Goal: Task Accomplishment & Management: Use online tool/utility

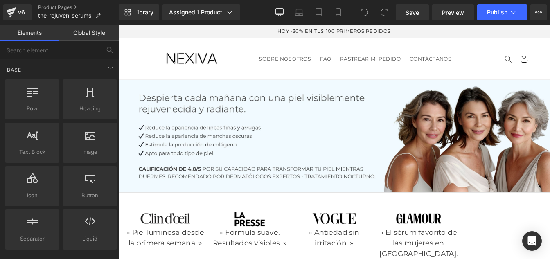
click at [95, 37] on link "Global Style" at bounding box center [88, 33] width 59 height 16
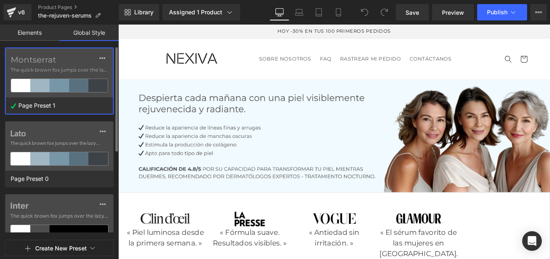
click at [53, 63] on label "Montserrat" at bounding box center [59, 60] width 97 height 10
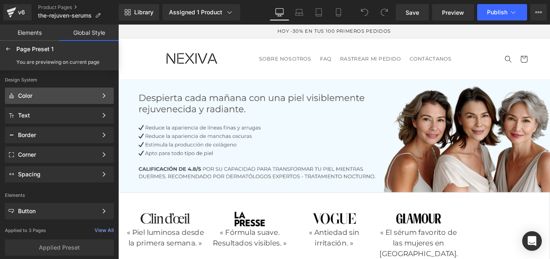
click at [37, 99] on div "Color" at bounding box center [57, 95] width 79 height 7
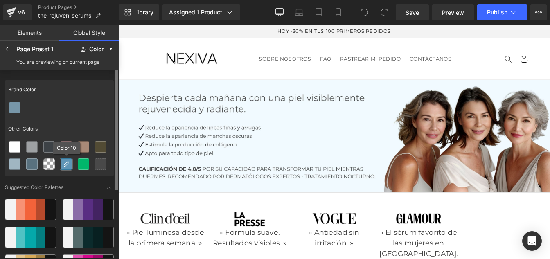
click at [67, 166] on icon at bounding box center [66, 164] width 7 height 7
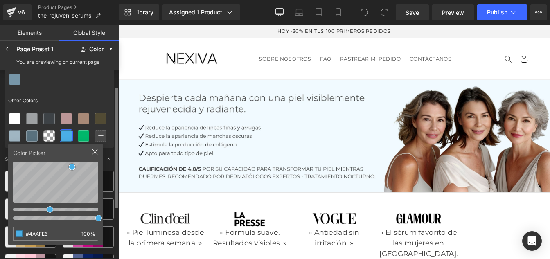
scroll to position [29, 0]
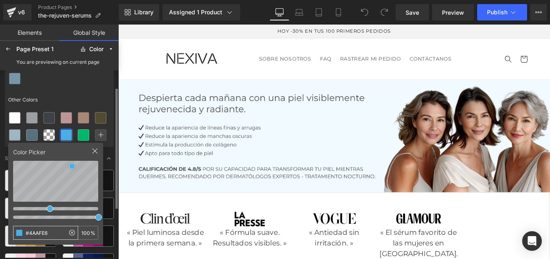
click at [55, 232] on input "#4AAFE6" at bounding box center [39, 232] width 51 height 13
click at [87, 133] on div at bounding box center [83, 135] width 11 height 11
click at [52, 232] on input "#01B76B" at bounding box center [39, 232] width 51 height 13
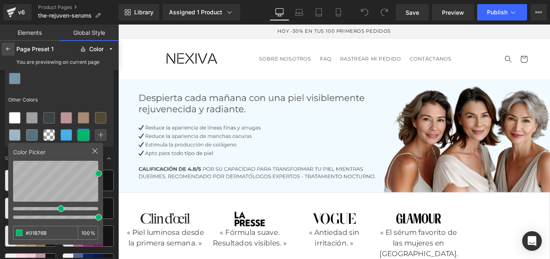
click at [6, 47] on icon at bounding box center [8, 49] width 7 height 7
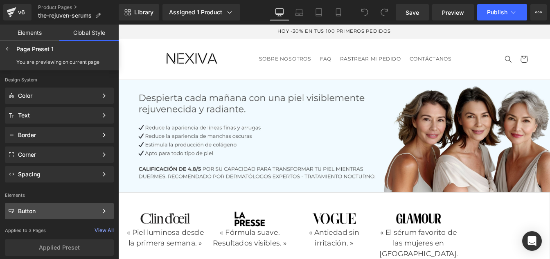
click at [34, 124] on div "Button Color Style Define a color palette and apply it to your pages 1 of 3 Next" at bounding box center [59, 115] width 109 height 16
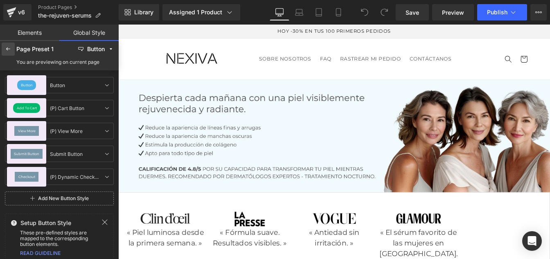
click at [6, 47] on icon at bounding box center [8, 49] width 7 height 7
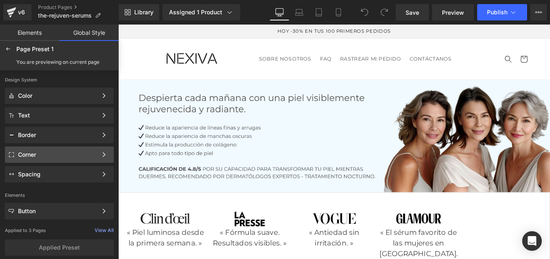
click at [29, 151] on div "Corner" at bounding box center [57, 154] width 79 height 7
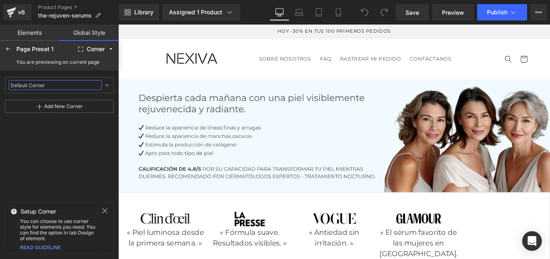
click at [40, 88] on input "Default Corner" at bounding box center [55, 85] width 93 height 10
click at [105, 86] on icon at bounding box center [107, 85] width 7 height 7
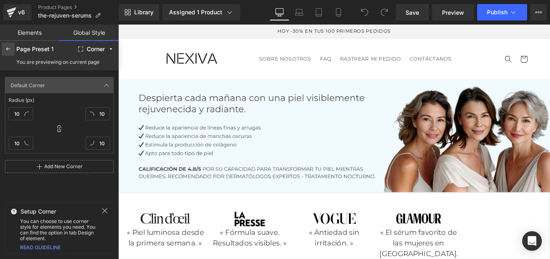
click at [11, 50] on icon at bounding box center [8, 49] width 7 height 7
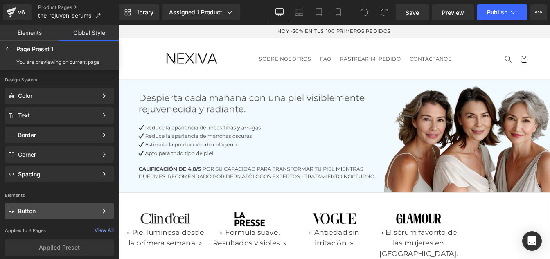
click at [36, 212] on div "Button" at bounding box center [57, 211] width 79 height 7
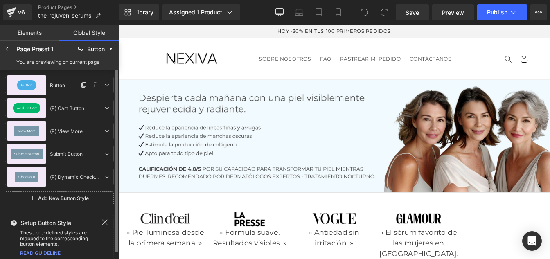
click at [26, 85] on span "Button" at bounding box center [27, 84] width 12 height 3
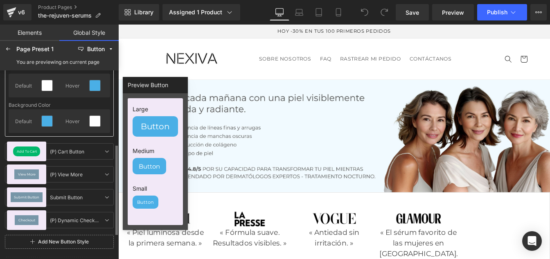
scroll to position [157, 0]
click at [23, 147] on div "Add To Cart" at bounding box center [26, 151] width 27 height 10
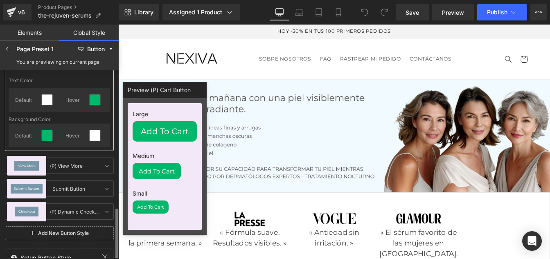
scroll to position [205, 0]
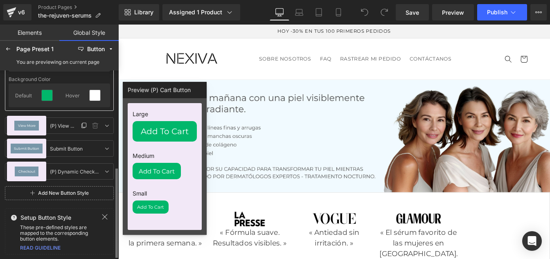
click at [25, 129] on div "View More" at bounding box center [26, 126] width 25 height 10
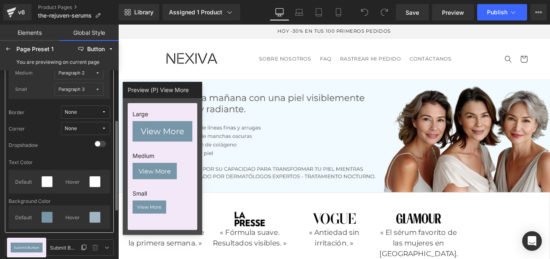
scroll to position [106, 0]
click at [23, 248] on span "Submit Button" at bounding box center [26, 247] width 25 height 3
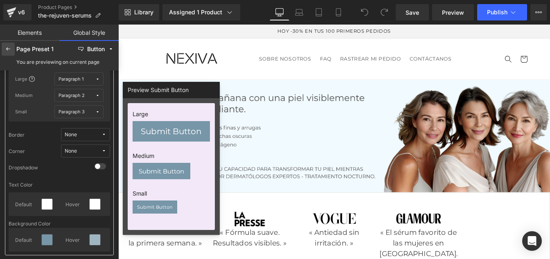
click at [8, 47] on icon at bounding box center [8, 49] width 7 height 7
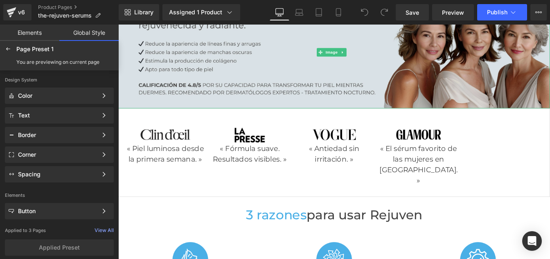
scroll to position [97, 0]
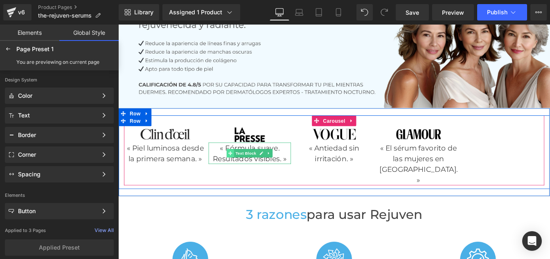
click at [246, 174] on span at bounding box center [247, 172] width 9 height 10
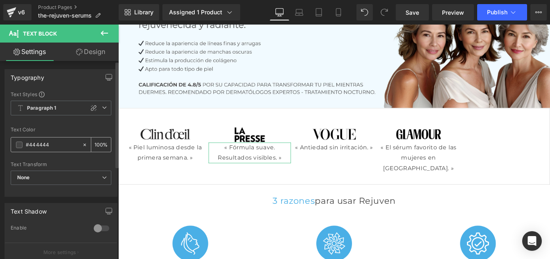
click at [51, 149] on div "#444444" at bounding box center [46, 144] width 71 height 14
click at [47, 142] on input "#444444" at bounding box center [52, 144] width 52 height 9
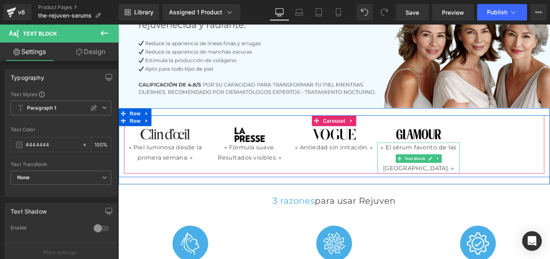
click at [447, 187] on p "« El sérum favorito de las mujeres en Quebec. »" at bounding box center [462, 177] width 95 height 35
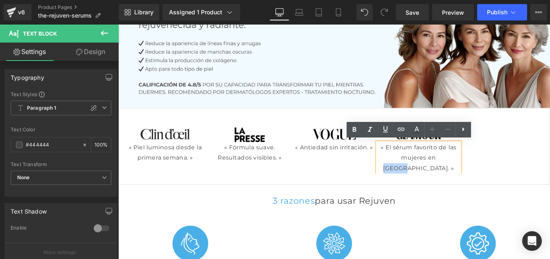
drag, startPoint x: 440, startPoint y: 189, endPoint x: 472, endPoint y: 191, distance: 31.6
click at [472, 191] on p "« El sérum favorito de las mujeres en Quebec. »" at bounding box center [462, 177] width 95 height 35
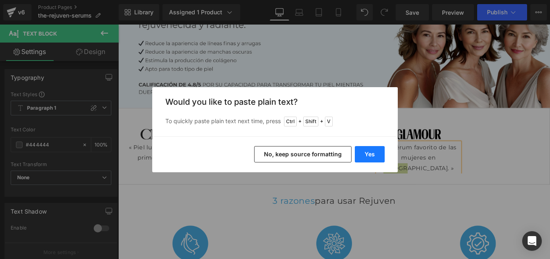
click at [371, 153] on button "Yes" at bounding box center [370, 154] width 30 height 16
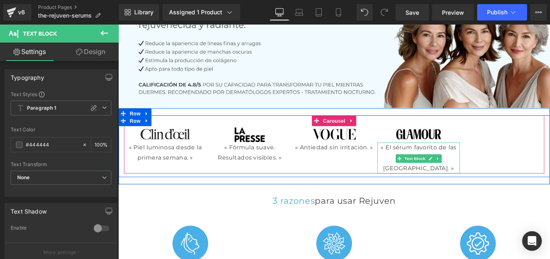
click at [456, 189] on p "« El sérum favorito de las mujeres en México. »" at bounding box center [462, 177] width 95 height 35
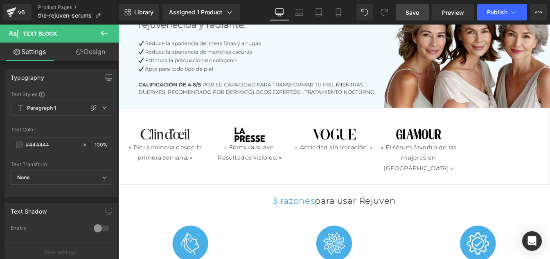
click at [422, 10] on link "Save" at bounding box center [412, 12] width 33 height 16
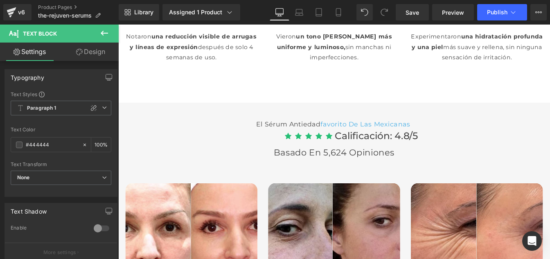
scroll to position [2294, 0]
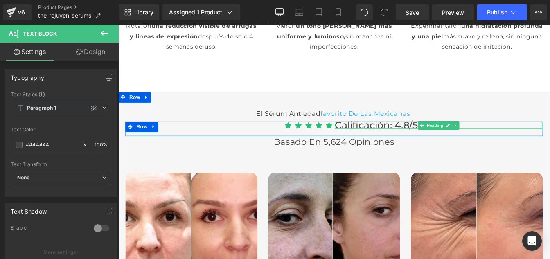
click at [379, 147] on span "Calificación: 4.8/5" at bounding box center [414, 140] width 95 height 14
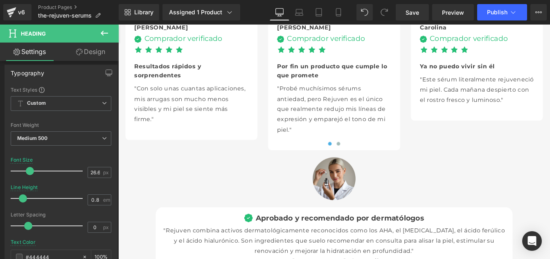
scroll to position [2627, 0]
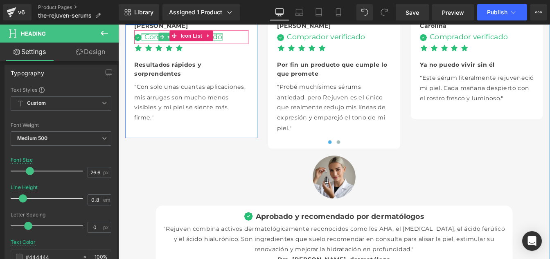
click at [153, 36] on div at bounding box center [191, 35] width 93 height 2
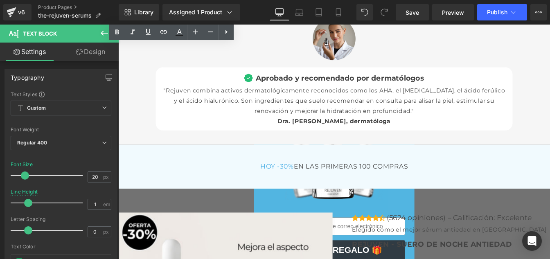
scroll to position [2787, 0]
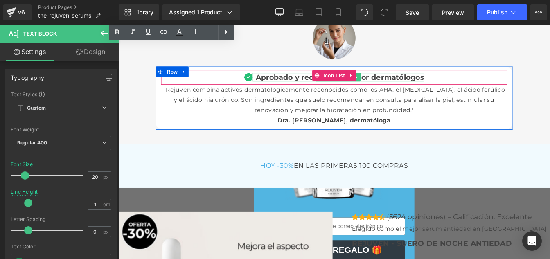
click at [307, 90] on span "Aprobado y recomendado por dermatólogos" at bounding box center [372, 85] width 193 height 10
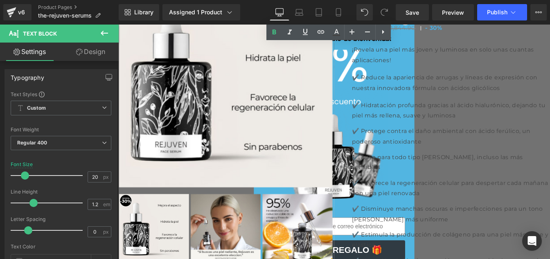
scroll to position [3060, 0]
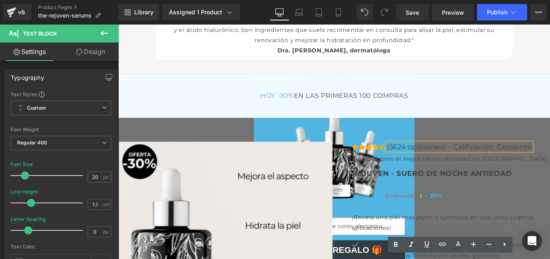
scroll to position [2865, 0]
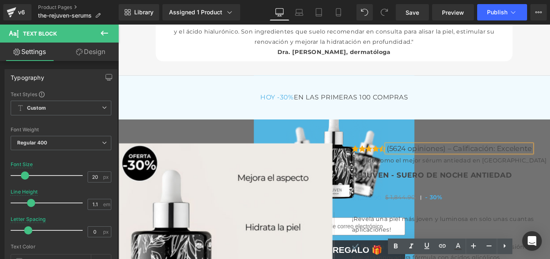
click at [297, 11] on div "Aprobado y recomendado por dermatólogos Text Block" at bounding box center [371, 7] width 196 height 10
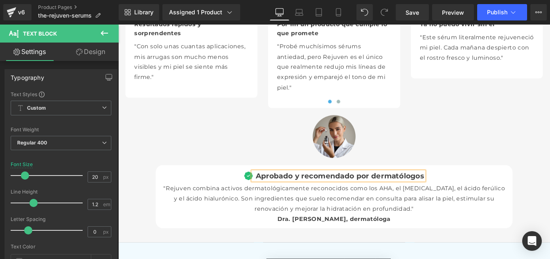
scroll to position [2672, 0]
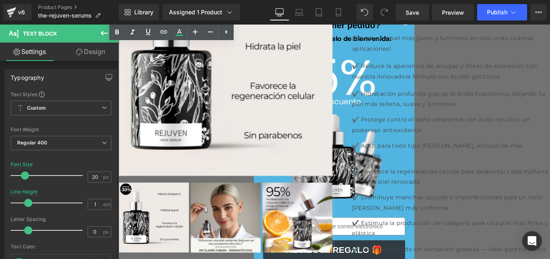
scroll to position [3084, 0]
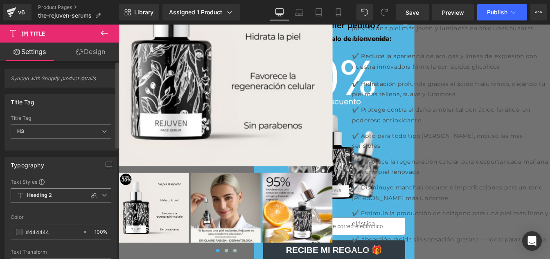
click at [55, 197] on span "Heading 2" at bounding box center [61, 195] width 101 height 15
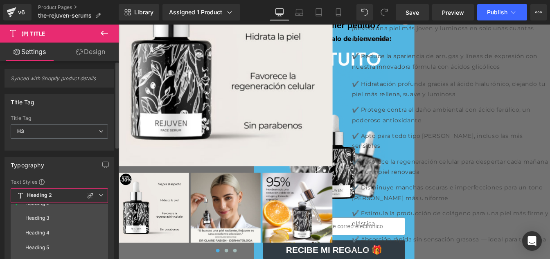
scroll to position [52, 0]
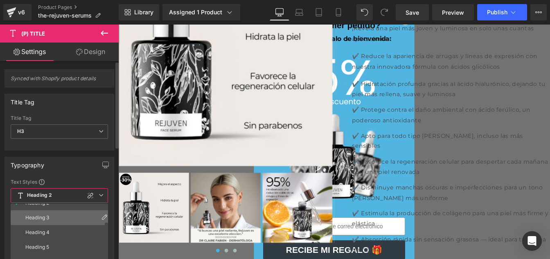
click at [47, 218] on div "Heading 3" at bounding box center [37, 218] width 24 height 6
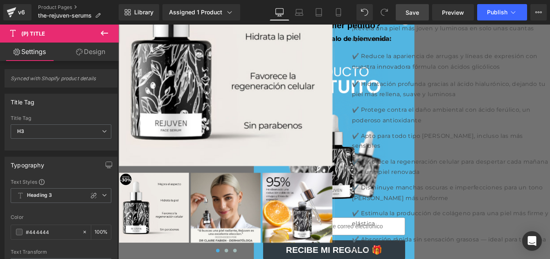
click at [414, 19] on link "Save" at bounding box center [412, 12] width 33 height 16
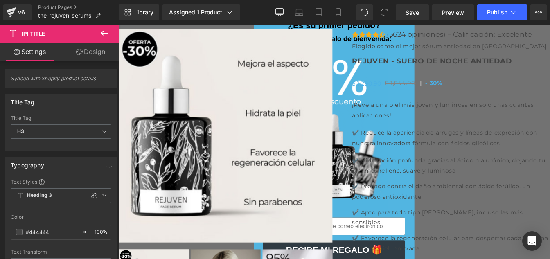
scroll to position [2996, 0]
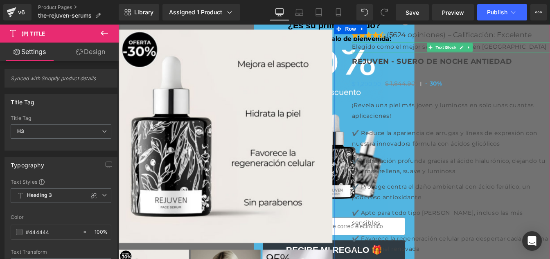
click at [545, 56] on p "Elegido como el mejor sérum antiedad en [GEOGRAPHIC_DATA]" at bounding box center [499, 51] width 227 height 12
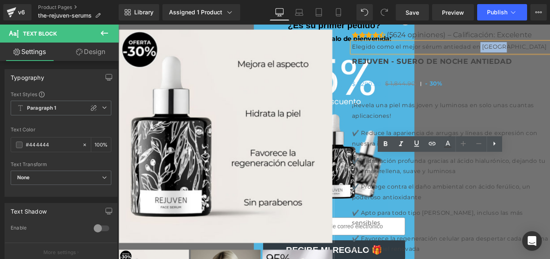
drag, startPoint x: 556, startPoint y: 182, endPoint x: 593, endPoint y: 183, distance: 36.8
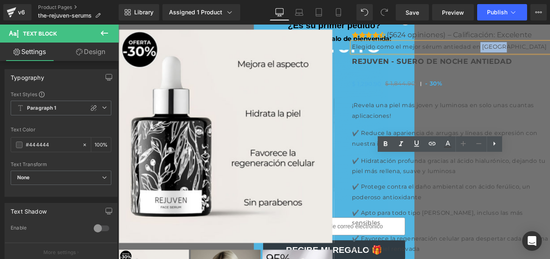
click at [550, 56] on p "Elegido como el mejor sérum antiedad en [GEOGRAPHIC_DATA]" at bounding box center [499, 51] width 227 height 12
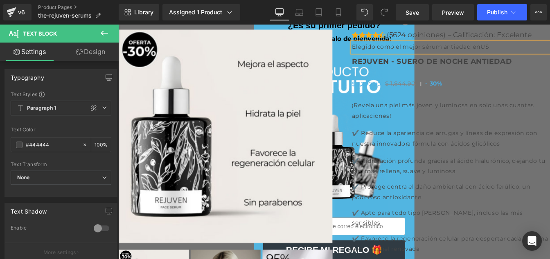
click at [550, 56] on p "Elegido como el mejor sérum antiedad enUS" at bounding box center [499, 51] width 227 height 12
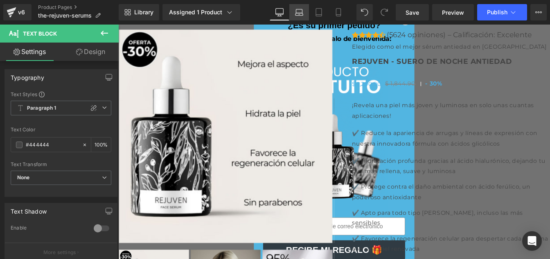
drag, startPoint x: 303, startPoint y: 14, endPoint x: 260, endPoint y: 102, distance: 98.8
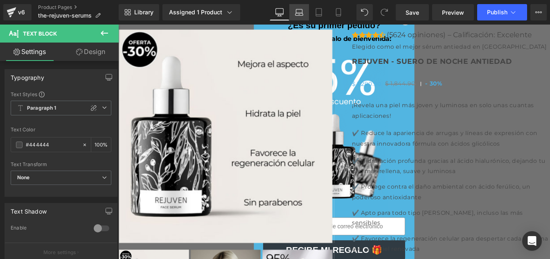
click at [303, 14] on icon at bounding box center [299, 12] width 8 height 8
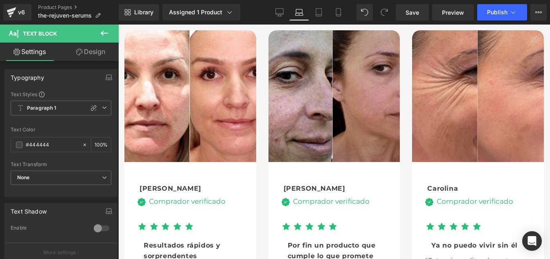
scroll to position [2449, 0]
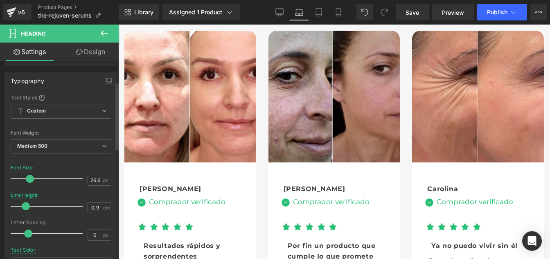
scroll to position [60, 0]
click at [339, 13] on icon at bounding box center [338, 12] width 8 height 8
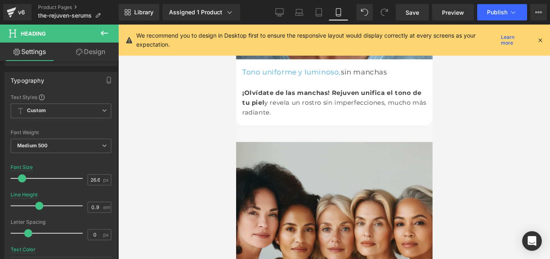
scroll to position [1705, 0]
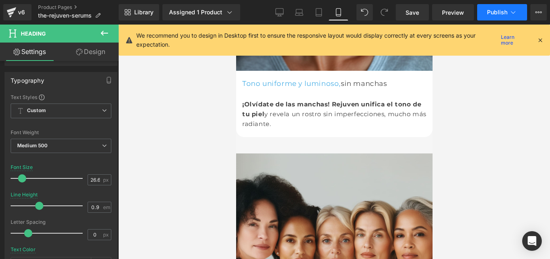
click at [511, 16] on icon at bounding box center [513, 12] width 8 height 8
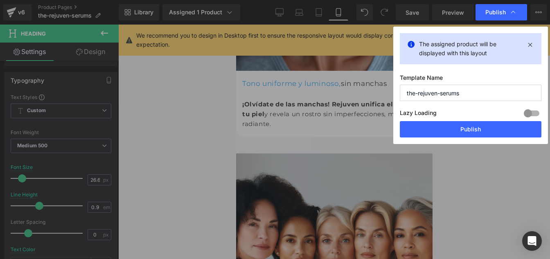
drag, startPoint x: 385, startPoint y: 90, endPoint x: 351, endPoint y: 92, distance: 34.0
click at [351, 92] on div "Publish The assigned product will be displayed with this layout Template Name t…" at bounding box center [275, 129] width 550 height 259
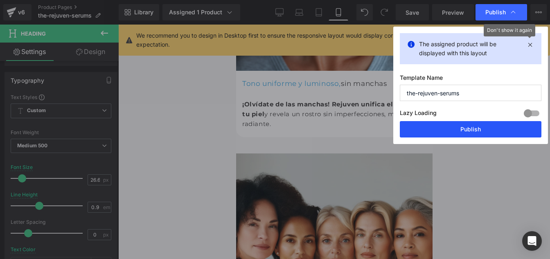
click at [461, 130] on button "Publish" at bounding box center [471, 129] width 142 height 16
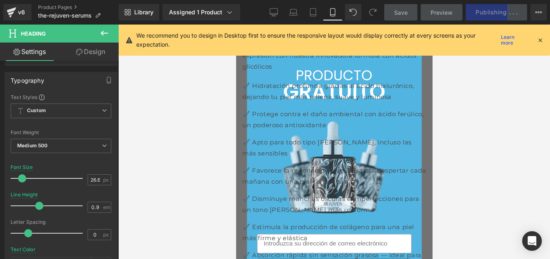
scroll to position [4326, 0]
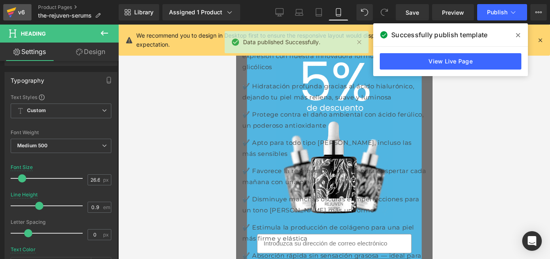
click at [18, 13] on div "v6" at bounding box center [21, 12] width 10 height 11
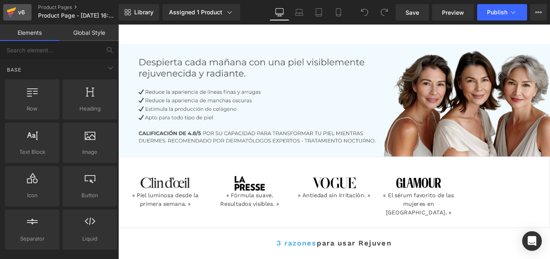
click at [14, 12] on icon at bounding box center [12, 12] width 10 height 20
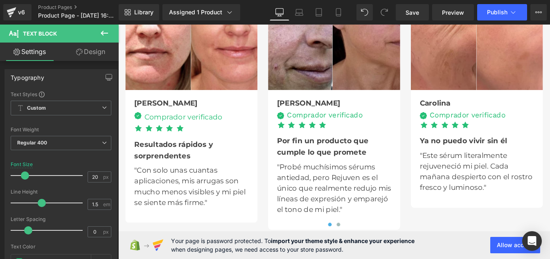
scroll to position [2611, 0]
click at [97, 203] on input "1.5" at bounding box center [95, 204] width 14 height 10
type input "1"
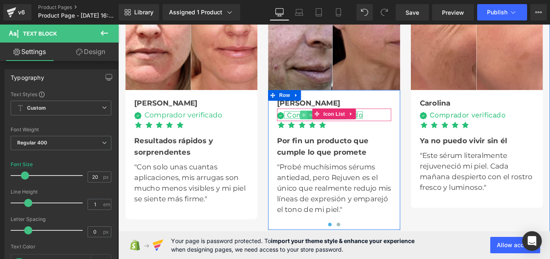
click at [329, 126] on icon at bounding box center [331, 128] width 5 height 5
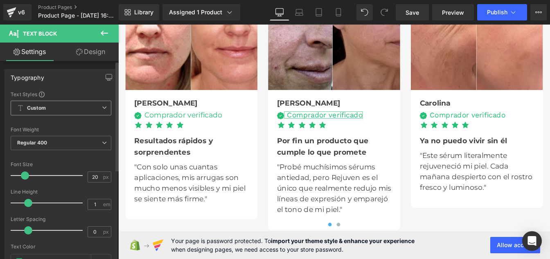
click at [52, 108] on span "Custom" at bounding box center [61, 108] width 101 height 15
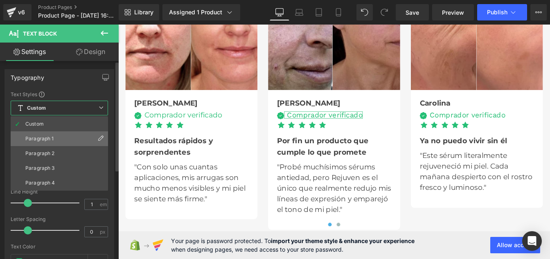
click at [43, 137] on div "Paragraph 1" at bounding box center [39, 139] width 29 height 6
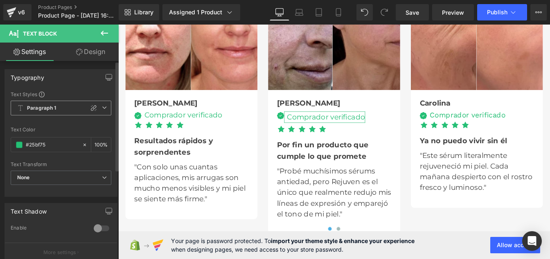
click at [59, 111] on span "Paragraph 1" at bounding box center [61, 108] width 101 height 15
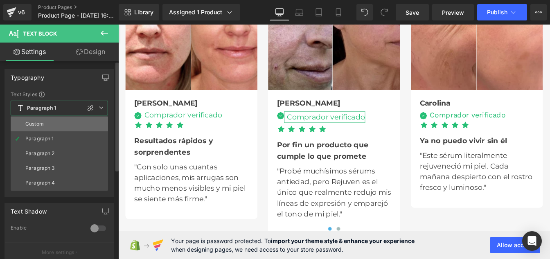
click at [45, 125] on li "Custom" at bounding box center [59, 124] width 97 height 15
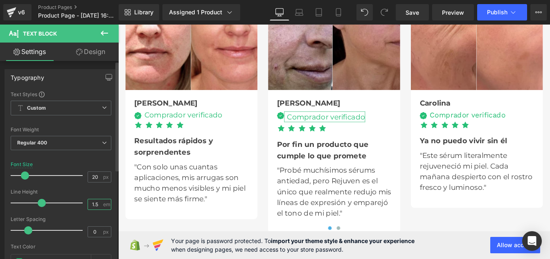
click at [95, 204] on input "1.5" at bounding box center [95, 204] width 14 height 10
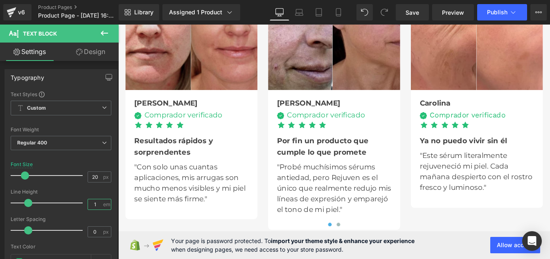
type input "1"
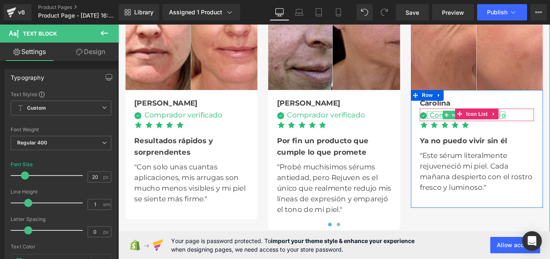
click at [484, 131] on div "Comprador verificado" at bounding box center [517, 128] width 90 height 8
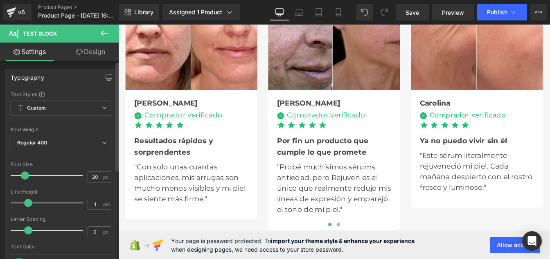
click at [52, 103] on span "Custom" at bounding box center [61, 108] width 101 height 15
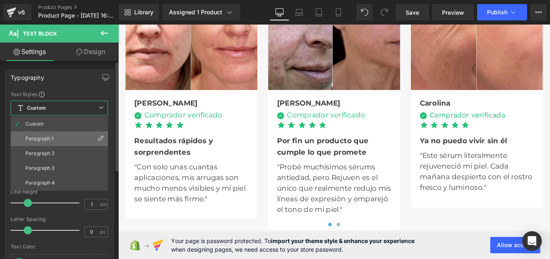
click at [43, 132] on li "Paragraph 1" at bounding box center [59, 138] width 97 height 15
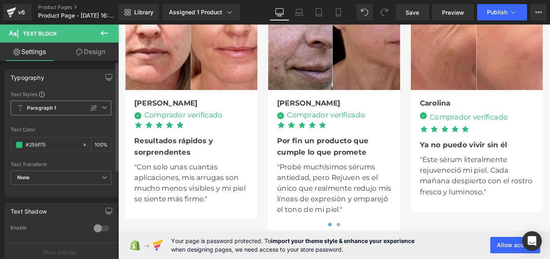
click at [43, 109] on b "Paragraph 1" at bounding box center [41, 108] width 29 height 7
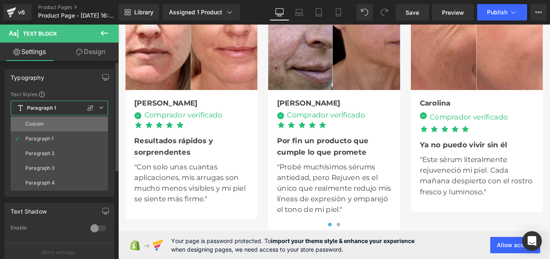
click at [43, 124] on div "Custom" at bounding box center [34, 124] width 18 height 6
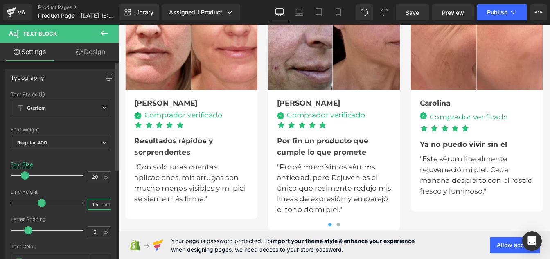
click at [95, 203] on input "1.5" at bounding box center [95, 204] width 14 height 10
type input "1"
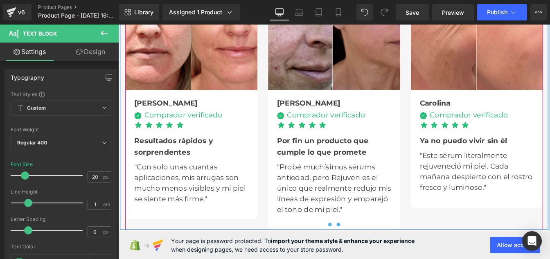
click at [369, 252] on span at bounding box center [371, 254] width 4 height 4
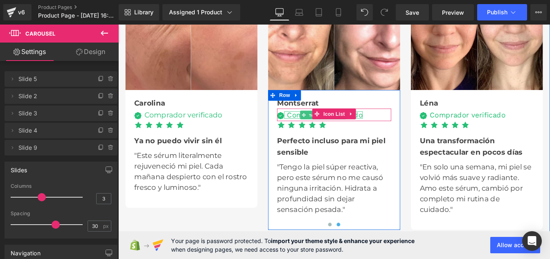
click at [323, 127] on div "Comprador verificado" at bounding box center [354, 128] width 90 height 8
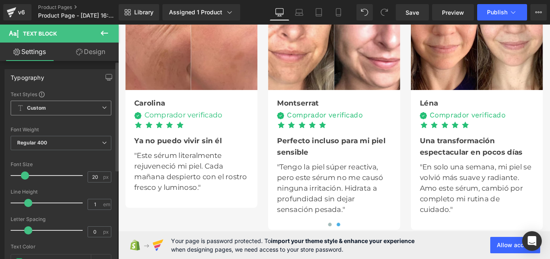
click at [52, 113] on span "Custom" at bounding box center [61, 108] width 101 height 15
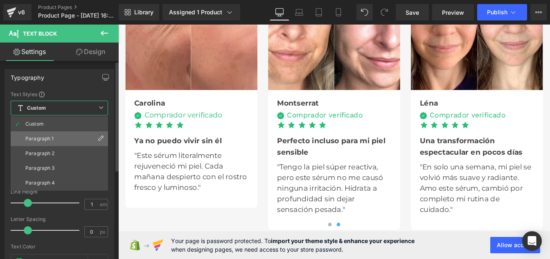
click at [52, 139] on div "Paragraph 1" at bounding box center [39, 139] width 29 height 6
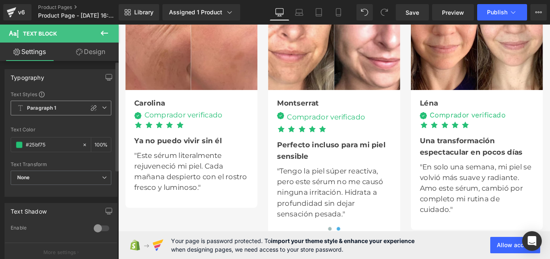
click at [53, 113] on span "Paragraph 1" at bounding box center [61, 108] width 101 height 15
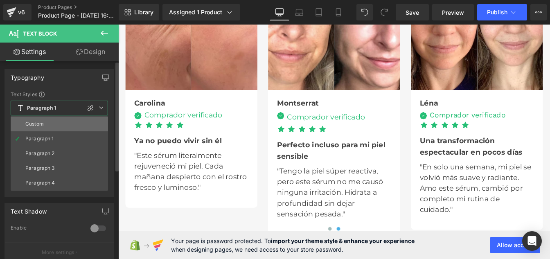
click at [54, 128] on li "Custom" at bounding box center [59, 124] width 97 height 15
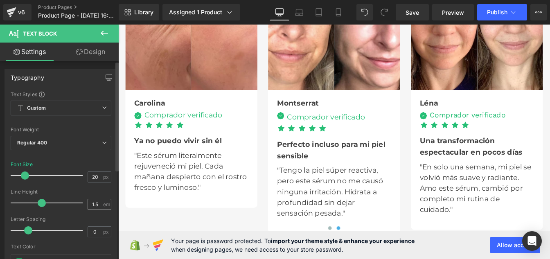
click at [99, 202] on div "1.5 em" at bounding box center [100, 204] width 24 height 11
click at [97, 202] on input "1.5" at bounding box center [95, 204] width 14 height 10
type input "1"
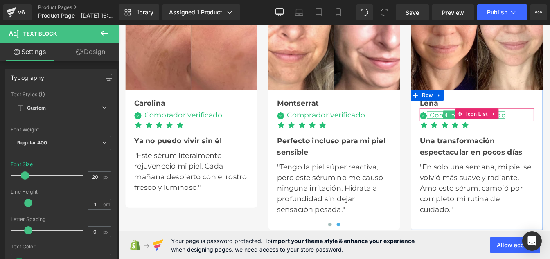
click at [482, 126] on div "Comprador verificado" at bounding box center [517, 128] width 90 height 8
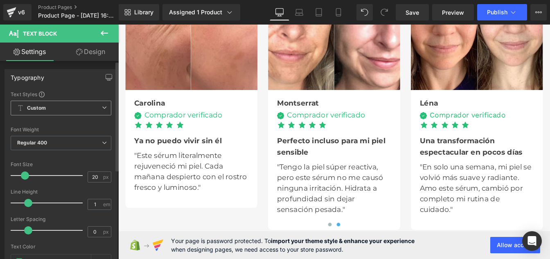
click at [56, 118] on div "Custom Custom Paragraph 1 Paragraph 2 Paragraph 3 Paragraph 4" at bounding box center [61, 110] width 101 height 19
click at [54, 117] on div "Custom Custom Paragraph 1 Paragraph 2 Paragraph 3 Paragraph 4" at bounding box center [61, 110] width 101 height 19
click at [50, 115] on span "Custom" at bounding box center [61, 108] width 101 height 15
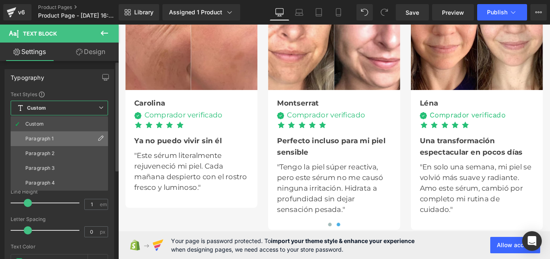
click at [45, 143] on li "Paragraph 1" at bounding box center [59, 138] width 97 height 15
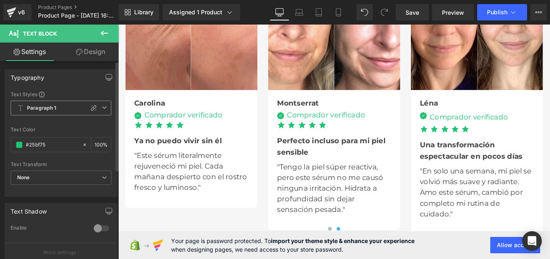
click at [49, 109] on b "Paragraph 1" at bounding box center [41, 108] width 29 height 7
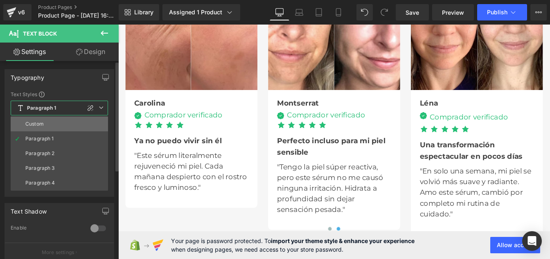
click at [49, 122] on li "Custom" at bounding box center [59, 124] width 97 height 15
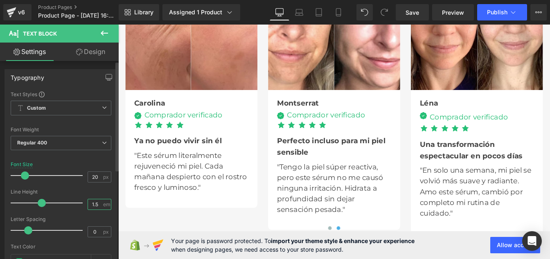
click at [96, 203] on input "1.5" at bounding box center [95, 204] width 14 height 10
type input "1"
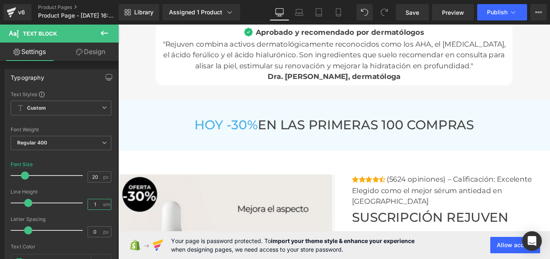
scroll to position [2987, 0]
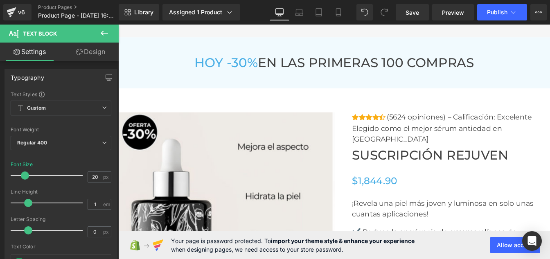
click at [394, 143] on p "Elegido como el mejor sérum antiedad en [GEOGRAPHIC_DATA]" at bounding box center [499, 149] width 227 height 25
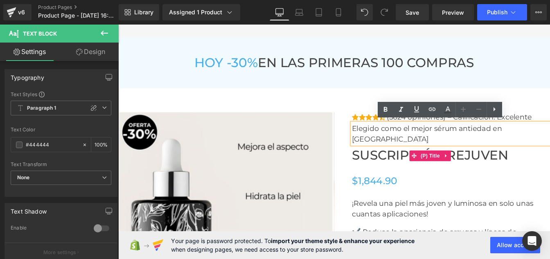
click at [403, 166] on span "Suscripción Rejuven" at bounding box center [475, 175] width 179 height 18
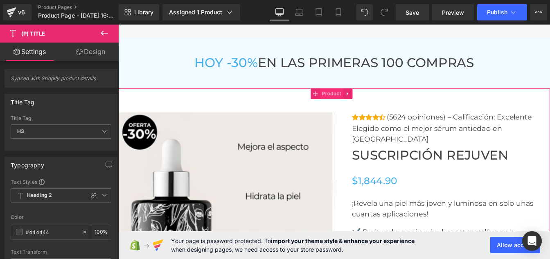
click at [357, 104] on span "Product" at bounding box center [362, 104] width 27 height 12
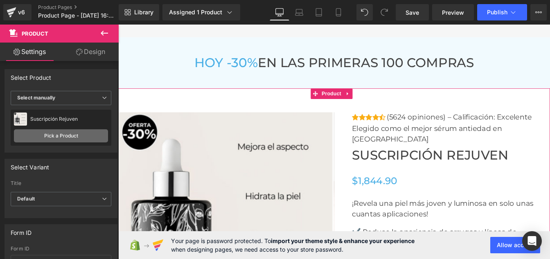
click at [52, 141] on link "Pick a Product" at bounding box center [61, 135] width 94 height 13
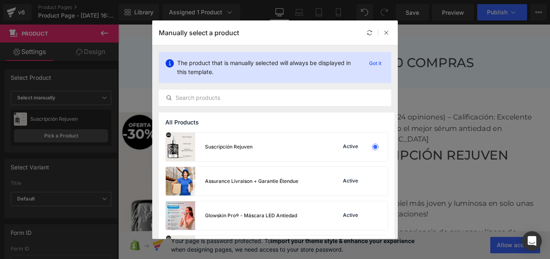
scroll to position [32, 0]
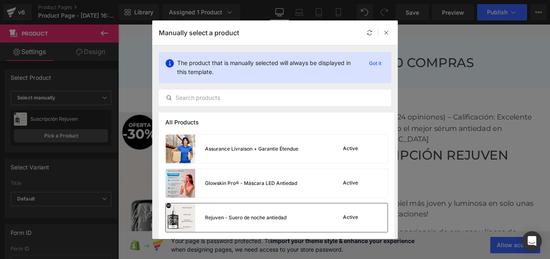
click at [282, 215] on div "Rejuven - Suero de noche antiedad" at bounding box center [245, 217] width 81 height 7
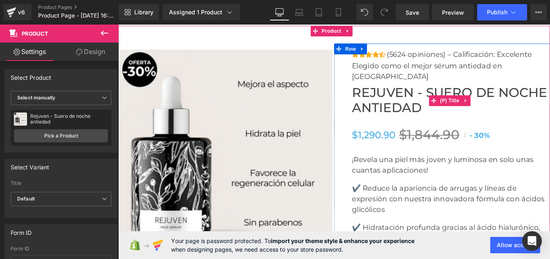
scroll to position [3060, 0]
click at [411, 103] on span "Rejuven - Suero de noche antiedad" at bounding box center [499, 111] width 227 height 35
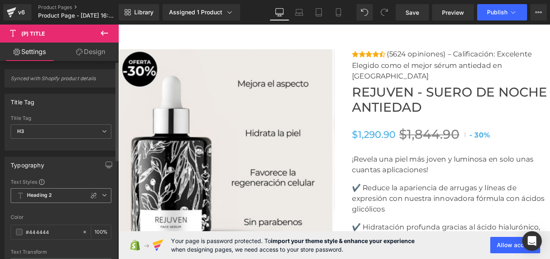
click at [38, 197] on b "Heading 2" at bounding box center [39, 195] width 25 height 7
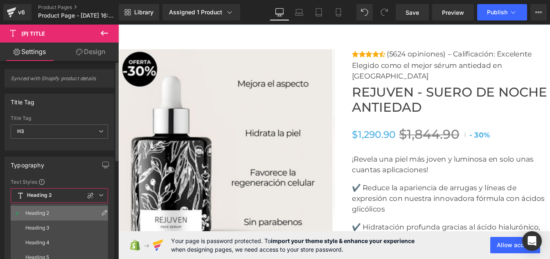
scroll to position [42, 0]
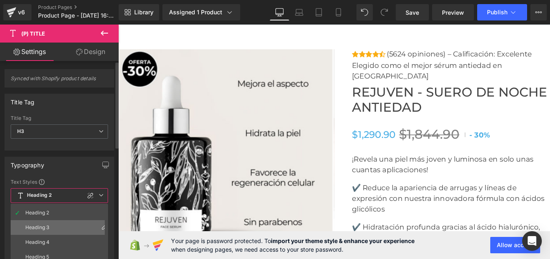
click at [41, 227] on div "Heading 3" at bounding box center [37, 228] width 24 height 6
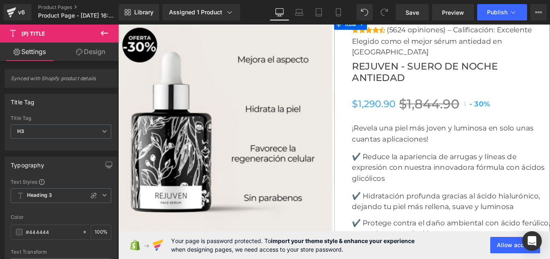
scroll to position [3088, 0]
click at [404, 138] on p "¡Revela una piel más joven y luminosa en solo unas cuantas aplicaciones!" at bounding box center [499, 149] width 227 height 25
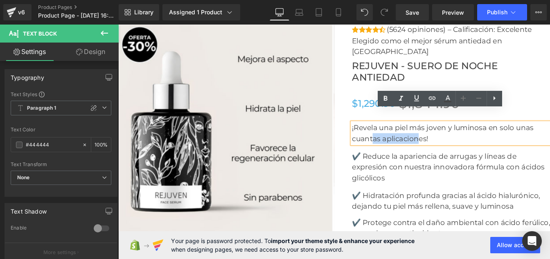
drag, startPoint x: 406, startPoint y: 138, endPoint x: 461, endPoint y: 132, distance: 55.2
click at [460, 137] on p "¡Revela una piel más joven y luminosa en solo unas cuantas aplicaciones!" at bounding box center [499, 149] width 227 height 25
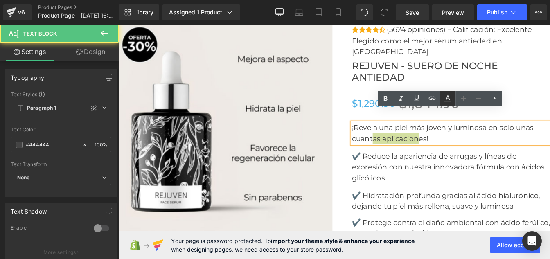
click at [446, 98] on icon at bounding box center [448, 97] width 5 height 5
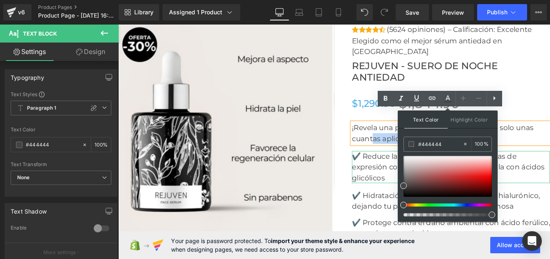
click at [406, 180] on p "✔️ Reduce la apariencia de arrugas y líneas de expresión con nuestra innovadora…" at bounding box center [499, 187] width 227 height 37
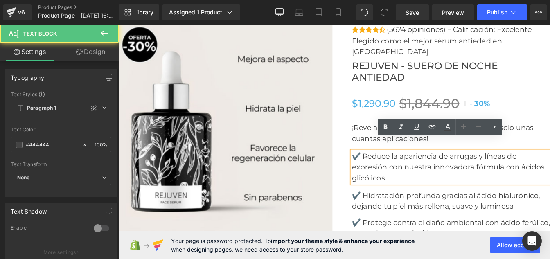
drag, startPoint x: 405, startPoint y: 177, endPoint x: 445, endPoint y: 177, distance: 39.7
click at [445, 177] on p "✔️ Reduce la apariencia de arrugas y líneas de expresión con nuestra innovadora…" at bounding box center [499, 187] width 227 height 37
click at [446, 126] on icon at bounding box center [448, 126] width 5 height 5
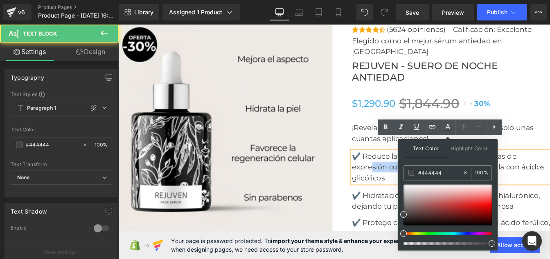
click at [420, 176] on p "✔️ Reduce la apariencia de arrugas y líneas de expresión con nuestra innovadora…" at bounding box center [499, 187] width 227 height 37
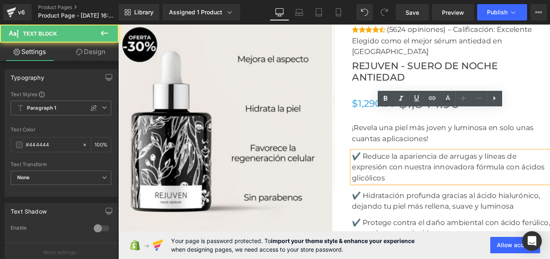
scroll to position [3123, 0]
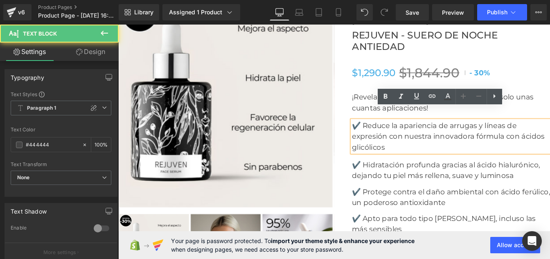
click at [412, 179] on p "✔️ Hidratación profunda gracias al ácido hialurónico, dejando tu piel más relle…" at bounding box center [499, 191] width 227 height 25
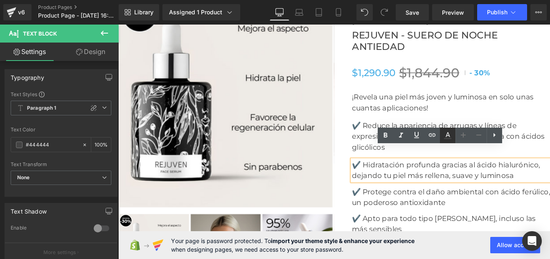
click at [446, 136] on icon at bounding box center [448, 134] width 5 height 5
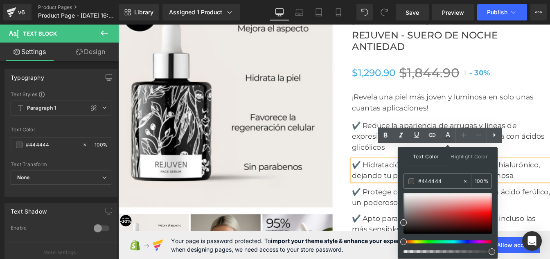
click at [415, 179] on p "✔️ Hidratación profunda gracias al ácido hialurónico, dejando tu piel más relle…" at bounding box center [499, 191] width 227 height 25
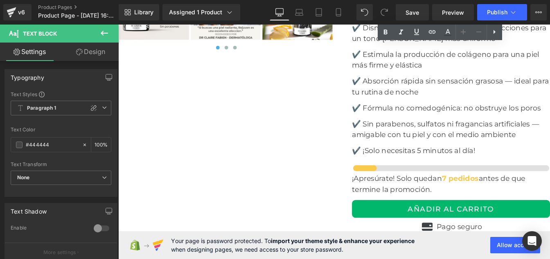
scroll to position [3403, 0]
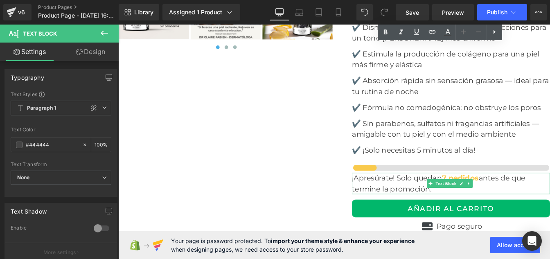
click at [403, 195] on p "¡Apresúrate! Solo quedan 7 pedidos antes de que termine la promoción." at bounding box center [499, 207] width 227 height 25
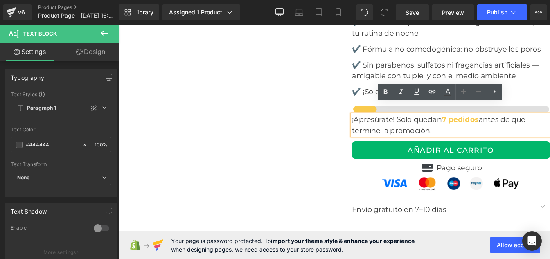
scroll to position [3471, 0]
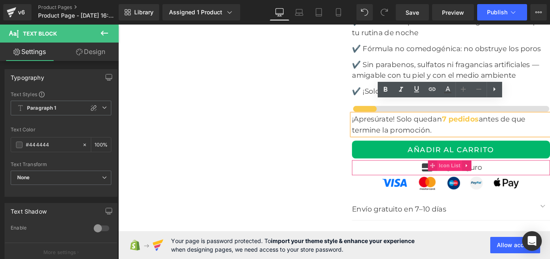
click at [493, 180] on span "Icon List" at bounding box center [498, 186] width 29 height 12
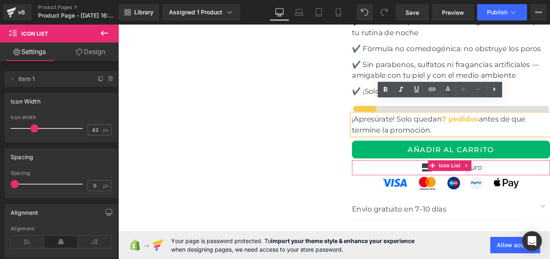
click at [541, 182] on div "Icon Pago seguro Text Block" at bounding box center [499, 189] width 227 height 15
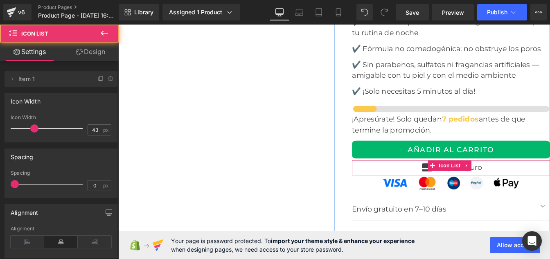
click at [536, 182] on div "Icon Pago seguro Text Block" at bounding box center [499, 189] width 227 height 15
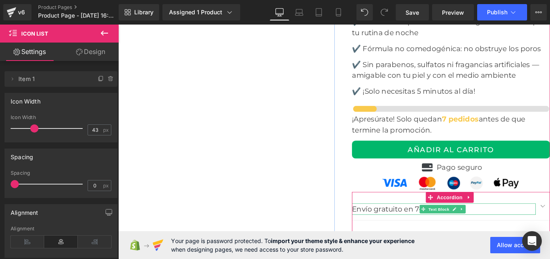
click at [433, 230] on p "Envío gratuito en 7–10 días" at bounding box center [491, 236] width 211 height 13
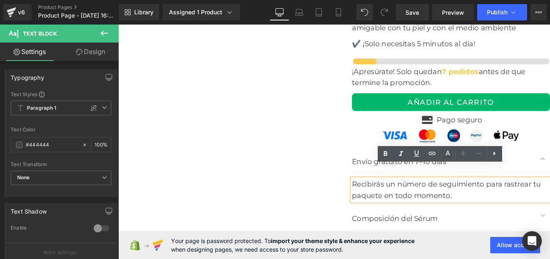
scroll to position [3526, 0]
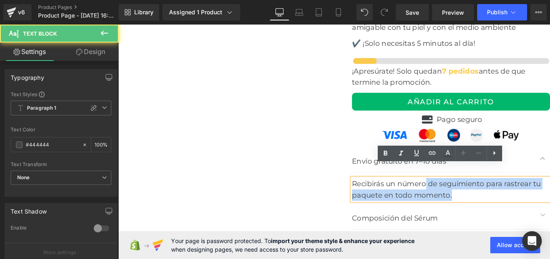
drag, startPoint x: 506, startPoint y: 206, endPoint x: 465, endPoint y: 198, distance: 41.6
click at [465, 201] on div "Recibirás un número de seguimiento para rastrear tu paquete en todo momento." at bounding box center [499, 214] width 227 height 26
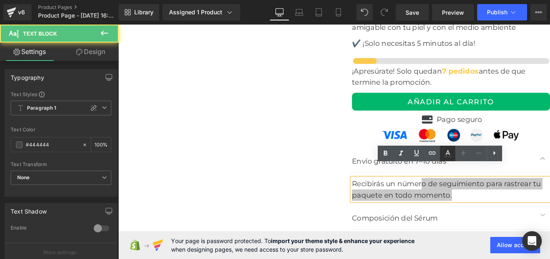
click at [446, 153] on icon at bounding box center [448, 152] width 5 height 5
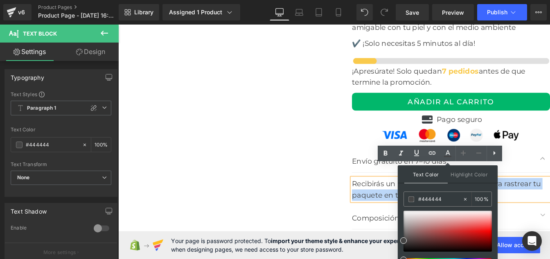
click at [412, 202] on div "Recibirás un número de seguimiento para rastrear tu paquete en todo momento." at bounding box center [499, 214] width 227 height 26
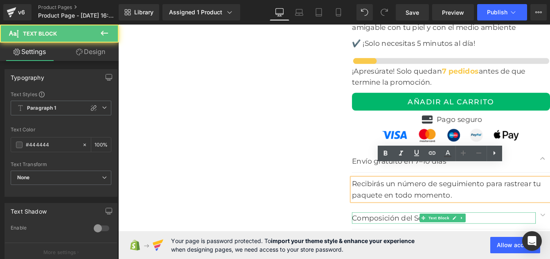
click at [405, 240] on p "Composición del Sérum" at bounding box center [491, 246] width 211 height 13
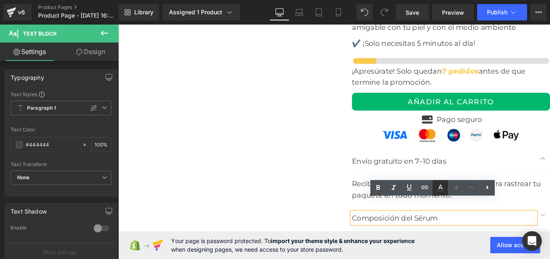
click at [443, 186] on icon at bounding box center [440, 188] width 10 height 10
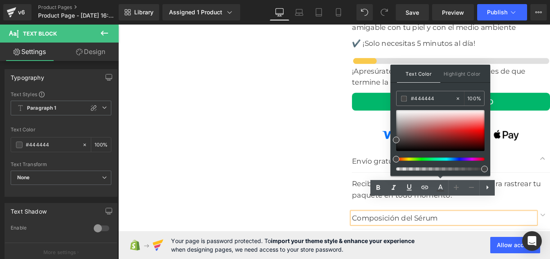
click at [416, 240] on p "Composición del Sérum" at bounding box center [491, 246] width 211 height 13
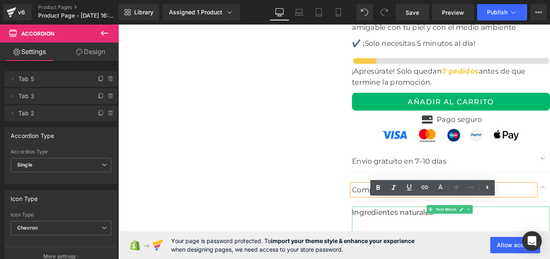
click at [397, 235] on span "Ingredientes naturales:" at bounding box center [433, 240] width 95 height 10
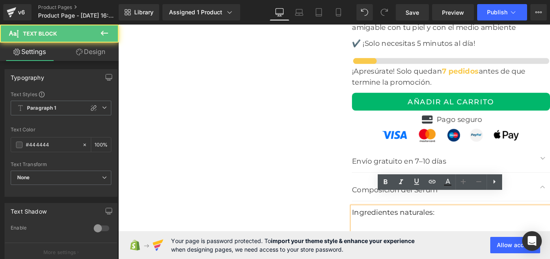
click at [397, 235] on span "Ingredientes naturales:" at bounding box center [433, 240] width 95 height 10
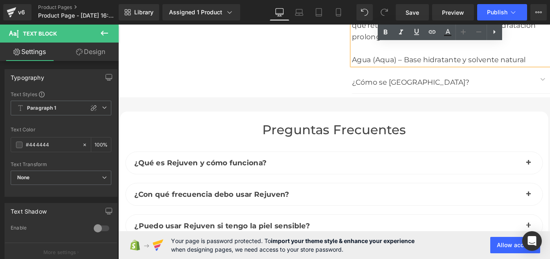
scroll to position [4147, 0]
click at [304, 136] on h2 "Preguntas frecuentes" at bounding box center [365, 145] width 479 height 18
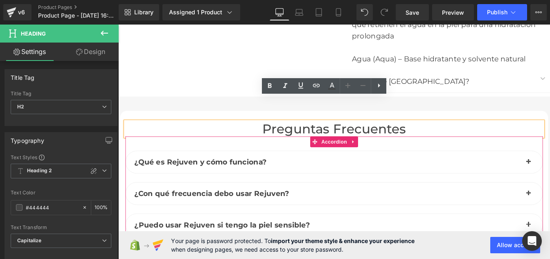
click at [228, 178] on span "¿Qué es Rejuven y cómo funciona?" at bounding box center [213, 183] width 152 height 10
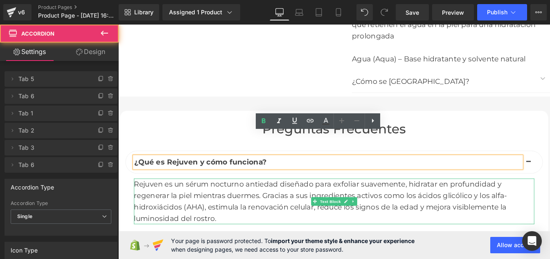
click at [198, 201] on div "Rejuven es un sérum nocturno antiedad diseñado para exfoliar suavemente, hidrat…" at bounding box center [365, 227] width 459 height 52
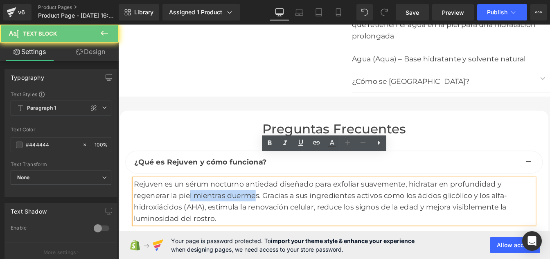
drag, startPoint x: 198, startPoint y: 196, endPoint x: 275, endPoint y: 196, distance: 77.7
click at [275, 201] on div "Rejuven es un sérum nocturno antiedad diseñado para exfoliar suavemente, hidrat…" at bounding box center [365, 227] width 459 height 52
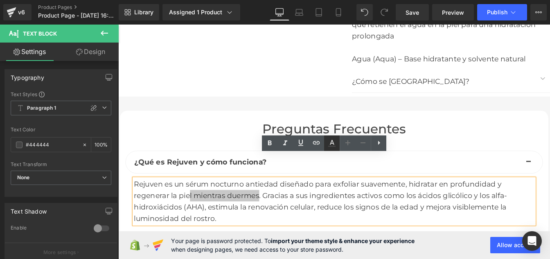
click at [331, 144] on icon at bounding box center [332, 142] width 5 height 5
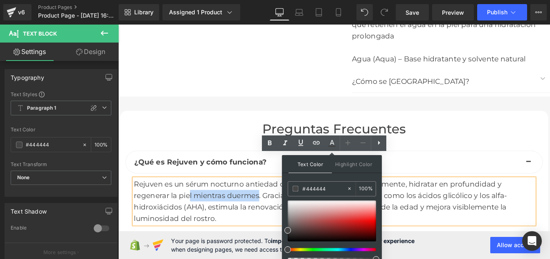
click at [273, 201] on div "Rejuven es un sérum nocturno antiedad diseñado para exfoliar suavemente, hidrat…" at bounding box center [365, 227] width 459 height 52
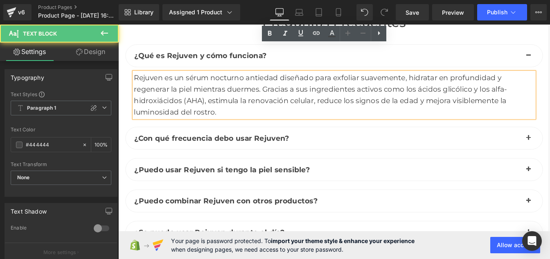
scroll to position [4279, 0]
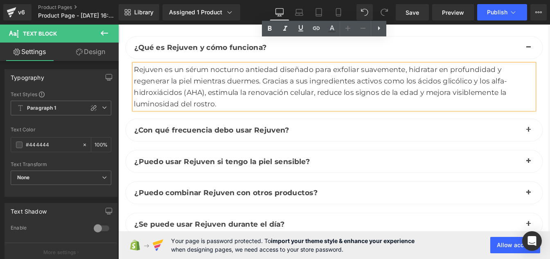
click at [237, 141] on span "¿Con qué frecuencia debo usar Rejuven?" at bounding box center [226, 146] width 178 height 10
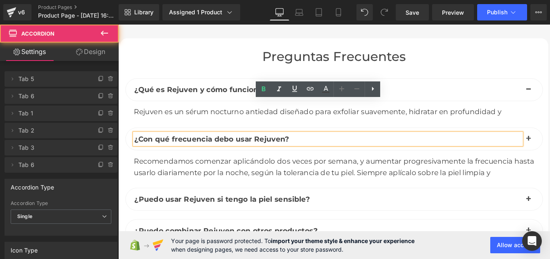
scroll to position [4220, 0]
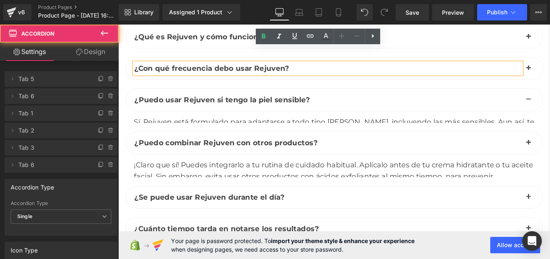
scroll to position [4280, 0]
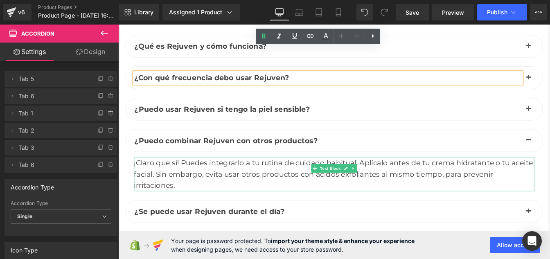
click at [344, 176] on div "¡Claro que sí! Puedes integrarlo a tu rutina de cuidado habitual. Aplícalo ante…" at bounding box center [365, 195] width 459 height 39
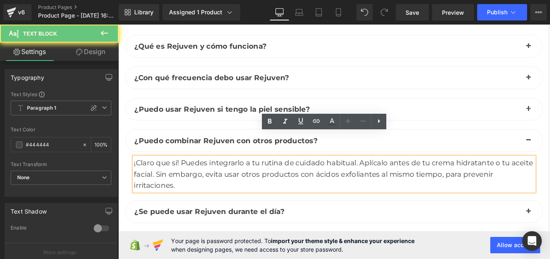
click at [345, 176] on div "¡Claro que sí! Puedes integrarlo a tu rutina de cuidado habitual. Aplícalo ante…" at bounding box center [365, 195] width 459 height 39
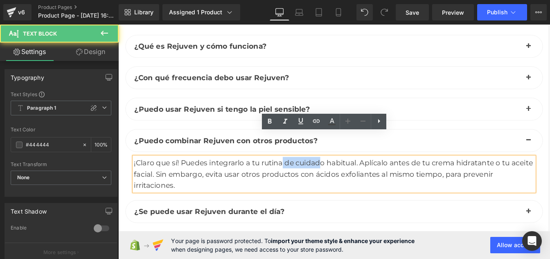
drag, startPoint x: 304, startPoint y: 160, endPoint x: 350, endPoint y: 160, distance: 45.4
click at [350, 176] on div "¡Claro que sí! Puedes integrarlo a tu rutina de cuidado habitual. Aplícalo ante…" at bounding box center [365, 195] width 459 height 39
click at [329, 122] on icon at bounding box center [332, 122] width 10 height 10
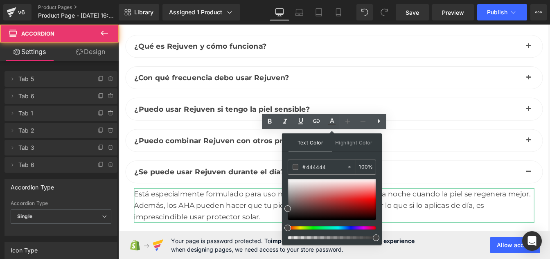
click at [185, 212] on div "Está especialmente formulado para uso nocturno, ya que es durante la noche cuan…" at bounding box center [365, 231] width 459 height 39
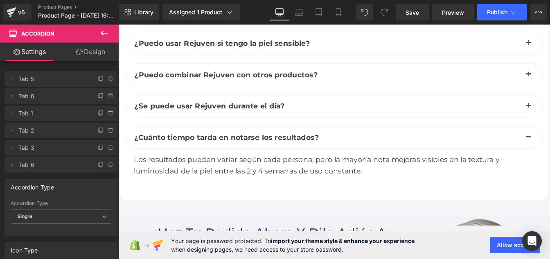
scroll to position [4356, 0]
click at [276, 172] on div "Los resultados pueden variar según cada persona, pero la mayoría nota mejoras v…" at bounding box center [365, 185] width 459 height 26
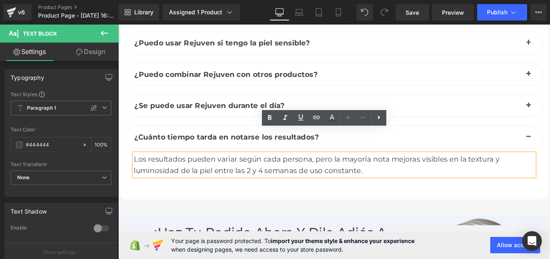
scroll to position [4430, 0]
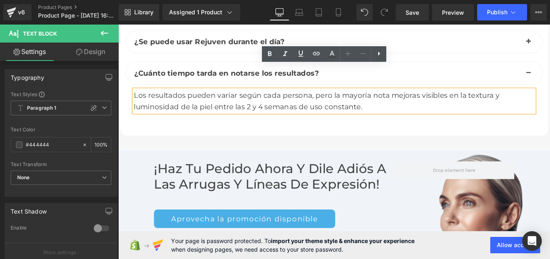
click at [299, 181] on div "¡Haz tu pedido ahora y dile adiós a las arrugas y líneas de expresión! Heading" at bounding box center [296, 198] width 275 height 35
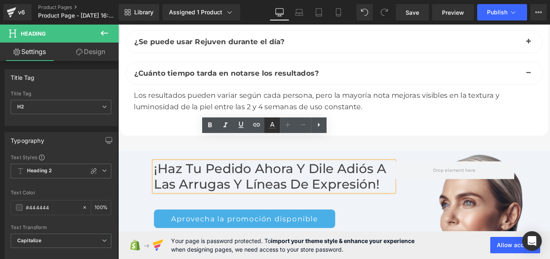
click at [271, 128] on icon at bounding box center [272, 125] width 10 height 10
type input "100"
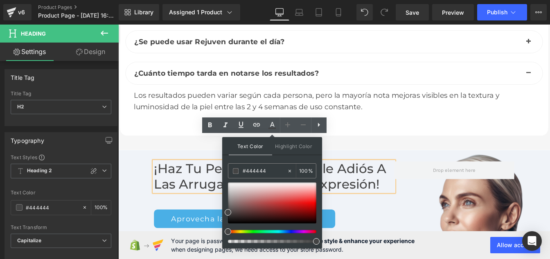
click at [204, 181] on h2 "¡Haz tu pedido ahora y dile adiós a las arrugas y líneas de expresión!" at bounding box center [296, 198] width 275 height 35
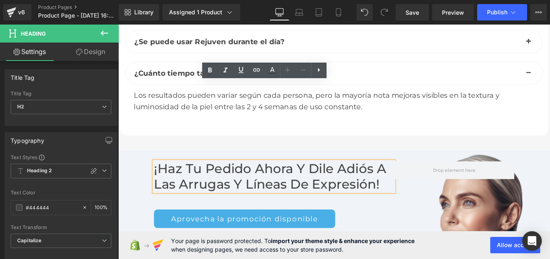
scroll to position [4518, 0]
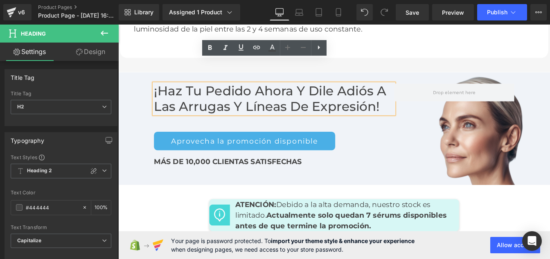
click at [246, 177] on span "MÁS DE 10,000 CLIENTAS SATISFECHAS" at bounding box center [243, 182] width 169 height 10
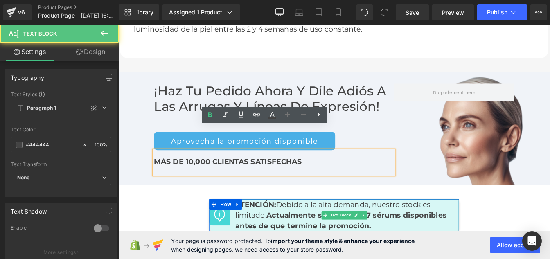
click at [273, 225] on p "ATENCIÓN: Debido a la alta demanda, nuestro stock es limitado. Actualmente solo…" at bounding box center [377, 243] width 250 height 37
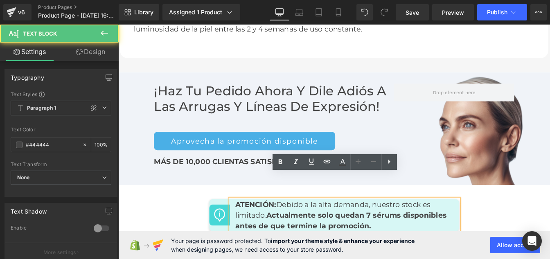
drag, startPoint x: 273, startPoint y: 210, endPoint x: 312, endPoint y: 214, distance: 39.9
click at [312, 225] on p "ATENCIÓN: Debido a la alta demanda, nuestro stock es limitado. Actualmente solo…" at bounding box center [377, 243] width 250 height 37
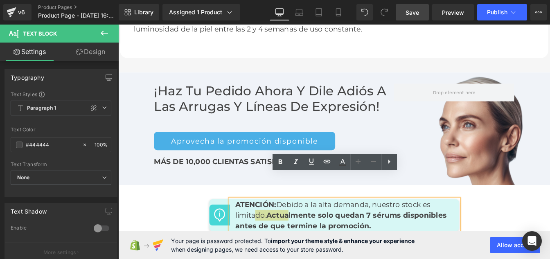
click at [416, 12] on span "Save" at bounding box center [413, 12] width 14 height 9
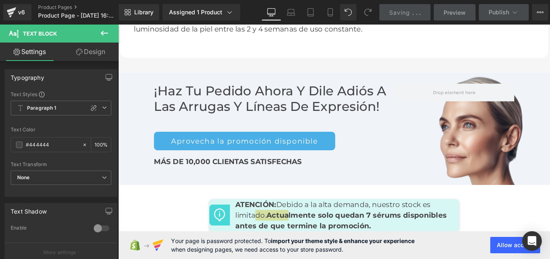
scroll to position [3001, 0]
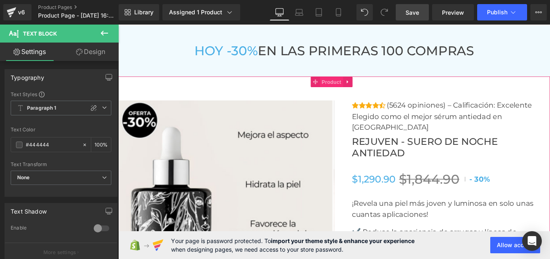
click at [359, 88] on span "Product" at bounding box center [362, 91] width 27 height 12
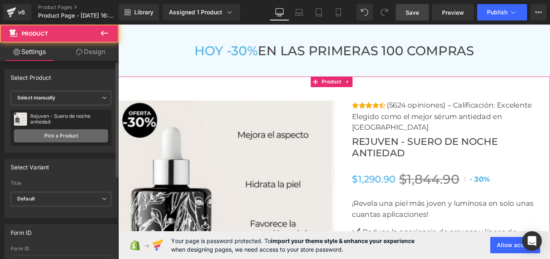
click at [67, 134] on link "Pick a Product" at bounding box center [61, 135] width 94 height 13
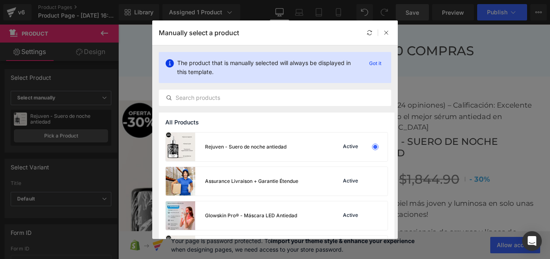
scroll to position [67, 0]
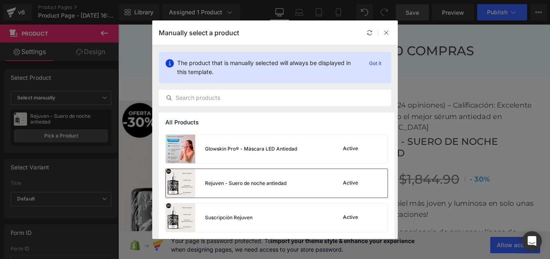
click at [296, 184] on div "Rejuven - Suero de noche antiedad Active" at bounding box center [277, 183] width 222 height 29
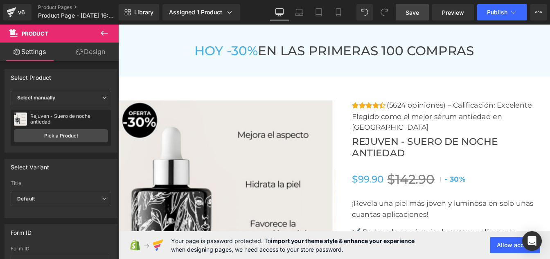
drag, startPoint x: 410, startPoint y: 14, endPoint x: 336, endPoint y: 146, distance: 151.5
click at [410, 14] on span "Save" at bounding box center [413, 12] width 14 height 9
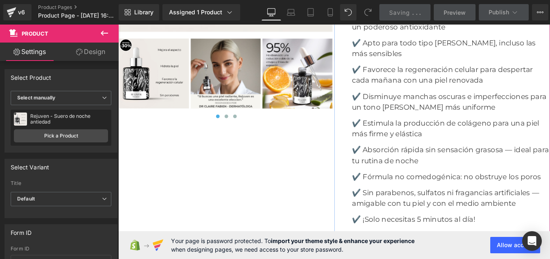
scroll to position [3325, 0]
click at [241, 128] on span at bounding box center [242, 129] width 4 height 4
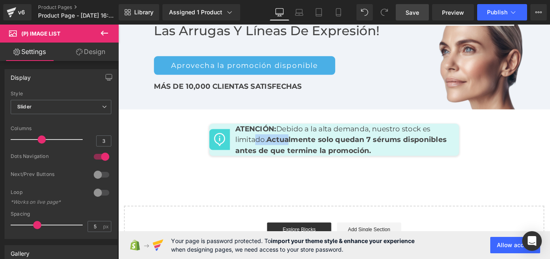
scroll to position [4141, 0]
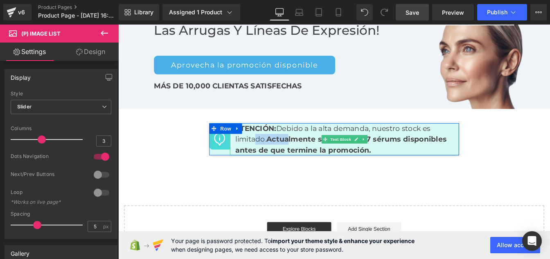
click at [338, 151] on span "Actualmente solo quedan 7 sérums disponibles antes de que termine la promoción." at bounding box center [373, 162] width 242 height 22
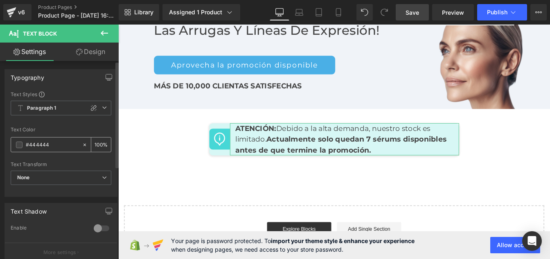
click at [54, 144] on input "#444444" at bounding box center [52, 144] width 52 height 9
click at [300, 16] on link "Laptop" at bounding box center [299, 12] width 20 height 16
type input "100"
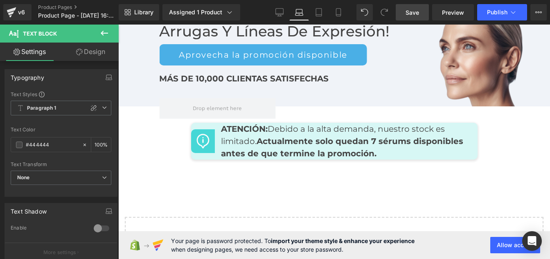
scroll to position [4352, 0]
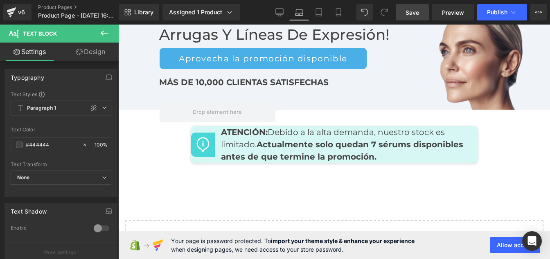
click at [291, 144] on span "Actualmente solo quedan 7 sérums disponibles antes de que termine la promoción." at bounding box center [342, 151] width 242 height 22
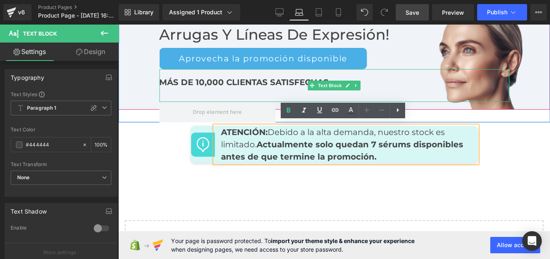
click at [219, 78] on span "MÁS DE 10,000 CLIENTAS SATISFECHAS" at bounding box center [243, 82] width 169 height 10
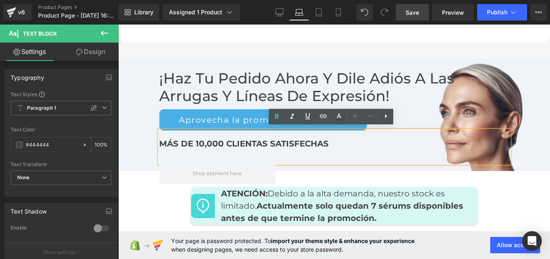
scroll to position [4290, 0]
click at [195, 84] on h2 "¡Haz tu pedido ahora y dile adiós a las arrugas y líneas de expresión!" at bounding box center [334, 87] width 350 height 35
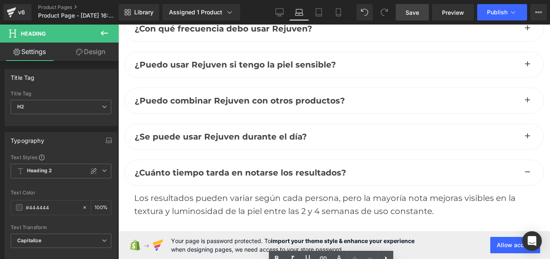
scroll to position [4088, 0]
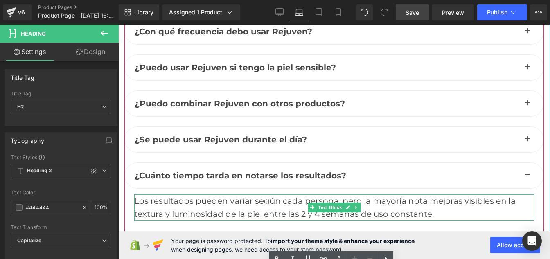
click at [182, 197] on div "Los resultados pueden variar según cada persona, pero la mayoría nota mejoras v…" at bounding box center [334, 207] width 400 height 26
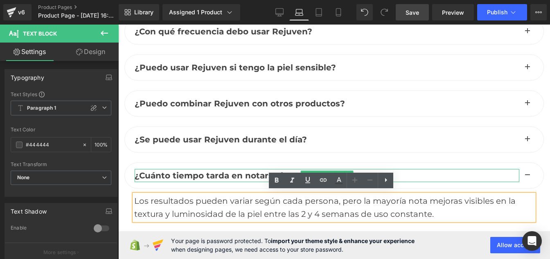
click at [165, 171] on span "¿Cuánto tiempo tarda en notarse los resultados?" at bounding box center [241, 176] width 212 height 10
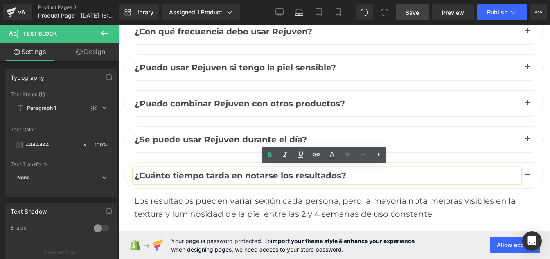
click at [526, 134] on button "button" at bounding box center [527, 139] width 16 height 25
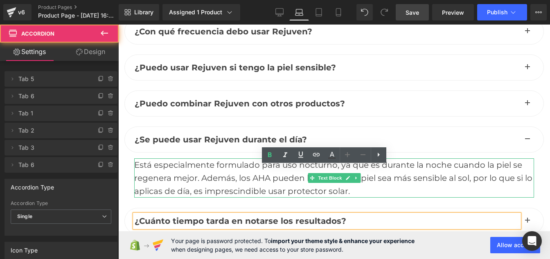
click at [187, 175] on div "Está especialmente formulado para uso nocturno, ya que es durante la noche cuan…" at bounding box center [334, 177] width 400 height 39
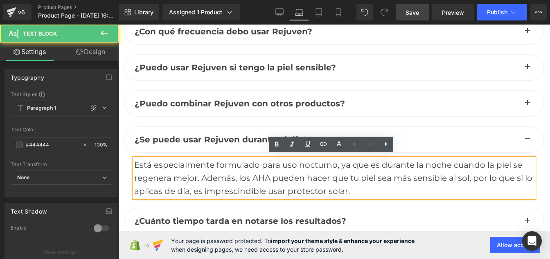
drag, startPoint x: 187, startPoint y: 175, endPoint x: 208, endPoint y: 176, distance: 21.3
click at [208, 176] on div "Está especialmente formulado para uso nocturno, ya que es durante la noche cuan…" at bounding box center [334, 177] width 400 height 39
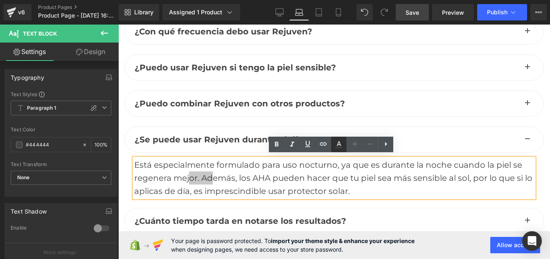
click at [338, 142] on icon at bounding box center [339, 145] width 10 height 10
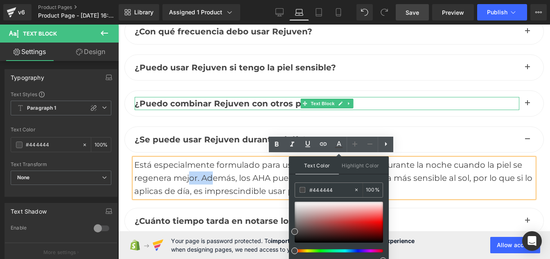
click at [206, 99] on span "¿Puedo combinar Rejuven con otros productos?" at bounding box center [240, 104] width 210 height 10
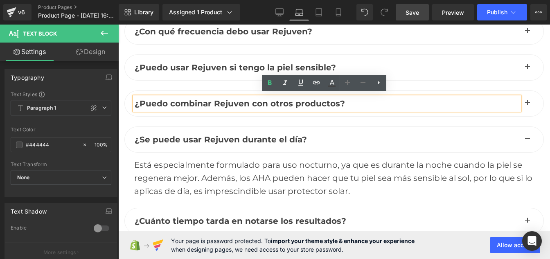
click at [527, 102] on button "button" at bounding box center [527, 103] width 16 height 25
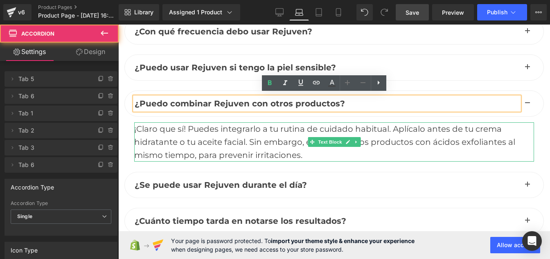
click at [226, 137] on div "¡Claro que sí! Puedes integrarlo a tu rutina de cuidado habitual. Aplícalo ante…" at bounding box center [334, 141] width 400 height 39
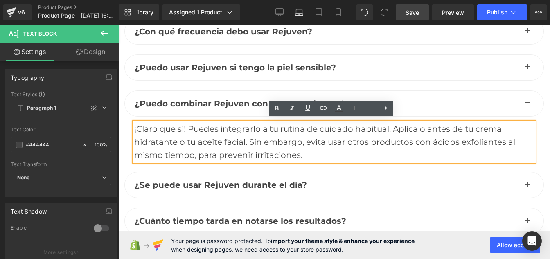
click at [192, 66] on span "¿Puedo usar Rejuven si tengo la piel sensible?" at bounding box center [235, 68] width 201 height 10
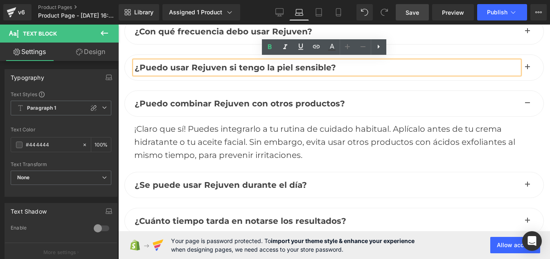
click at [525, 66] on button "button" at bounding box center [527, 67] width 16 height 25
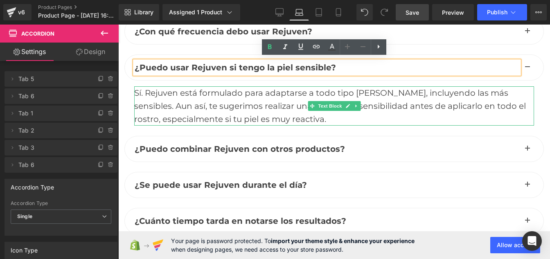
click at [318, 97] on div "Sí. Rejuven está formulado para adaptarse a todo tipo [PERSON_NAME], incluyendo…" at bounding box center [334, 105] width 400 height 39
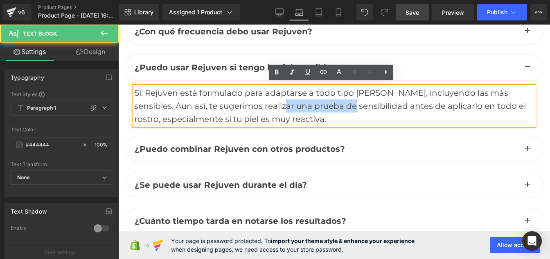
click at [244, 105] on div "Sí. Rejuven está formulado para adaptarse a todo tipo [PERSON_NAME], incluyendo…" at bounding box center [334, 105] width 400 height 39
click at [337, 100] on div "Sí. Rejuven está formulado para adaptarse a todo tipo [PERSON_NAME], incluyendo…" at bounding box center [334, 105] width 400 height 39
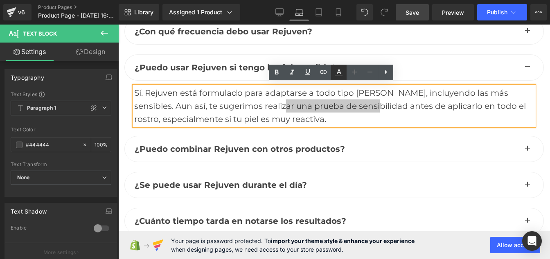
click at [340, 69] on icon at bounding box center [339, 73] width 10 height 10
type input "100"
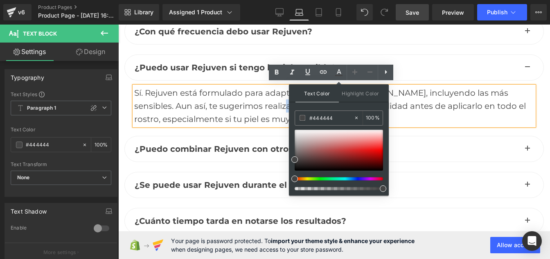
click at [257, 109] on div "Sí. Rejuven está formulado para adaptarse a todo tipo [PERSON_NAME], incluyendo…" at bounding box center [334, 105] width 400 height 39
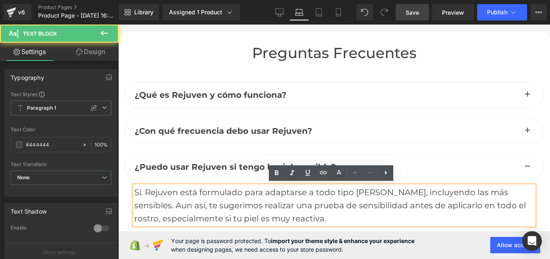
scroll to position [3987, 0]
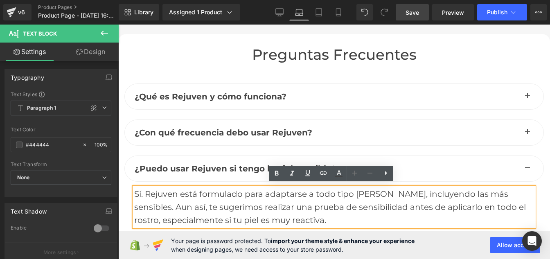
click at [210, 129] on span "¿Con qué frecuencia debo usar Rejuven?" at bounding box center [224, 133] width 178 height 10
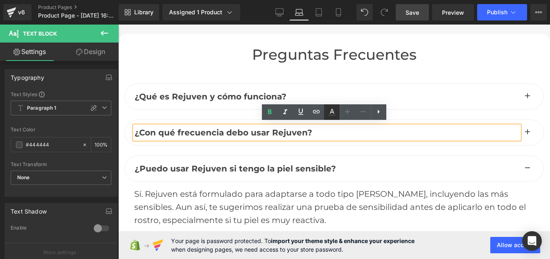
click at [335, 110] on icon at bounding box center [332, 112] width 10 height 10
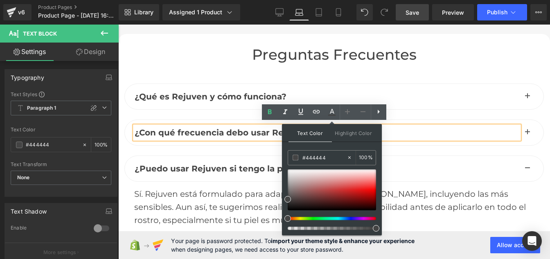
click at [250, 131] on span "¿Con qué frecuencia debo usar Rejuven?" at bounding box center [224, 133] width 178 height 10
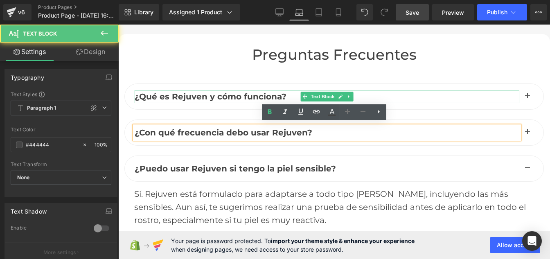
click at [221, 93] on span "¿Qué es Rejuven y cómo funciona?" at bounding box center [211, 97] width 152 height 10
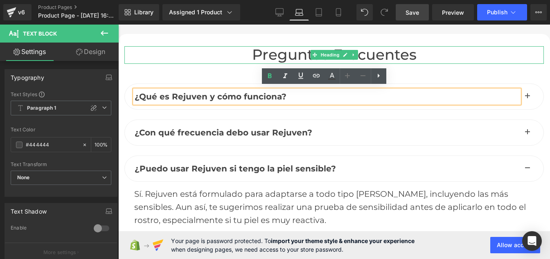
click at [279, 51] on h2 "Preguntas frecuentes" at bounding box center [333, 55] width 419 height 18
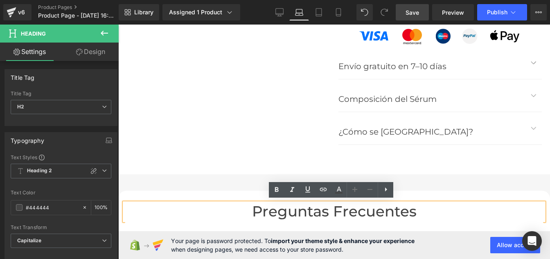
scroll to position [3828, 0]
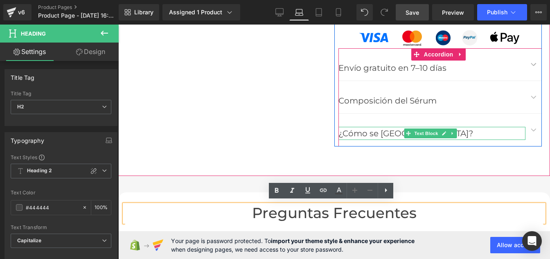
click at [361, 133] on p "¿Cómo se [GEOGRAPHIC_DATA]?" at bounding box center [431, 133] width 187 height 13
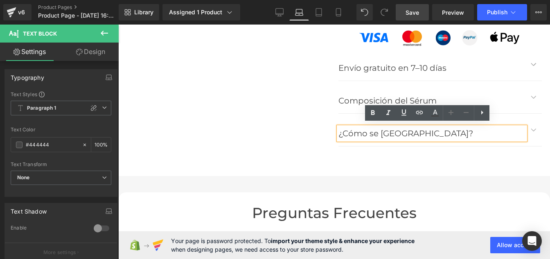
click at [534, 132] on span "button" at bounding box center [534, 132] width 0 height 0
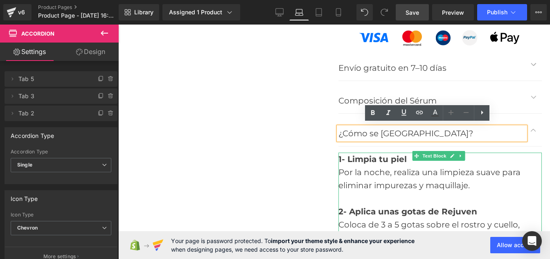
click at [357, 175] on div "Por la noche, realiza una limpieza suave para eliminar impurezas y maquillaje." at bounding box center [440, 179] width 204 height 26
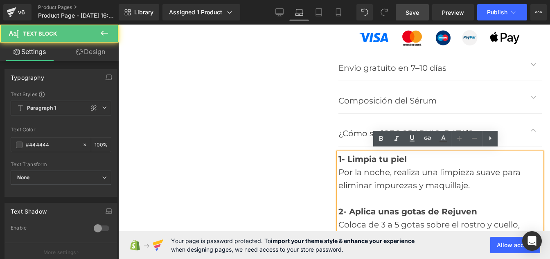
click at [347, 158] on span "1- Limpia tu piel" at bounding box center [372, 159] width 68 height 10
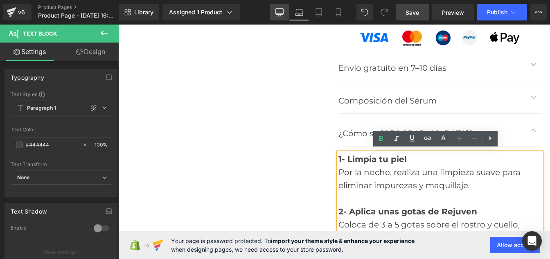
click at [281, 20] on link "Desktop" at bounding box center [280, 12] width 20 height 16
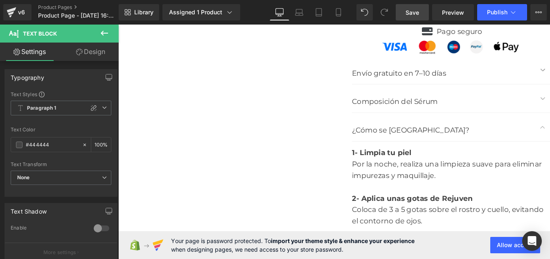
scroll to position [3631, 0]
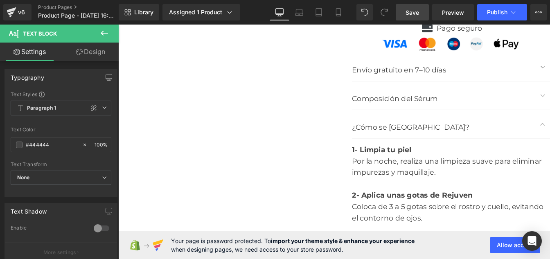
click at [431, 174] on div "Por la noche, realiza una limpieza suave para eliminar impurezas y maquillaje." at bounding box center [499, 187] width 227 height 26
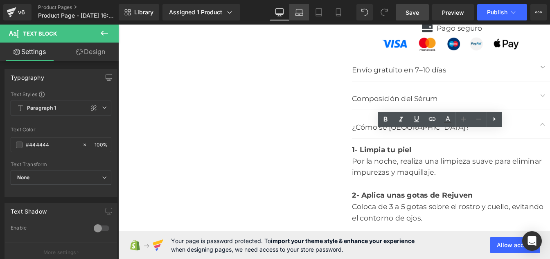
click at [298, 16] on icon at bounding box center [299, 14] width 8 height 2
type input "100"
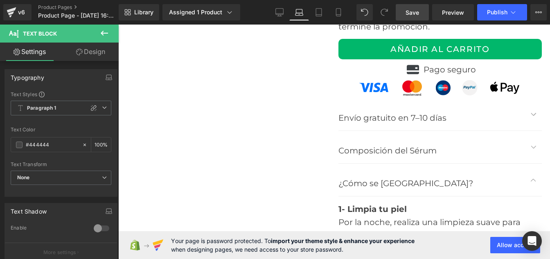
scroll to position [3829, 0]
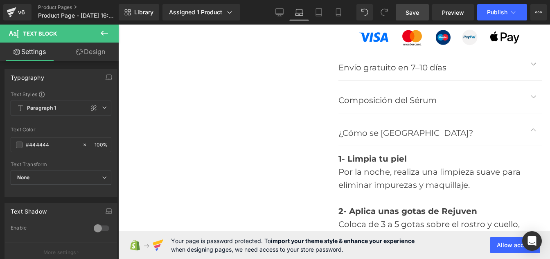
click at [351, 96] on p "Composición del Sérum" at bounding box center [431, 100] width 187 height 13
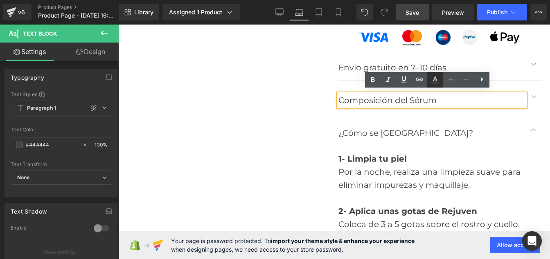
click at [436, 79] on icon at bounding box center [435, 80] width 10 height 10
type input "100"
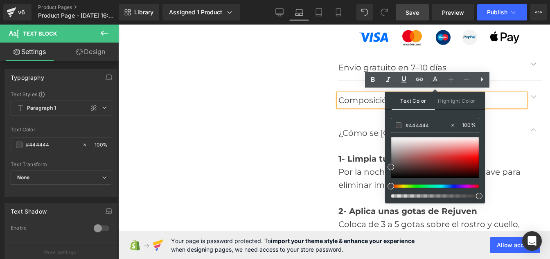
click at [347, 62] on p "Envío gratuito en 7–10 días" at bounding box center [431, 67] width 187 height 13
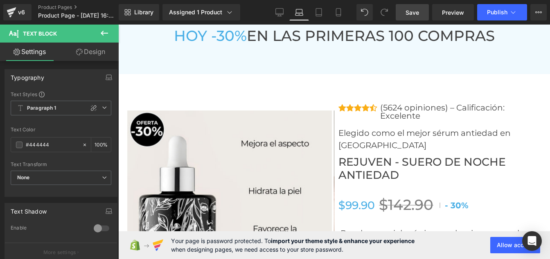
scroll to position [3150, 0]
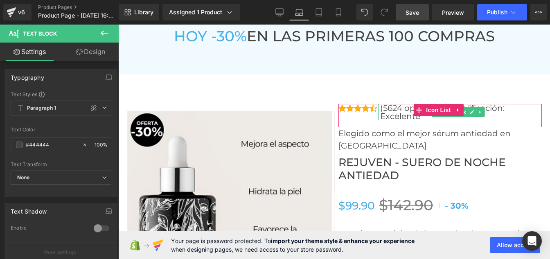
click at [386, 104] on p "(5624 opiniones) – Calificación: Excelente" at bounding box center [461, 112] width 162 height 16
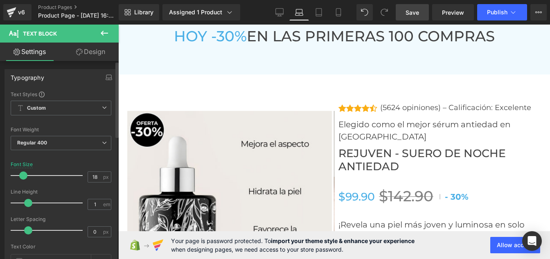
type input "17"
click at [22, 176] on span at bounding box center [22, 175] width 8 height 8
type input "1.2"
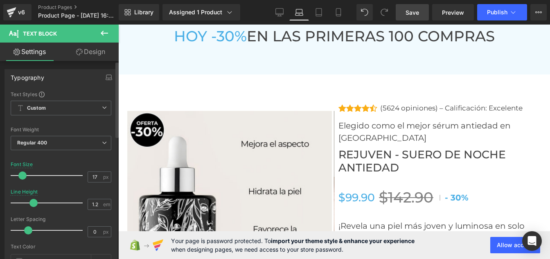
drag, startPoint x: 29, startPoint y: 203, endPoint x: 34, endPoint y: 203, distance: 4.9
click at [34, 203] on span at bounding box center [33, 203] width 8 height 8
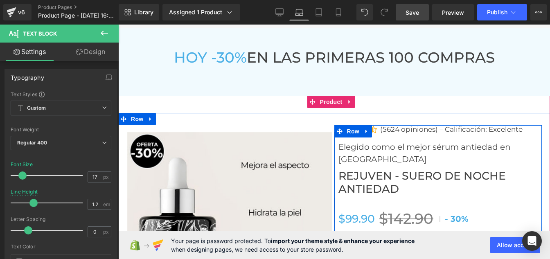
scroll to position [3126, 0]
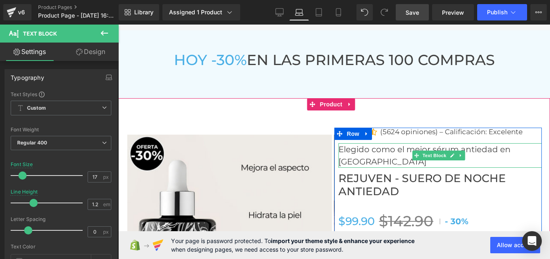
click at [346, 147] on p "Elegido como el mejor sérum antiedad en [GEOGRAPHIC_DATA]" at bounding box center [440, 155] width 204 height 25
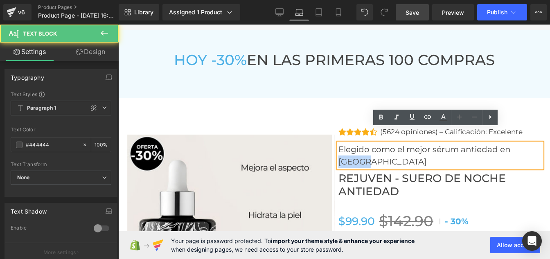
drag, startPoint x: 366, startPoint y: 148, endPoint x: 336, endPoint y: 147, distance: 29.9
click at [338, 147] on p "Elegido como el mejor sérum antiedad en [GEOGRAPHIC_DATA]" at bounding box center [440, 155] width 204 height 25
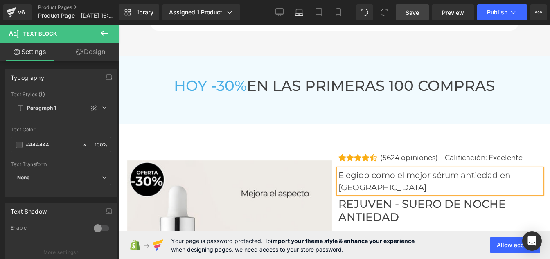
scroll to position [3100, 0]
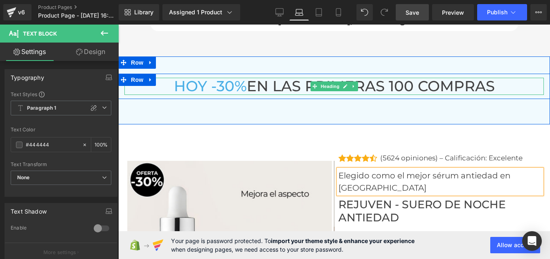
click at [280, 78] on h3 "[DATE] -30% EN LAS PRIMERAS 100 COMPRAS" at bounding box center [333, 87] width 419 height 18
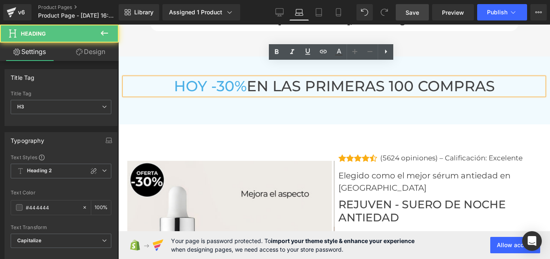
drag, startPoint x: 273, startPoint y: 76, endPoint x: 305, endPoint y: 71, distance: 32.3
click at [305, 78] on h3 "[DATE] -30% EN LAS PRIMERAS 100 COMPRAS" at bounding box center [333, 87] width 419 height 18
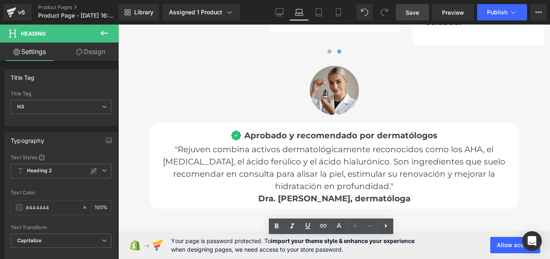
scroll to position [2920, 0]
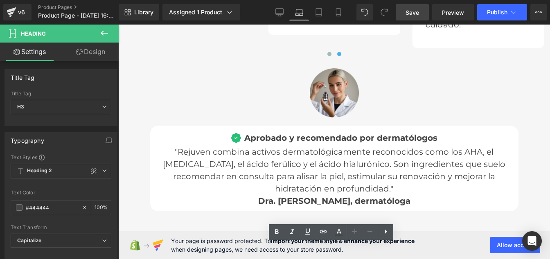
click at [274, 133] on span "Aprobado y recomendado por dermatólogos" at bounding box center [340, 138] width 193 height 10
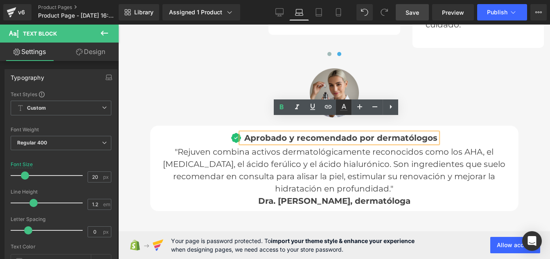
click at [345, 109] on icon at bounding box center [344, 107] width 10 height 10
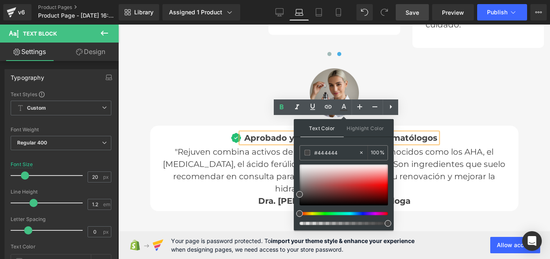
click at [270, 146] on p ""Rejuven combina activos dermatológicamente reconocidos como los AHA, el [MEDIC…" at bounding box center [334, 176] width 356 height 61
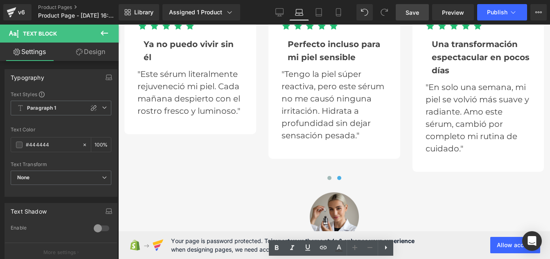
scroll to position [2797, 0]
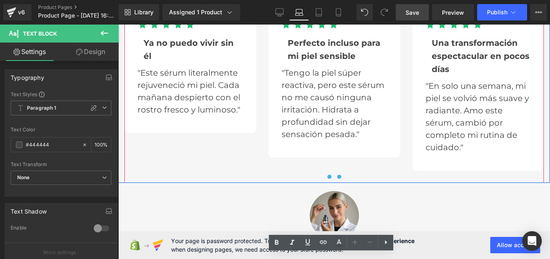
click at [327, 175] on span at bounding box center [329, 177] width 4 height 4
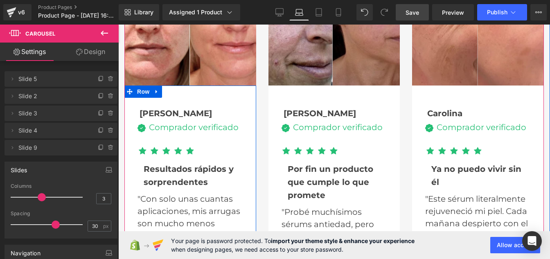
scroll to position [2671, 0]
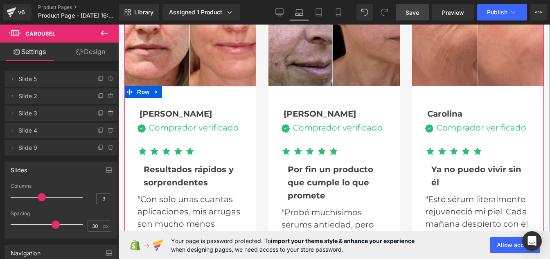
click at [160, 124] on div "Comprador verificado" at bounding box center [192, 128] width 93 height 8
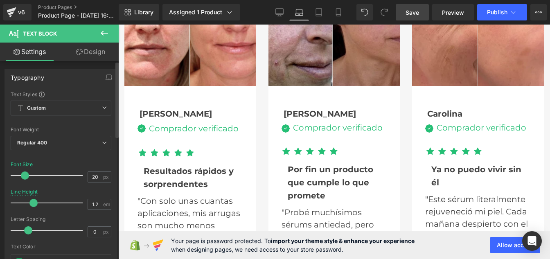
type input "1.1"
click at [29, 206] on span at bounding box center [31, 203] width 8 height 8
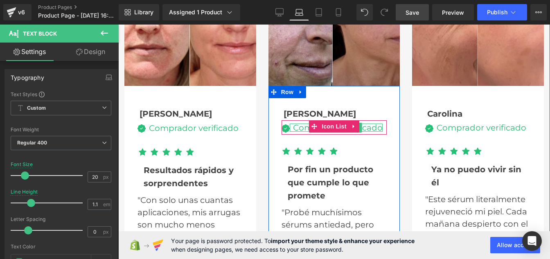
click at [303, 124] on div "Comprador verificado" at bounding box center [336, 128] width 93 height 8
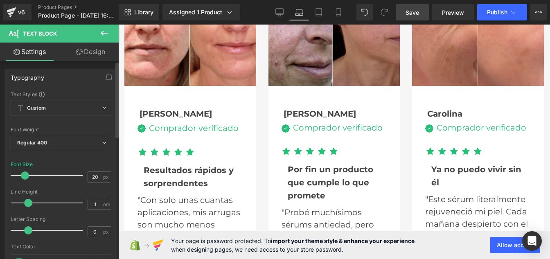
type input "1.1"
click at [32, 201] on span at bounding box center [31, 203] width 8 height 8
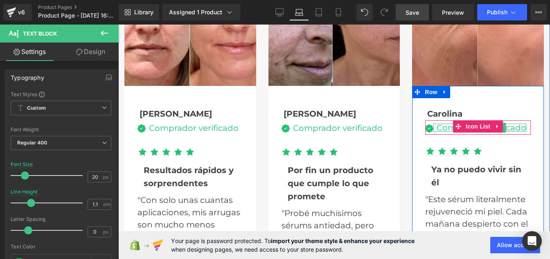
click at [440, 124] on div "Comprador verificado" at bounding box center [479, 128] width 93 height 8
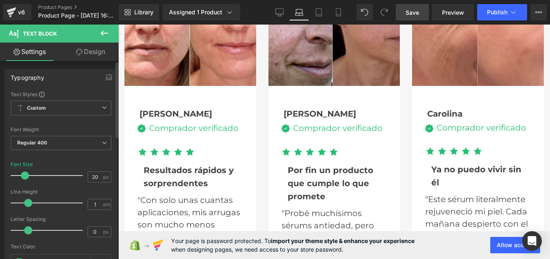
type input "1.1"
click at [30, 203] on span at bounding box center [31, 203] width 8 height 8
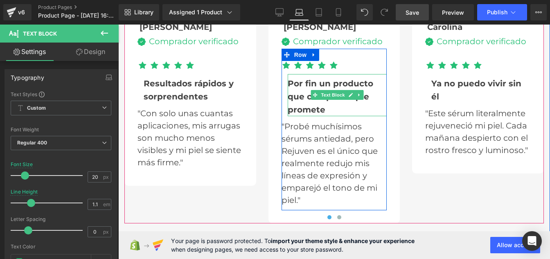
scroll to position [2759, 0]
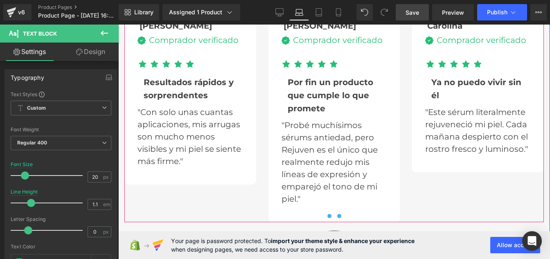
click at [336, 212] on button at bounding box center [339, 216] width 10 height 8
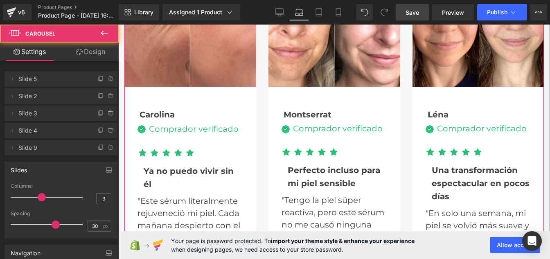
scroll to position [2665, 0]
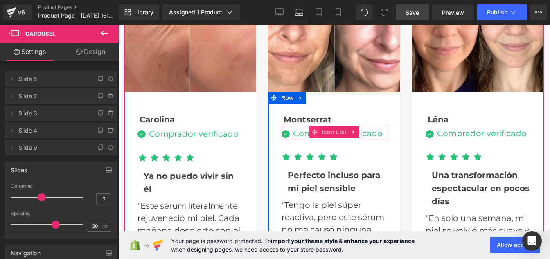
click at [309, 126] on span at bounding box center [314, 132] width 11 height 12
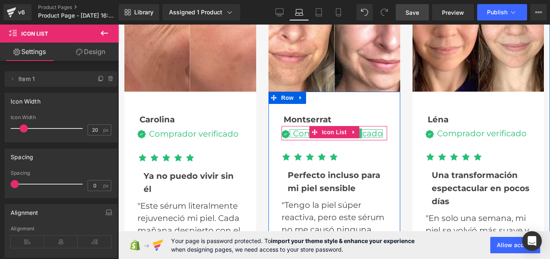
click at [293, 129] on div "Comprador verificado" at bounding box center [336, 133] width 93 height 8
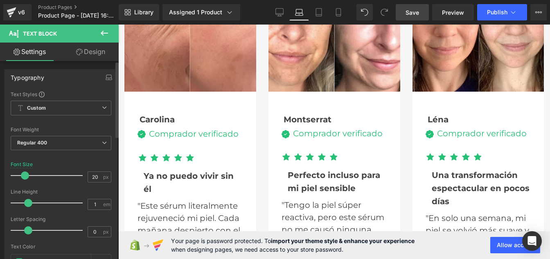
type input "1.1"
click at [31, 202] on span at bounding box center [31, 203] width 8 height 8
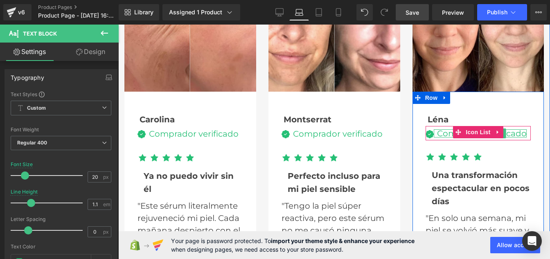
click at [442, 129] on div "Comprador verificado" at bounding box center [480, 133] width 93 height 8
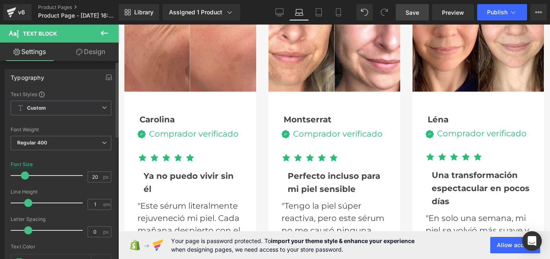
type input "1.1"
drag, startPoint x: 29, startPoint y: 203, endPoint x: 37, endPoint y: 203, distance: 8.2
click at [32, 204] on span at bounding box center [31, 203] width 8 height 8
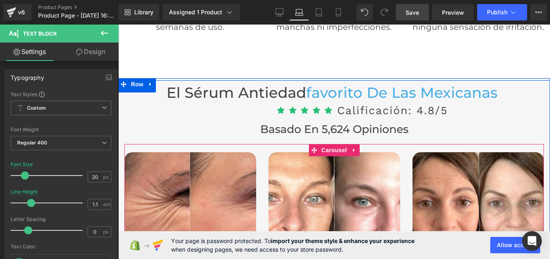
scroll to position [2472, 0]
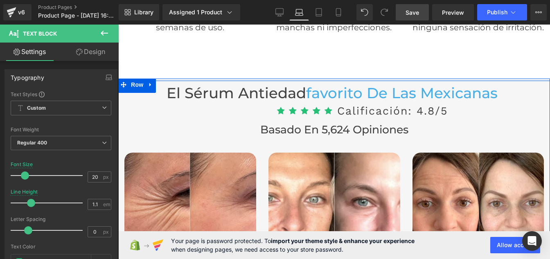
click at [319, 123] on div "Basado en 5,624 opiniones Heading" at bounding box center [333, 129] width 419 height 13
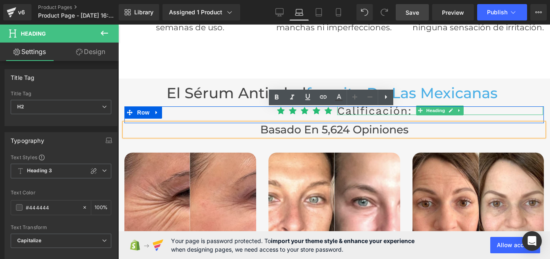
click at [403, 104] on span "Calificación: 4.8/5" at bounding box center [392, 110] width 110 height 13
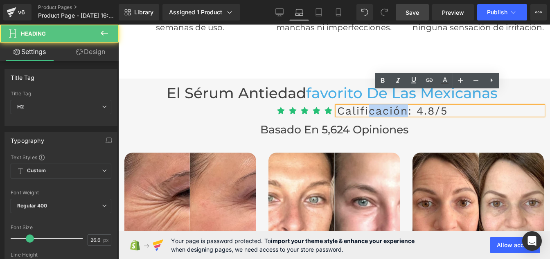
drag, startPoint x: 403, startPoint y: 95, endPoint x: 367, endPoint y: 98, distance: 35.7
click at [367, 104] on span "Calificación: 4.8/5" at bounding box center [392, 110] width 110 height 13
click at [446, 80] on icon at bounding box center [445, 81] width 10 height 10
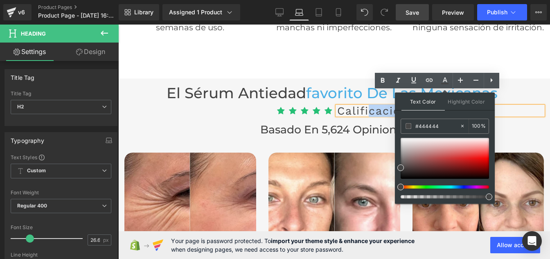
click at [354, 104] on span "Calificación: 4.8/5" at bounding box center [392, 110] width 110 height 13
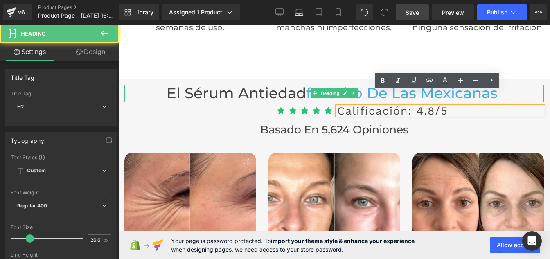
click at [264, 85] on h3 "El sérum antiedad favorito de las mexicanas" at bounding box center [333, 94] width 419 height 18
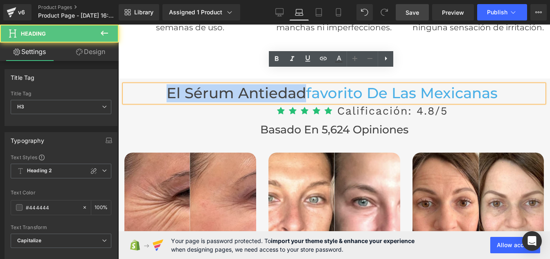
drag, startPoint x: 300, startPoint y: 78, endPoint x: 254, endPoint y: 49, distance: 55.0
click at [144, 85] on h3 "El sérum antiedad favorito de las mexicanas" at bounding box center [333, 94] width 419 height 18
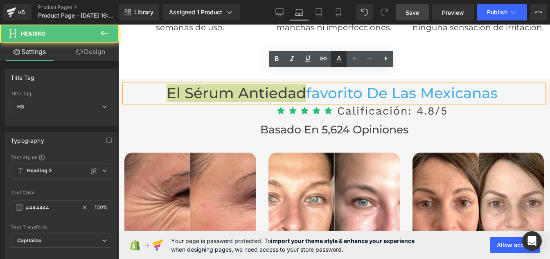
click at [339, 60] on icon at bounding box center [339, 59] width 10 height 10
type input "100"
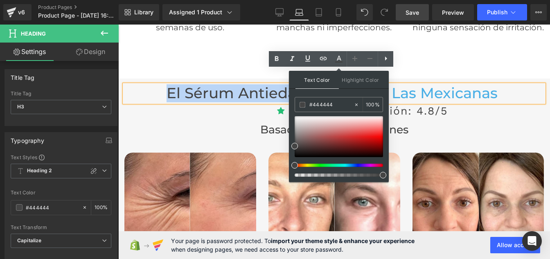
click at [250, 85] on h3 "El sérum antiedad favorito de las mexicanas" at bounding box center [333, 94] width 419 height 18
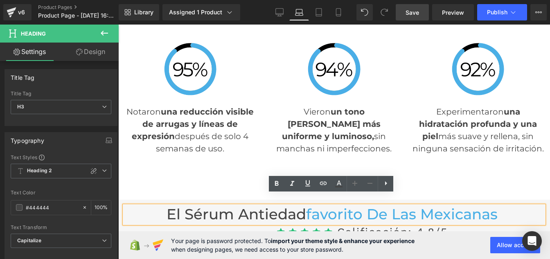
scroll to position [2339, 0]
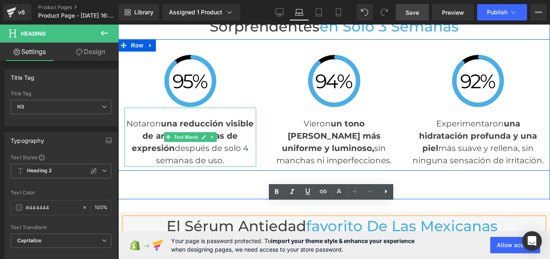
click at [204, 132] on link at bounding box center [204, 137] width 9 height 10
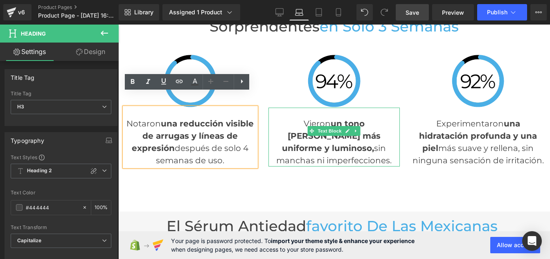
click at [298, 123] on span "un tono [PERSON_NAME] más uniforme y luminoso," at bounding box center [331, 136] width 99 height 34
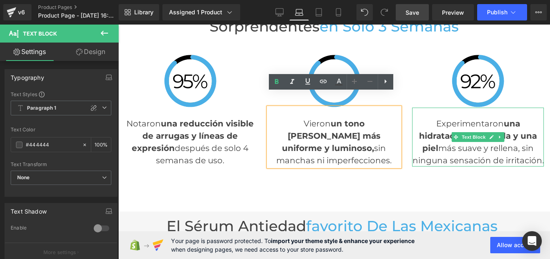
click at [438, 135] on p "Experimentaron una hidratación profunda y una piel más suave y rellena, sin nin…" at bounding box center [478, 141] width 132 height 49
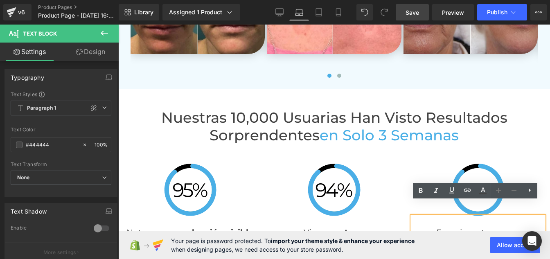
scroll to position [2230, 0]
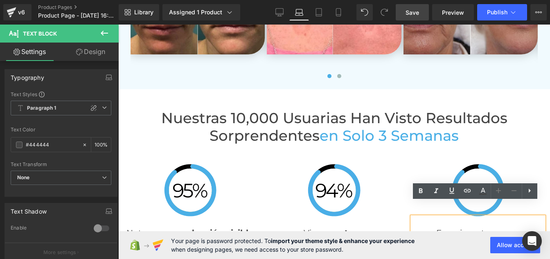
click at [287, 111] on h2 "Nuestras 10,000 usuarias han visto resultados sorprendentes en solo 3 semanas" at bounding box center [333, 127] width 419 height 35
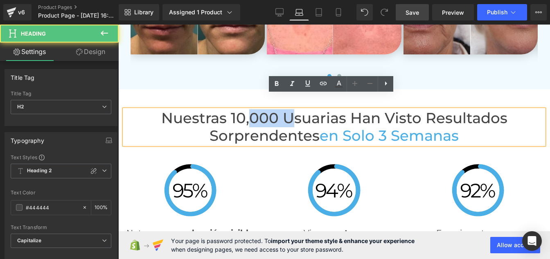
drag, startPoint x: 286, startPoint y: 109, endPoint x: 295, endPoint y: 109, distance: 9.4
click at [295, 110] on h2 "Nuestras 10,000 usuarias han visto resultados sorprendentes en solo 3 semanas" at bounding box center [333, 127] width 419 height 35
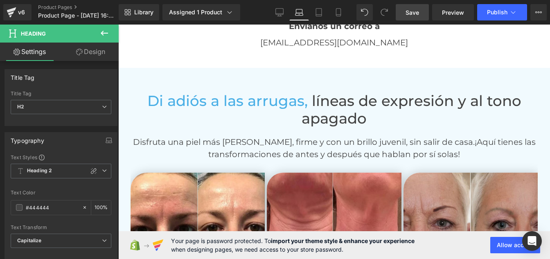
scroll to position [1977, 0]
click at [275, 136] on p "Disfruta una piel más [PERSON_NAME], firme y con un brillo juvenil, sin salir d…" at bounding box center [333, 148] width 419 height 25
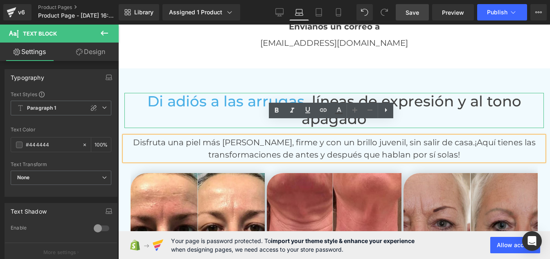
click at [249, 98] on h3 "Di adiós a las arrugas, líneas de expresión y al tono apagado" at bounding box center [333, 110] width 419 height 35
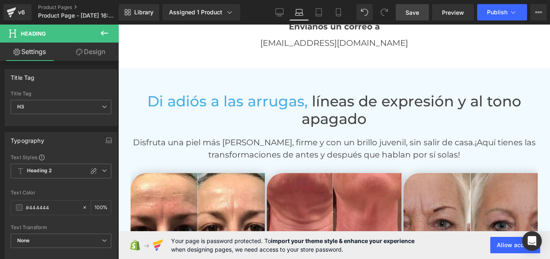
click at [87, 52] on link "Design" at bounding box center [90, 52] width 59 height 18
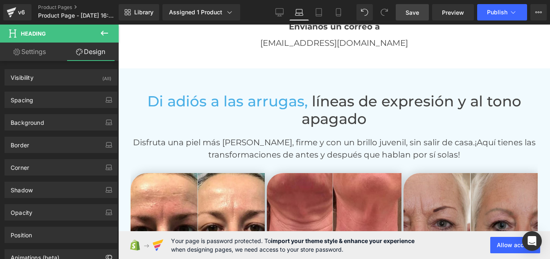
click at [35, 53] on link "Settings" at bounding box center [29, 52] width 59 height 18
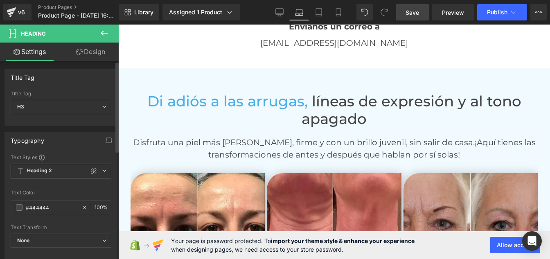
type input "100"
click at [41, 166] on span "Heading 2" at bounding box center [61, 171] width 101 height 15
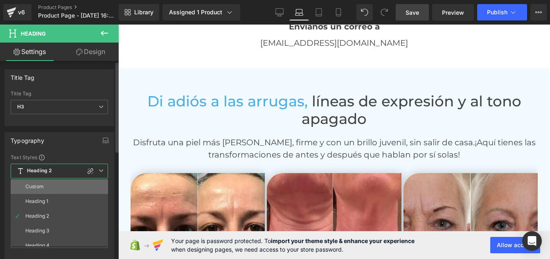
click at [44, 186] on li "Custom" at bounding box center [61, 186] width 101 height 15
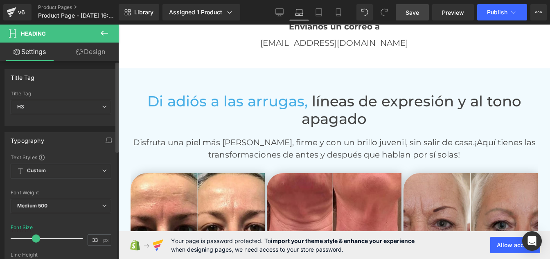
type input "31"
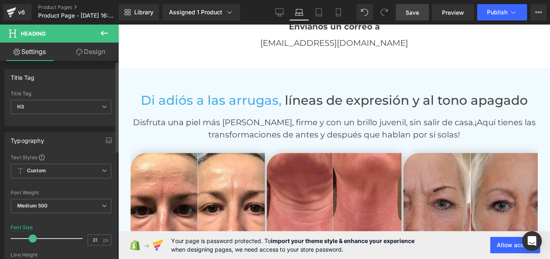
click at [32, 239] on span at bounding box center [33, 238] width 8 height 8
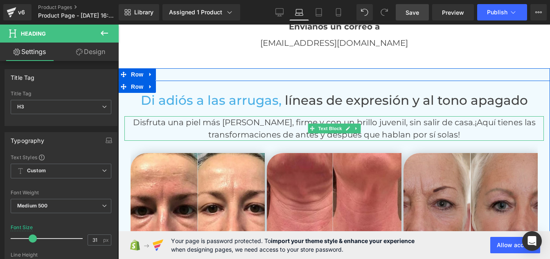
click at [254, 116] on p "Disfruta una piel más [PERSON_NAME], firme y con un brillo juvenil, sin salir d…" at bounding box center [333, 128] width 419 height 25
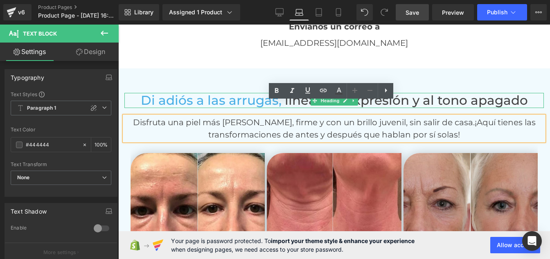
click at [426, 92] on span "líneas de expresión y al tono apagado" at bounding box center [406, 100] width 243 height 16
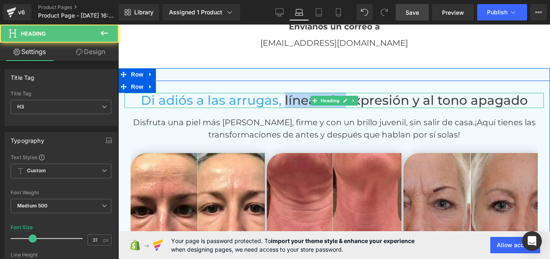
drag, startPoint x: 282, startPoint y: 86, endPoint x: 316, endPoint y: 86, distance: 34.4
click at [316, 93] on div "Di adiós a las arrugas, líneas de expresión y al tono apagado Heading" at bounding box center [333, 100] width 419 height 15
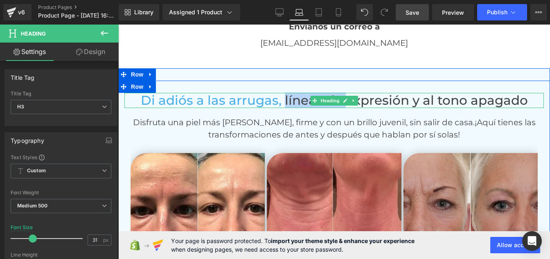
click at [302, 92] on span "líneas de expresión y al tono apagado" at bounding box center [406, 100] width 243 height 16
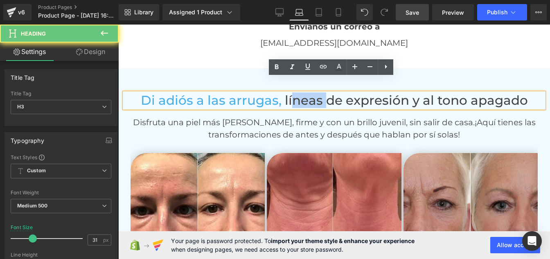
drag, startPoint x: 294, startPoint y: 87, endPoint x: 327, endPoint y: 87, distance: 32.7
click at [327, 92] on span "líneas de expresión y al tono apagado" at bounding box center [406, 100] width 243 height 16
click at [342, 69] on icon at bounding box center [339, 67] width 10 height 10
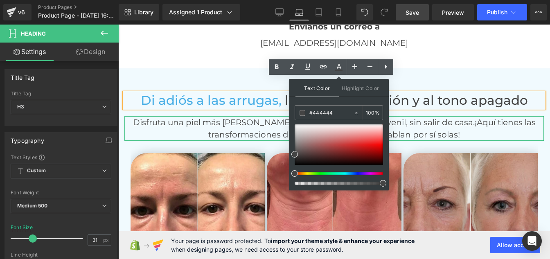
click at [246, 116] on p "Disfruta una piel más [PERSON_NAME], firme y con un brillo juvenil, sin salir d…" at bounding box center [333, 128] width 419 height 25
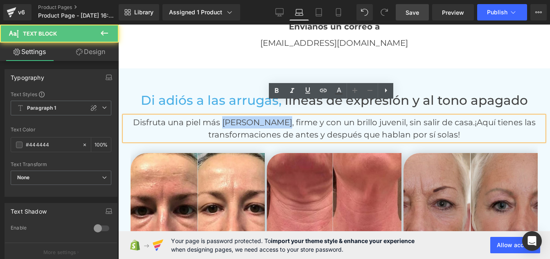
drag, startPoint x: 246, startPoint y: 112, endPoint x: 293, endPoint y: 111, distance: 46.7
click at [293, 116] on p "Disfruta una piel más [PERSON_NAME], firme y con un brillo juvenil, sin salir d…" at bounding box center [333, 128] width 419 height 25
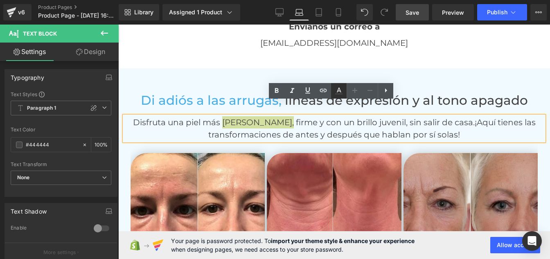
click at [335, 94] on icon at bounding box center [338, 93] width 7 height 1
type input "100"
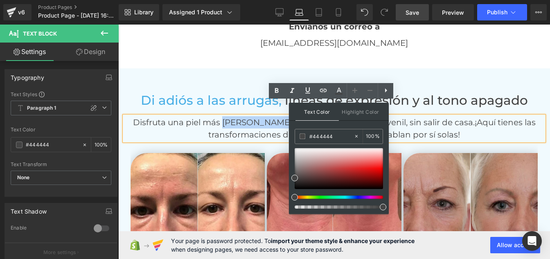
click at [255, 116] on p "Disfruta una piel más [PERSON_NAME], firme y con un brillo juvenil, sin salir d…" at bounding box center [333, 128] width 419 height 25
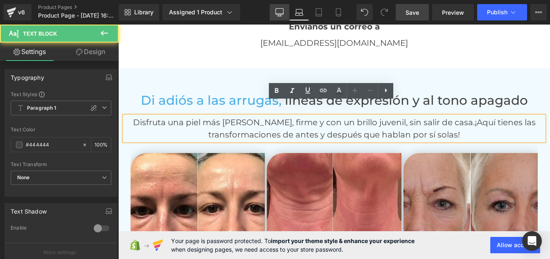
click at [285, 15] on link "Desktop" at bounding box center [280, 12] width 20 height 16
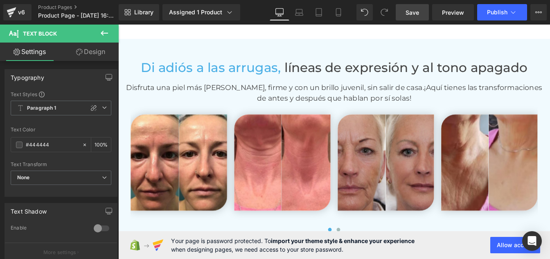
scroll to position [1937, 0]
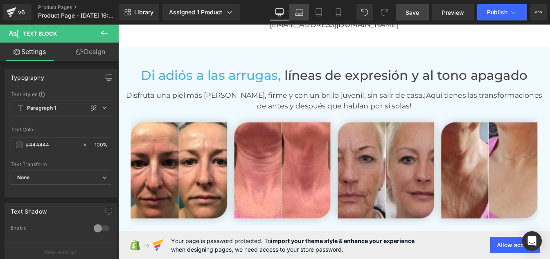
click at [300, 15] on icon at bounding box center [299, 14] width 8 height 2
type input "100"
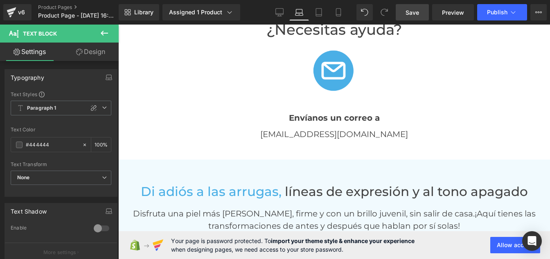
scroll to position [1886, 0]
click at [324, 128] on div "[EMAIL_ADDRESS][DOMAIN_NAME] Text Block" at bounding box center [333, 134] width 419 height 13
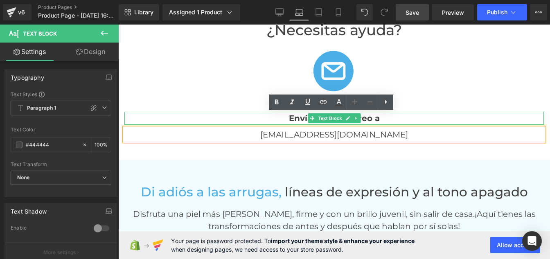
click at [225, 112] on div at bounding box center [333, 113] width 419 height 2
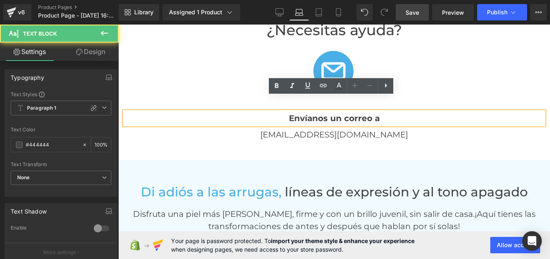
drag, startPoint x: 280, startPoint y: 104, endPoint x: 331, endPoint y: 106, distance: 51.6
click at [331, 112] on p "Envíanos un correo a" at bounding box center [333, 118] width 419 height 13
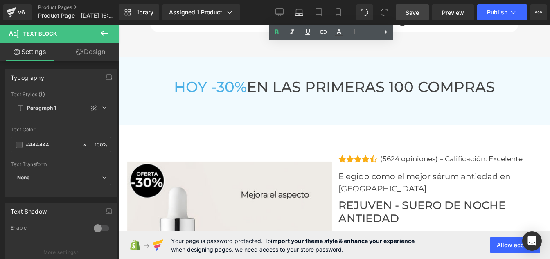
scroll to position [3081, 0]
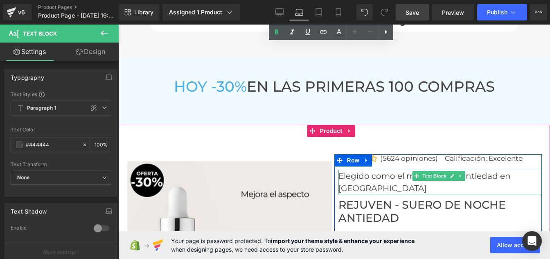
click at [363, 170] on p "Elegido como el mejor sérum antiedad en [GEOGRAPHIC_DATA]" at bounding box center [440, 182] width 204 height 25
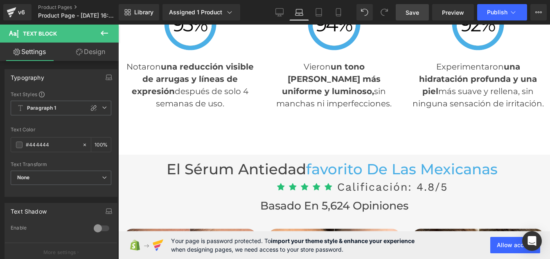
scroll to position [2376, 0]
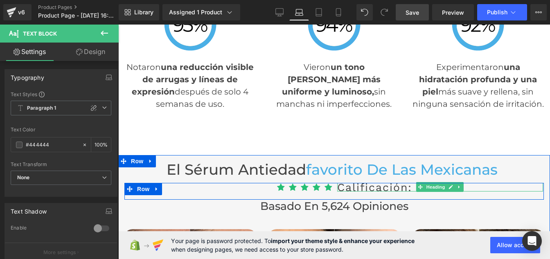
click at [351, 181] on span "Calificación: 4.8/5" at bounding box center [392, 187] width 110 height 13
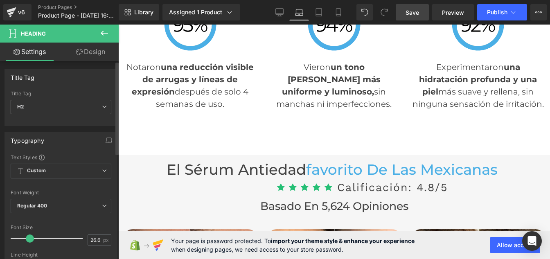
click at [37, 110] on span "H2" at bounding box center [61, 107] width 101 height 14
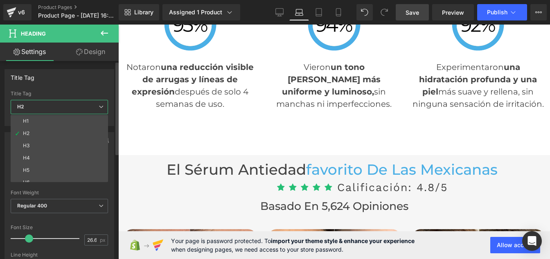
click at [37, 110] on span "H2" at bounding box center [59, 107] width 97 height 14
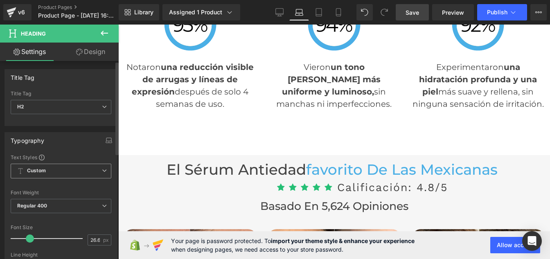
click at [49, 170] on span "Custom" at bounding box center [61, 171] width 101 height 15
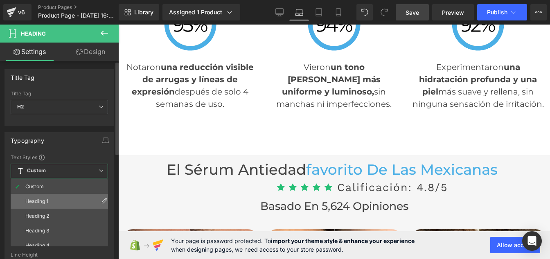
click at [44, 197] on li "Heading 1" at bounding box center [61, 201] width 101 height 15
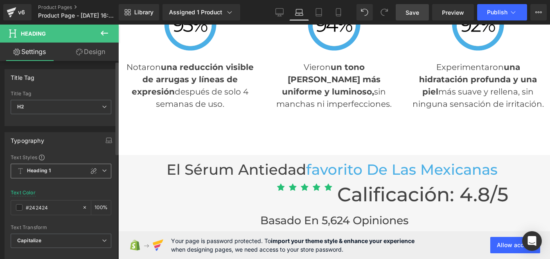
click at [38, 170] on b "Heading 1" at bounding box center [39, 170] width 24 height 7
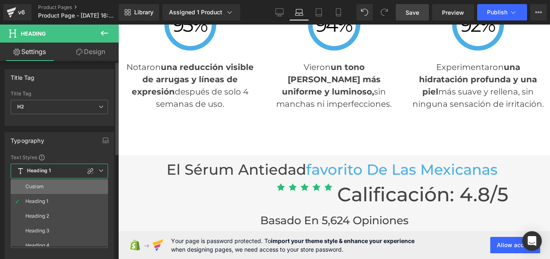
click at [36, 187] on div "Custom" at bounding box center [34, 187] width 18 height 6
type input "47.4"
type input "1.2"
type input "0"
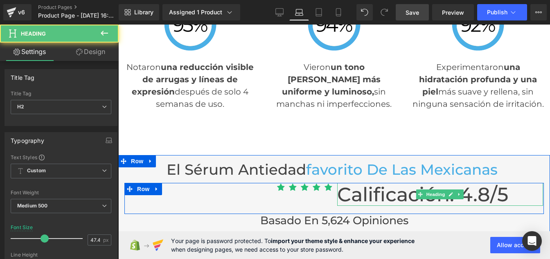
click at [342, 183] on span "Calificación: 4.8/5" at bounding box center [422, 195] width 171 height 24
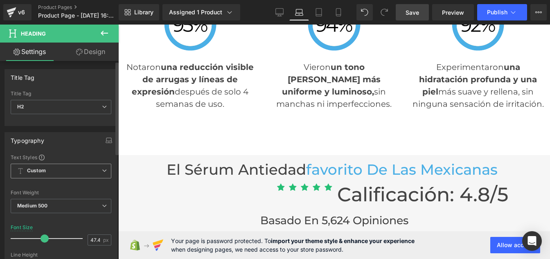
click at [42, 173] on b "Custom" at bounding box center [36, 170] width 19 height 7
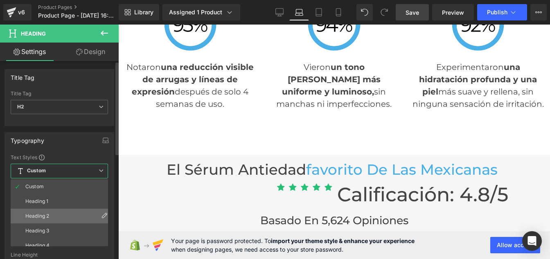
click at [47, 217] on div "Heading 2" at bounding box center [37, 216] width 24 height 6
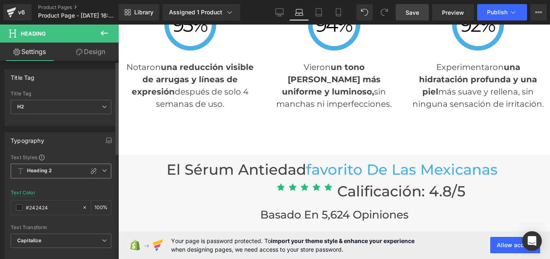
click at [44, 169] on b "Heading 2" at bounding box center [39, 170] width 25 height 7
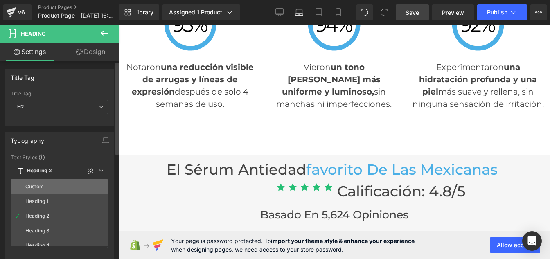
click at [41, 190] on li "Custom" at bounding box center [61, 186] width 101 height 15
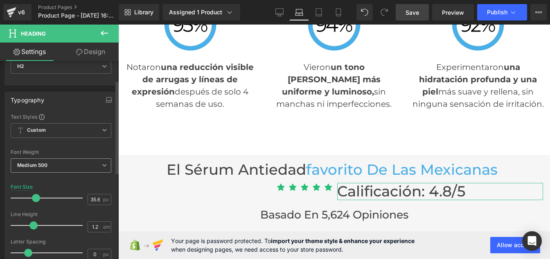
scroll to position [41, 0]
click at [91, 201] on input "35.6" at bounding box center [95, 199] width 14 height 10
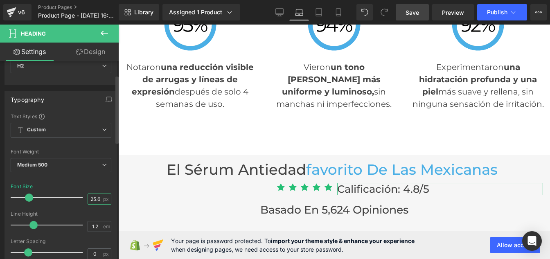
click at [92, 199] on input "25.6" at bounding box center [95, 199] width 14 height 10
type input "26.6"
click at [96, 229] on input "1.2" at bounding box center [95, 226] width 14 height 10
type input "1"
type input "0"
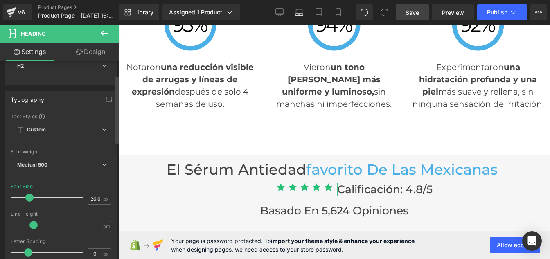
type input "0.9"
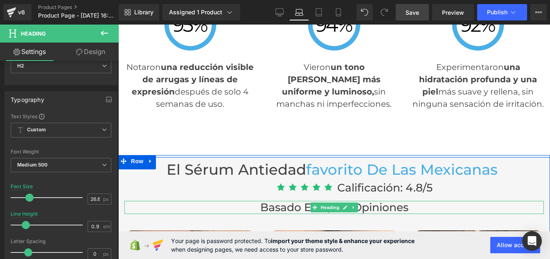
click at [287, 201] on h2 "Basado en 5,624 opiniones" at bounding box center [333, 207] width 419 height 13
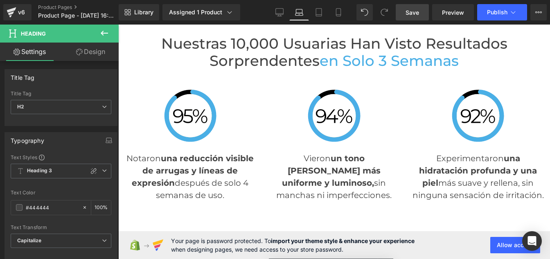
scroll to position [2283, 0]
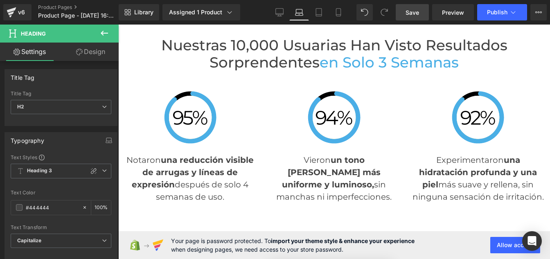
click at [181, 165] on p "Notaron una reducción visible de arrugas y líneas de expresión después de solo …" at bounding box center [190, 178] width 132 height 49
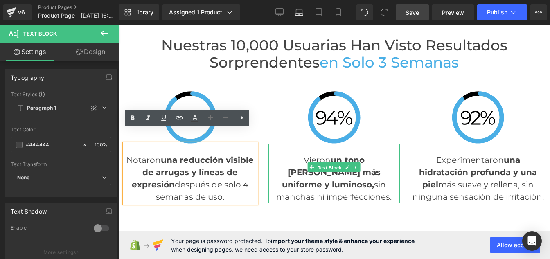
click at [324, 163] on span "Text Block" at bounding box center [329, 168] width 27 height 10
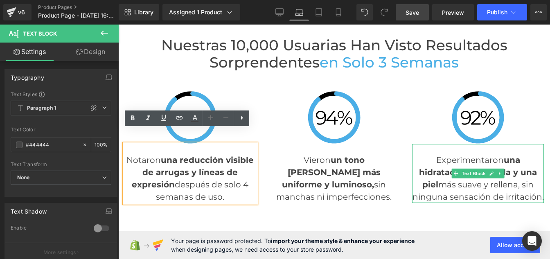
click at [451, 164] on p "Experimentaron una hidratación profunda y una piel más suave y rellena, sin nin…" at bounding box center [478, 178] width 132 height 49
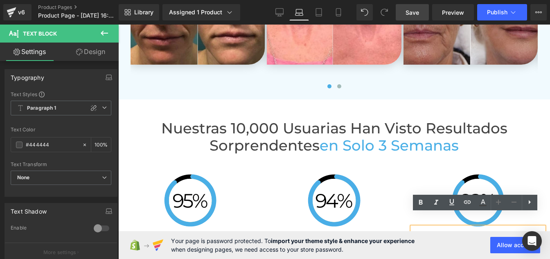
scroll to position [2199, 0]
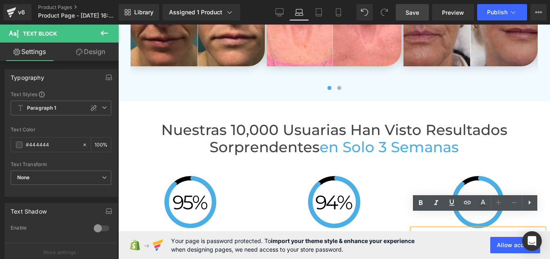
click at [258, 137] on h2 "Nuestras 10,000 usuarias han visto resultados sorprendentes en solo 3 semanas" at bounding box center [333, 139] width 419 height 35
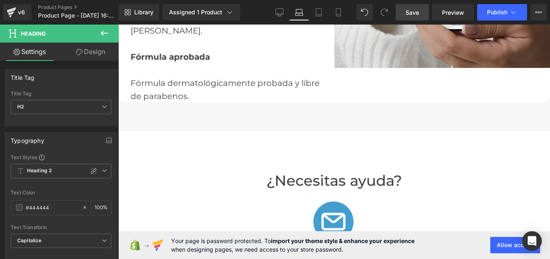
scroll to position [1735, 0]
click at [300, 172] on span "¿Necesitas ayuda?" at bounding box center [333, 181] width 135 height 18
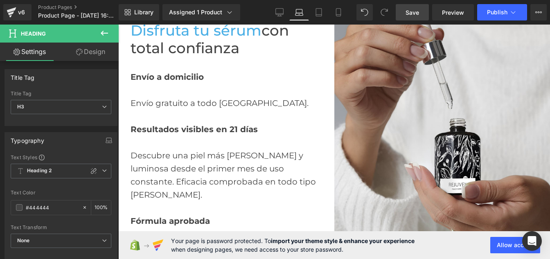
scroll to position [1566, 0]
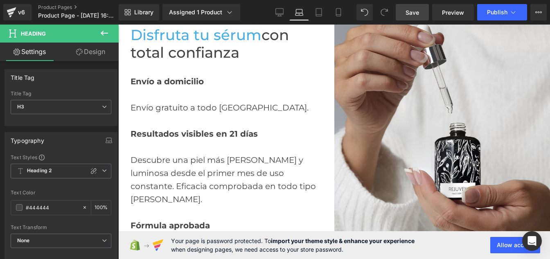
click at [190, 168] on div "Descubre una piel más [PERSON_NAME] y luminosa desde el primer mes de uso const…" at bounding box center [226, 172] width 191 height 65
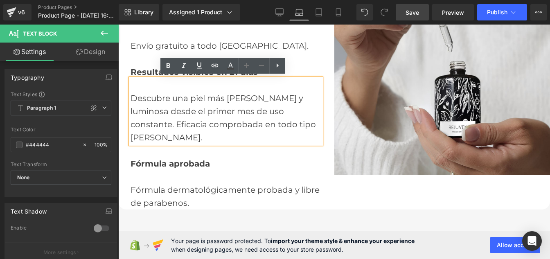
scroll to position [1629, 0]
click at [155, 177] on div "Fórmula dermatológicamente probada y libre de parabenos." at bounding box center [226, 189] width 191 height 39
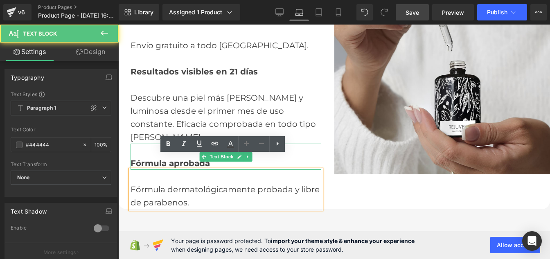
click at [148, 158] on span "Fórmula aprobada" at bounding box center [170, 163] width 79 height 10
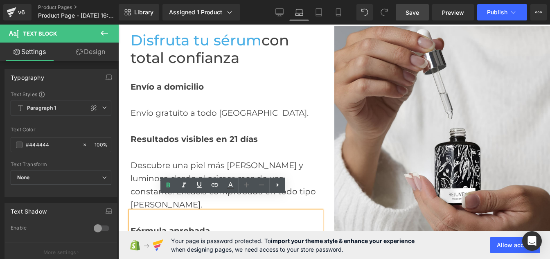
scroll to position [1561, 0]
click at [138, 137] on span "Resultados visibles en 21 días" at bounding box center [194, 140] width 127 height 10
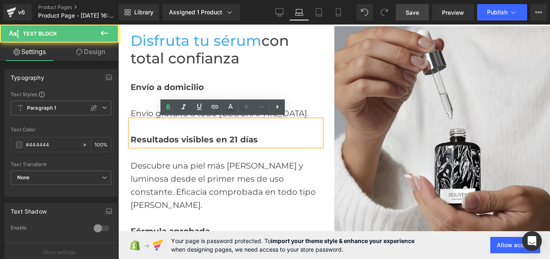
drag, startPoint x: 138, startPoint y: 137, endPoint x: 219, endPoint y: 131, distance: 81.2
click at [219, 131] on div "Resultados visibles en 21 días" at bounding box center [226, 133] width 191 height 26
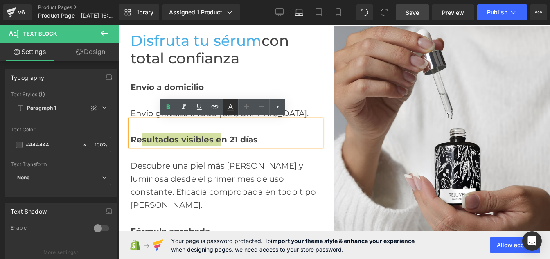
click at [228, 108] on icon at bounding box center [230, 107] width 10 height 10
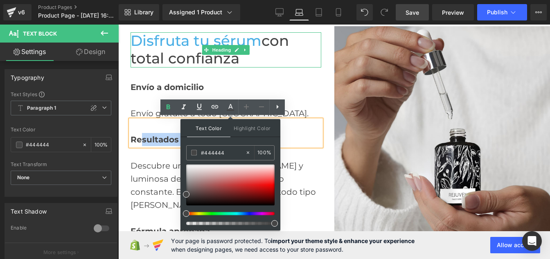
click at [182, 57] on span "con total confianza" at bounding box center [210, 49] width 158 height 35
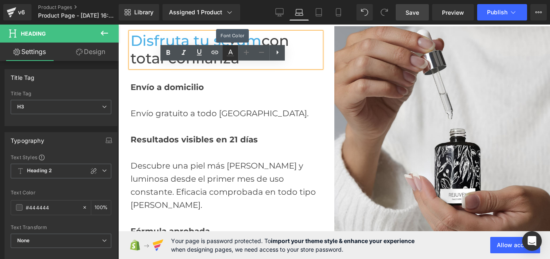
click at [234, 56] on icon at bounding box center [230, 53] width 10 height 10
type input "100"
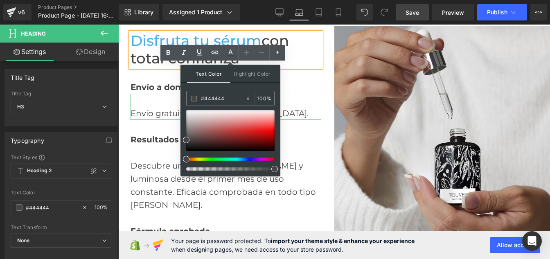
click at [155, 111] on div "Envío gratuito a todo [GEOGRAPHIC_DATA]." at bounding box center [226, 107] width 191 height 26
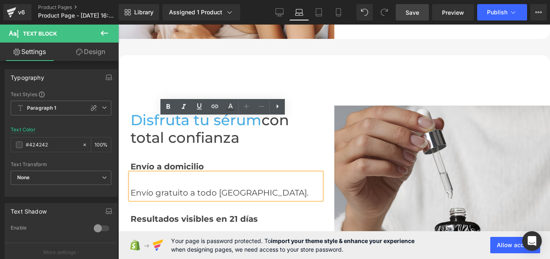
scroll to position [1539, 0]
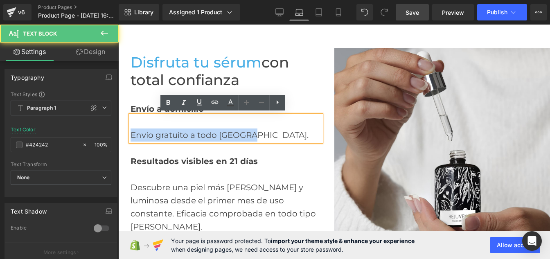
drag, startPoint x: 258, startPoint y: 133, endPoint x: 124, endPoint y: 131, distance: 133.4
click at [124, 131] on div "Disfruta tu sérum con total confianza Heading Envío a domicilio Text Block Enví…" at bounding box center [226, 155] width 216 height 285
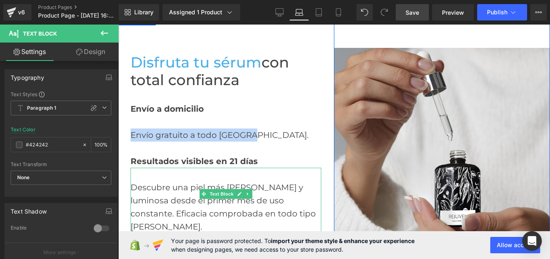
click at [153, 198] on div "Descubre una piel más [PERSON_NAME] y luminosa desde el primer mes de uso const…" at bounding box center [226, 200] width 191 height 65
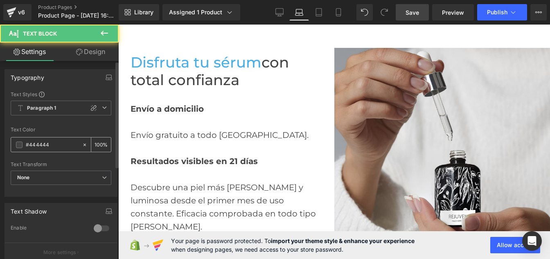
click at [61, 149] on input "#444444" at bounding box center [52, 144] width 52 height 9
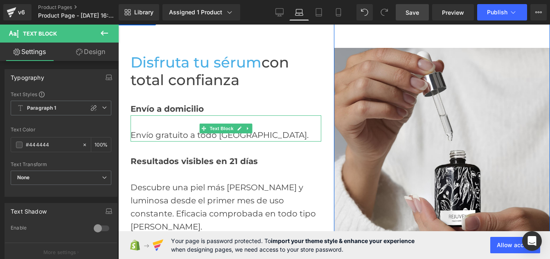
click at [147, 133] on div "Envío gratuito a todo [GEOGRAPHIC_DATA]." at bounding box center [226, 128] width 191 height 26
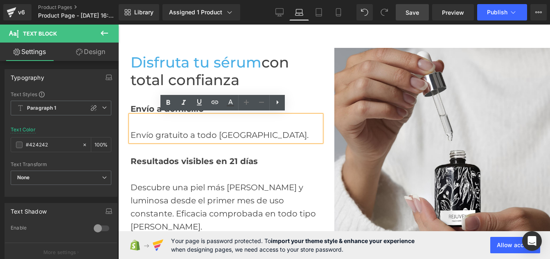
drag, startPoint x: 159, startPoint y: 133, endPoint x: 126, endPoint y: 133, distance: 33.1
click at [131, 133] on div "Envío gratuito a todo [GEOGRAPHIC_DATA]." at bounding box center [226, 128] width 191 height 26
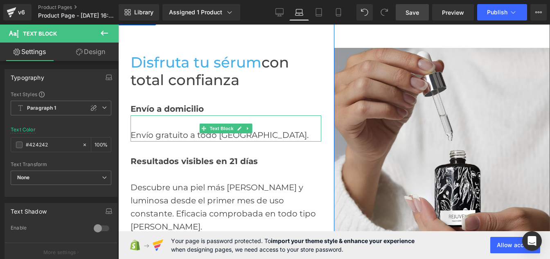
click at [252, 135] on div "Envío gratuito a todo [GEOGRAPHIC_DATA]." at bounding box center [226, 128] width 191 height 26
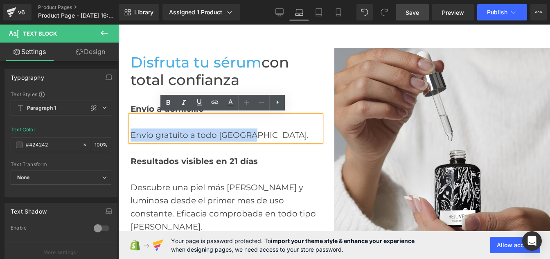
drag, startPoint x: 252, startPoint y: 135, endPoint x: 130, endPoint y: 131, distance: 122.0
click at [131, 131] on div "Envío gratuito a todo [GEOGRAPHIC_DATA]." at bounding box center [226, 128] width 191 height 26
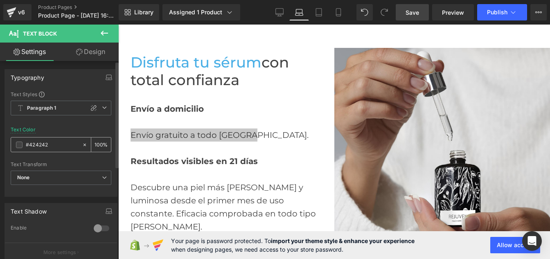
click at [45, 143] on input "#424242" at bounding box center [52, 144] width 52 height 9
paste input "44444"
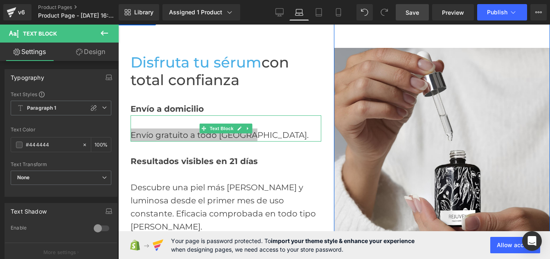
type input "#444444"
click at [244, 133] on div "Envío gratuito a todo [GEOGRAPHIC_DATA]." at bounding box center [226, 128] width 191 height 26
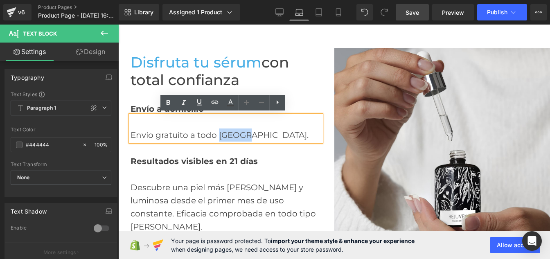
drag, startPoint x: 242, startPoint y: 133, endPoint x: 217, endPoint y: 133, distance: 25.4
click at [217, 133] on div "Envío gratuito a todo [GEOGRAPHIC_DATA]." at bounding box center [226, 128] width 191 height 26
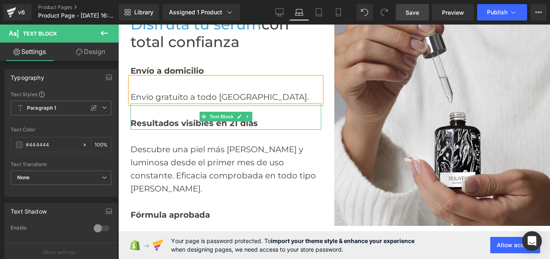
scroll to position [1578, 0]
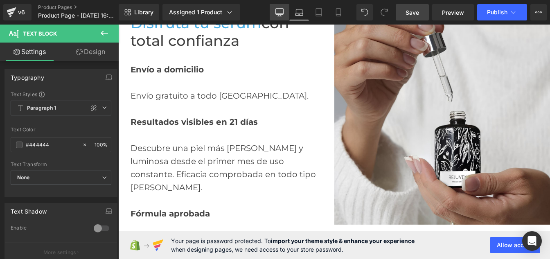
click at [280, 11] on icon at bounding box center [279, 12] width 8 height 8
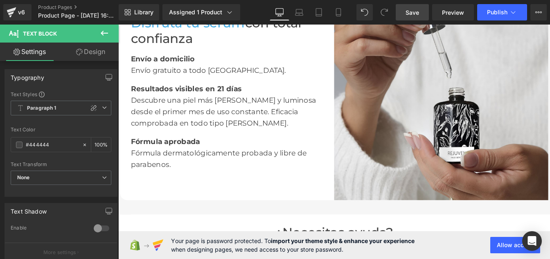
scroll to position [1585, 0]
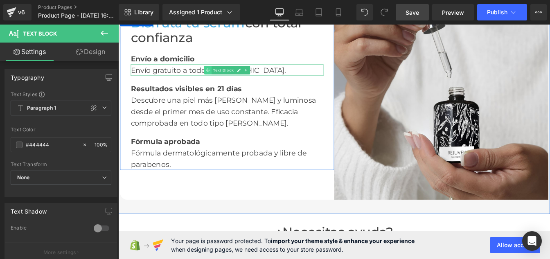
click at [219, 77] on icon at bounding box center [221, 77] width 5 height 5
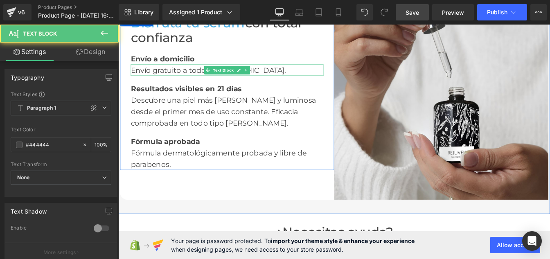
click at [208, 76] on div "Envío gratuito a todo [GEOGRAPHIC_DATA]." at bounding box center [243, 76] width 221 height 13
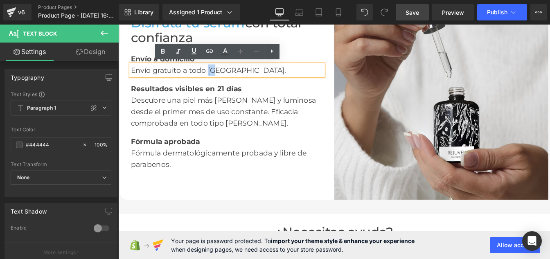
drag, startPoint x: 216, startPoint y: 76, endPoint x: 227, endPoint y: 75, distance: 10.7
click at [227, 75] on div "Envío gratuito a todo [GEOGRAPHIC_DATA]." at bounding box center [243, 76] width 221 height 13
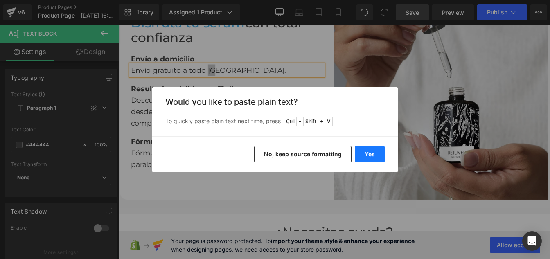
click at [372, 158] on button "Yes" at bounding box center [370, 154] width 30 height 16
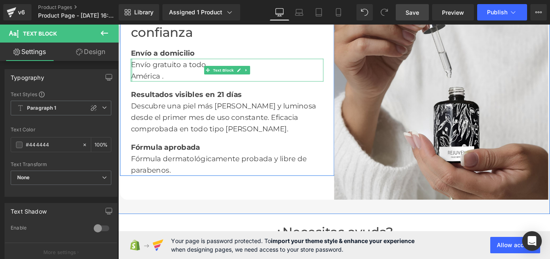
click at [133, 83] on div at bounding box center [134, 77] width 2 height 26
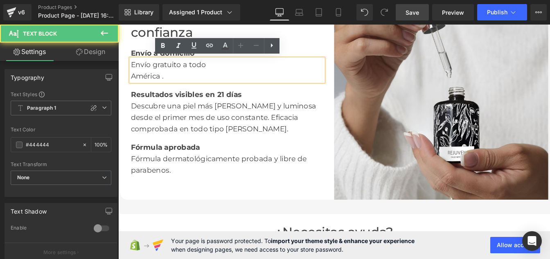
click at [133, 83] on div "América ." at bounding box center [243, 83] width 221 height 13
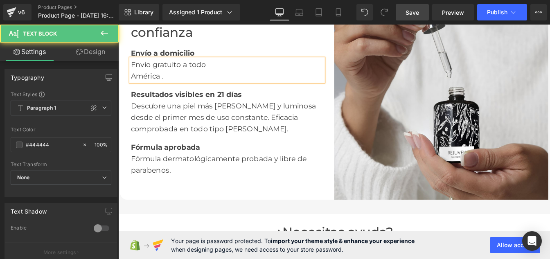
scroll to position [1591, 0]
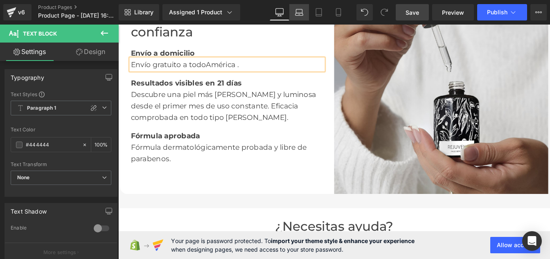
click at [299, 13] on icon at bounding box center [299, 12] width 8 height 8
type input "100"
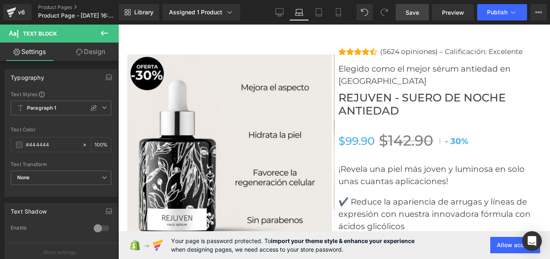
scroll to position [3189, 0]
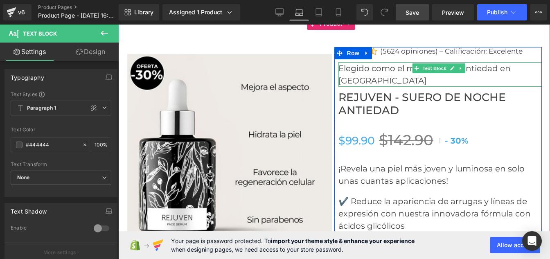
click at [510, 62] on p "Elegido como el mejor sérum antiedad en [GEOGRAPHIC_DATA]" at bounding box center [440, 74] width 204 height 25
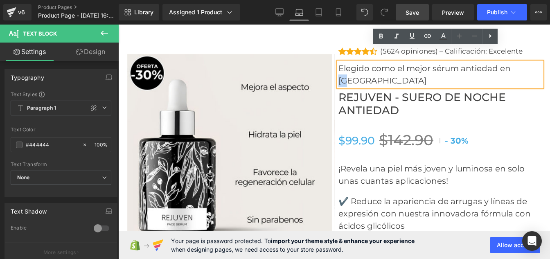
drag, startPoint x: 510, startPoint y: 52, endPoint x: 525, endPoint y: 52, distance: 15.6
click at [525, 62] on p "Elegido como el mejor sérum antiedad en [GEOGRAPHIC_DATA]" at bounding box center [440, 74] width 204 height 25
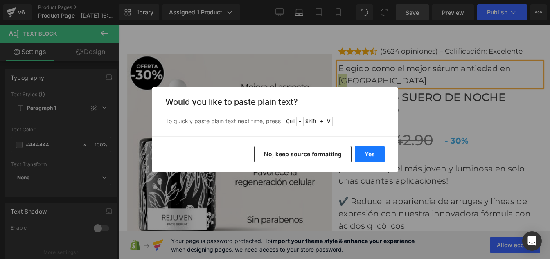
click at [371, 155] on button "Yes" at bounding box center [370, 154] width 30 height 16
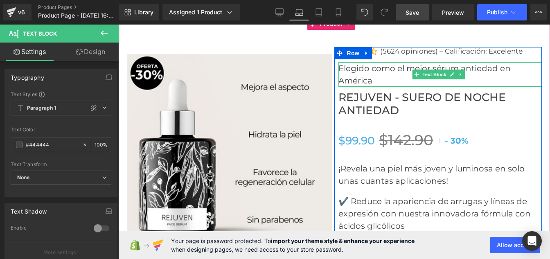
click at [496, 62] on p "Elegido como el mejor sérum antiedad en" at bounding box center [440, 68] width 204 height 12
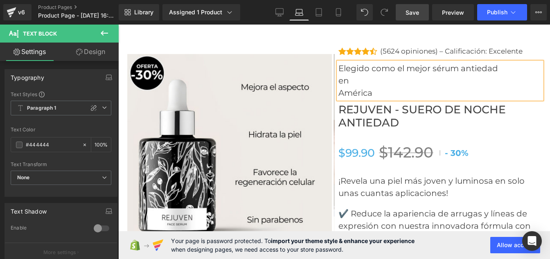
click at [338, 87] on p "América" at bounding box center [440, 93] width 204 height 12
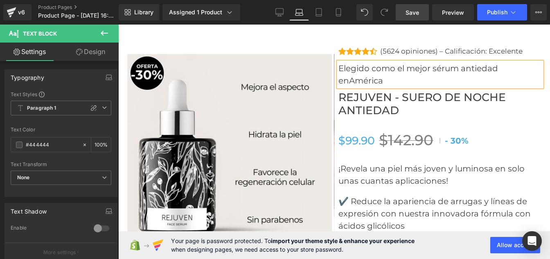
click at [339, 74] on p "en [GEOGRAPHIC_DATA]" at bounding box center [440, 80] width 204 height 12
click at [283, 16] on icon at bounding box center [279, 12] width 8 height 8
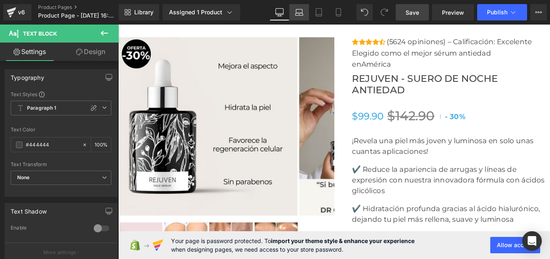
scroll to position [3085, 0]
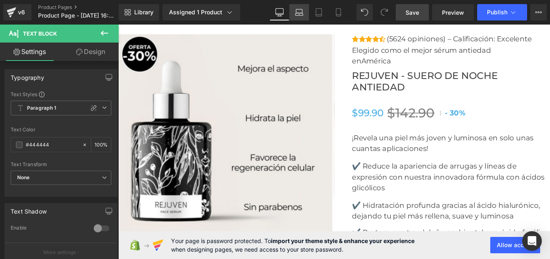
click at [304, 13] on link "Laptop" at bounding box center [299, 12] width 20 height 16
type input "100"
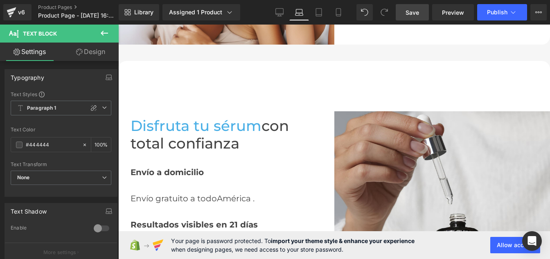
scroll to position [1475, 0]
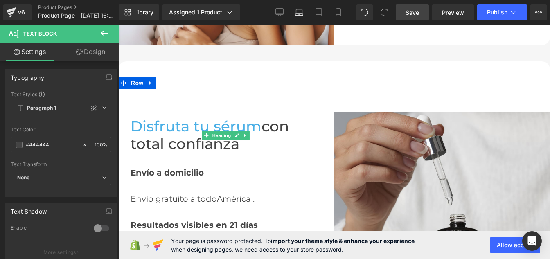
click at [270, 123] on span "con total confianza" at bounding box center [210, 134] width 158 height 35
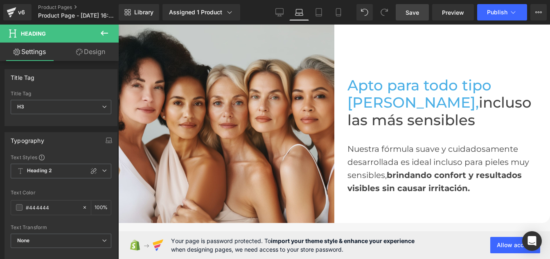
scroll to position [1291, 0]
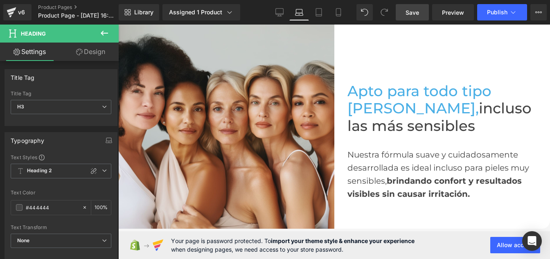
click at [371, 183] on div "Nuestra fórmula suave y cuidadosamente desarrollada es ideal incluso para piele…" at bounding box center [442, 174] width 191 height 52
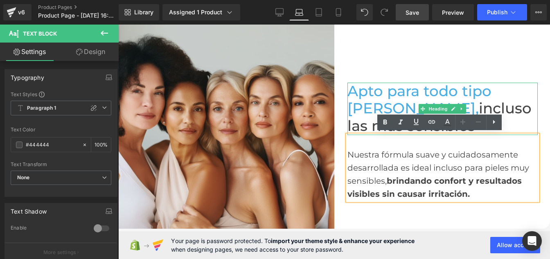
click at [390, 108] on span "incluso las más sensibles" at bounding box center [439, 116] width 184 height 35
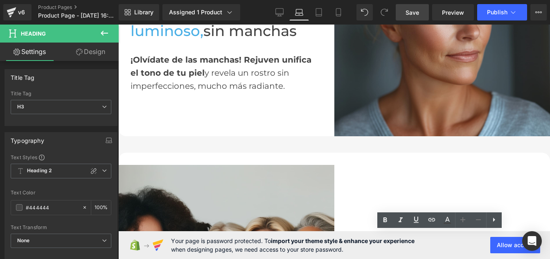
scroll to position [1138, 0]
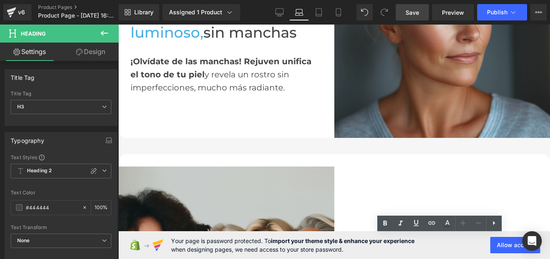
click at [227, 70] on div "¡Olvídate de las manchas! Rejuven unifica el tono de tu piel y revela un rostro…" at bounding box center [226, 68] width 191 height 52
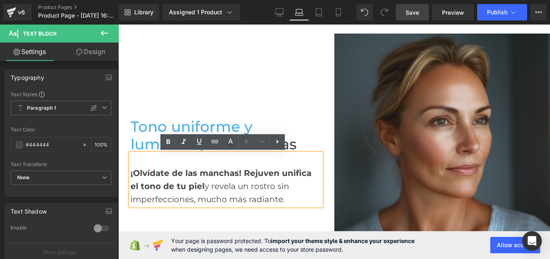
scroll to position [1025, 0]
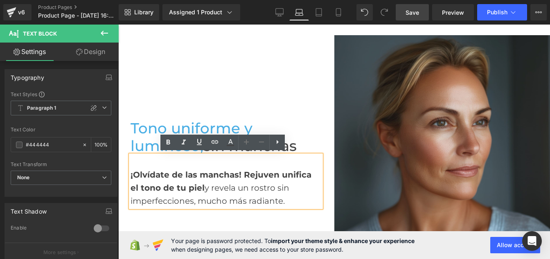
click at [148, 129] on span "Tono uniforme y luminoso," at bounding box center [192, 136] width 122 height 35
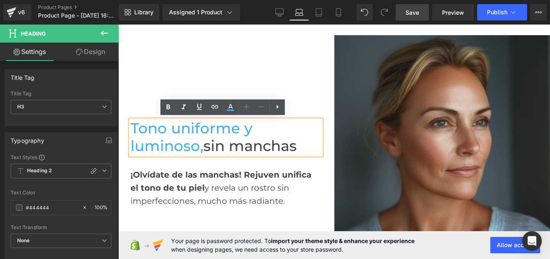
click at [228, 145] on span "sin manchas" at bounding box center [249, 146] width 93 height 18
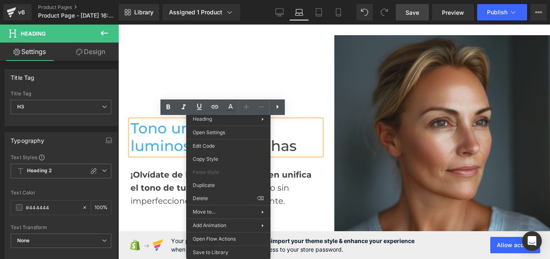
click at [285, 148] on span "sin manchas" at bounding box center [249, 146] width 93 height 18
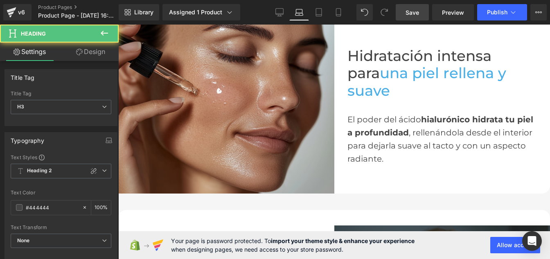
scroll to position [834, 0]
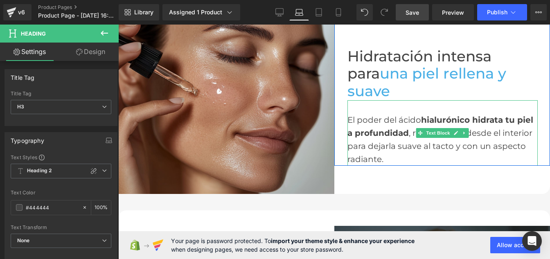
click at [379, 115] on div "El poder del ácido hialurónico hidrata tu piel a profundidad , rellenándola des…" at bounding box center [442, 139] width 191 height 52
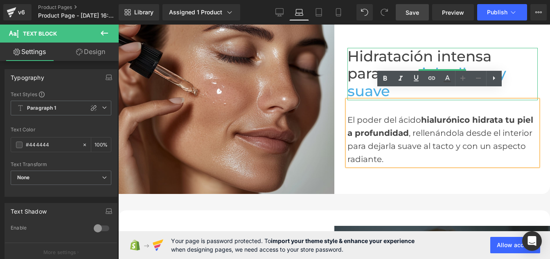
click at [491, 62] on font "Hidratación intensa para" at bounding box center [419, 64] width 144 height 35
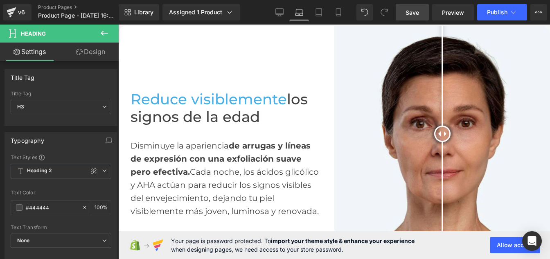
scroll to position [536, 0]
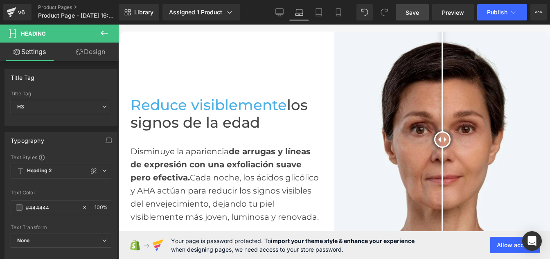
click at [223, 172] on span "Text Block" at bounding box center [236, 171] width 27 height 10
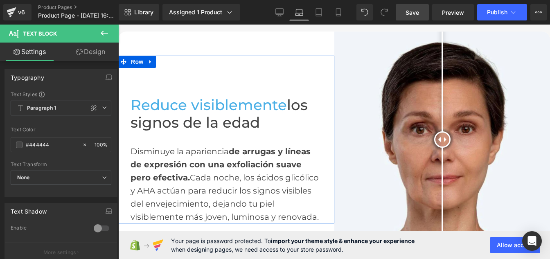
click at [213, 125] on span "los signos de la edad" at bounding box center [219, 113] width 177 height 35
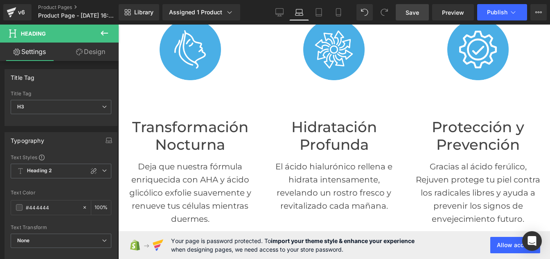
scroll to position [306, 0]
click at [183, 187] on div "Deja que nuestra fórmula enriquecida con AHA y [MEDICAL_DATA] exfolie suavement…" at bounding box center [190, 190] width 132 height 72
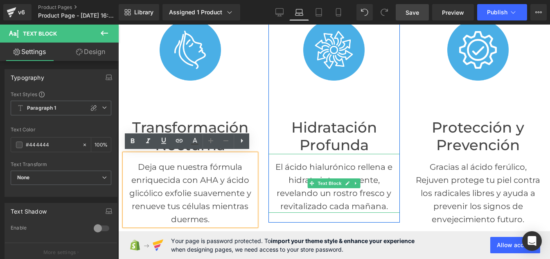
click at [306, 188] on p "El ácido hialurónico rellena e hidrata intensamente, revelando un rostro fresco…" at bounding box center [334, 186] width 132 height 52
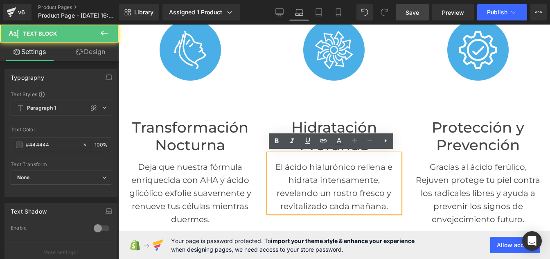
click at [461, 173] on p "Gracias al ácido ferúlico, Rejuven protege tu piel contra los radicales libres …" at bounding box center [478, 192] width 132 height 65
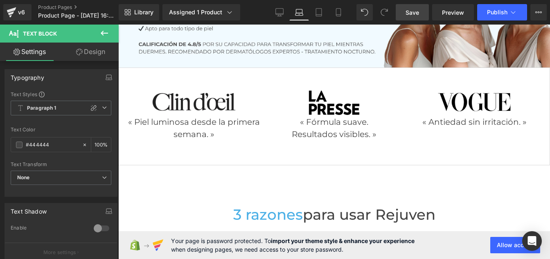
scroll to position [91, 0]
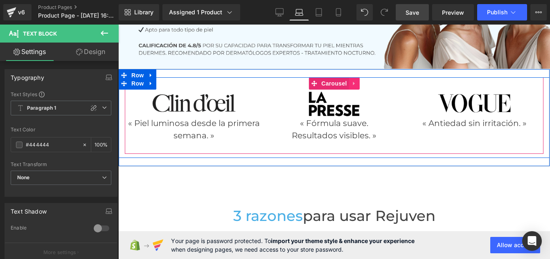
click at [354, 84] on link at bounding box center [354, 83] width 11 height 12
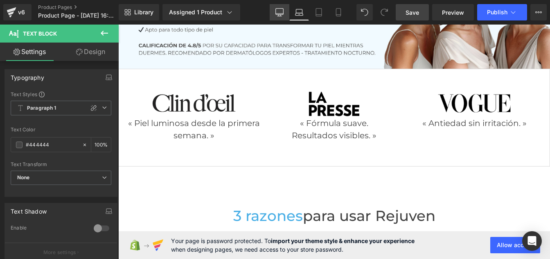
click at [279, 13] on icon at bounding box center [279, 12] width 8 height 8
type input "100"
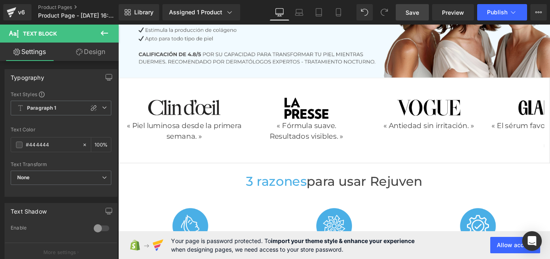
scroll to position [62, 0]
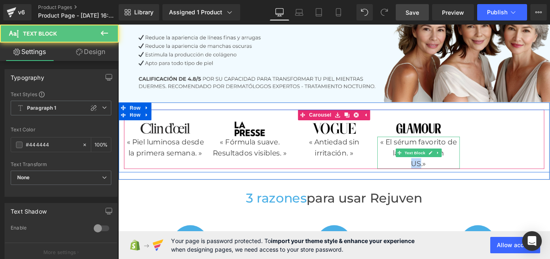
drag, startPoint x: 456, startPoint y: 182, endPoint x: 460, endPoint y: 182, distance: 4.5
click at [460, 182] on p "US.»" at bounding box center [462, 184] width 95 height 12
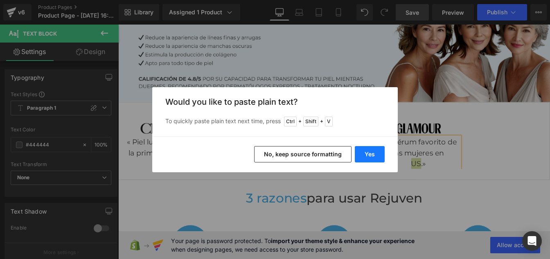
click at [370, 152] on button "Yes" at bounding box center [370, 154] width 30 height 16
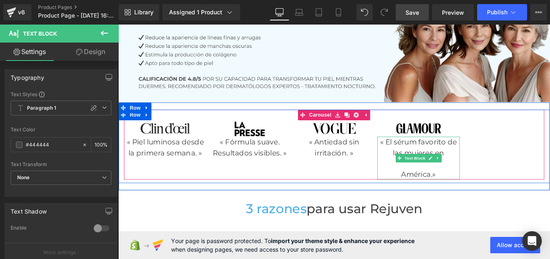
click at [437, 198] on p "América.»" at bounding box center [462, 196] width 95 height 12
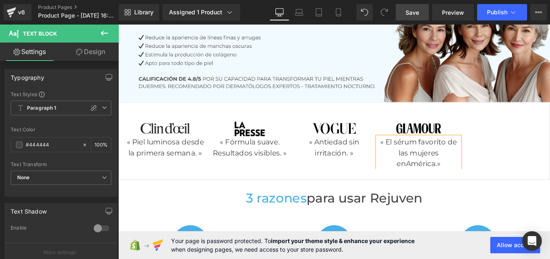
click at [433, 185] on p "« El sérum favorito de las mujeres en [GEOGRAPHIC_DATA].»" at bounding box center [462, 171] width 95 height 37
click at [302, 15] on icon at bounding box center [299, 12] width 8 height 8
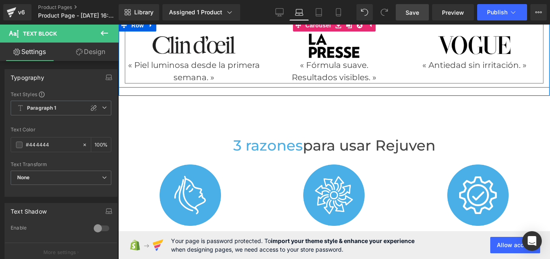
scroll to position [149, 0]
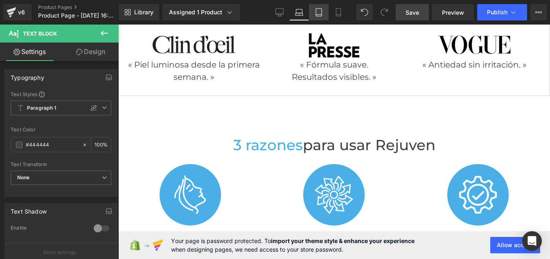
click at [314, 12] on link "Tablet" at bounding box center [319, 12] width 20 height 16
type input "100"
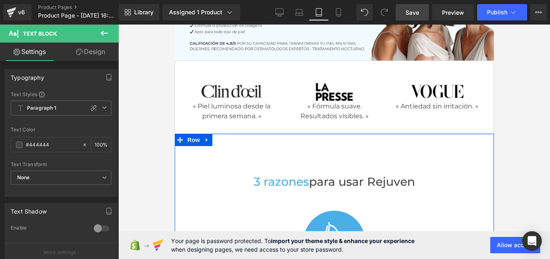
scroll to position [67, 0]
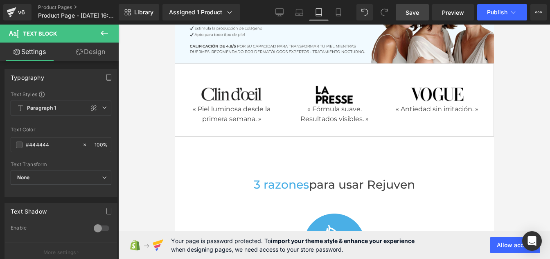
click at [218, 115] on div "« Piel luminosa desde la primera semana. » Text Block" at bounding box center [231, 114] width 101 height 20
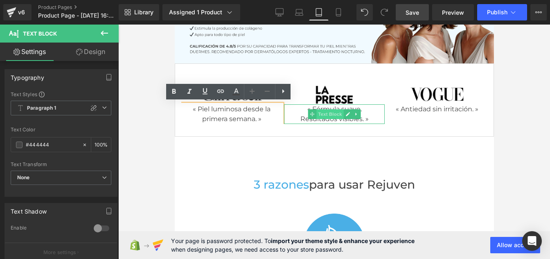
click at [320, 112] on span "Text Block" at bounding box center [329, 114] width 27 height 10
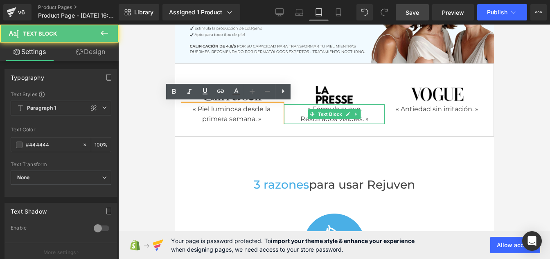
click at [295, 118] on p "« Fórmula suave. Resultados visibles. »" at bounding box center [334, 114] width 101 height 20
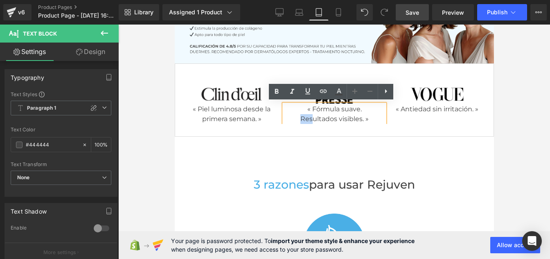
click at [332, 116] on p "« Fórmula suave. Resultados visibles. »" at bounding box center [334, 114] width 101 height 20
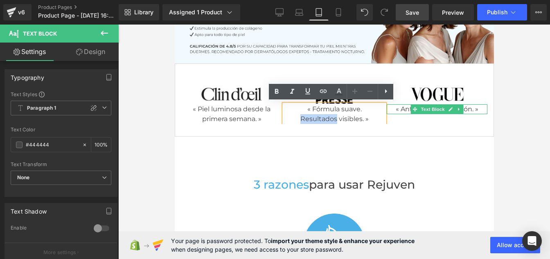
click at [402, 110] on p "« Antiedad sin irritación. »" at bounding box center [436, 109] width 101 height 10
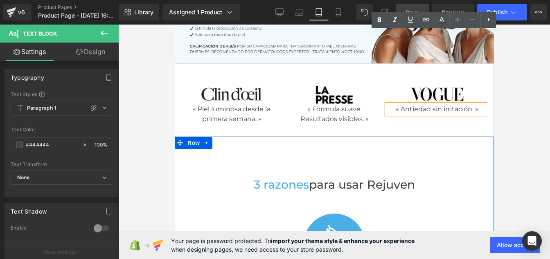
scroll to position [138, 0]
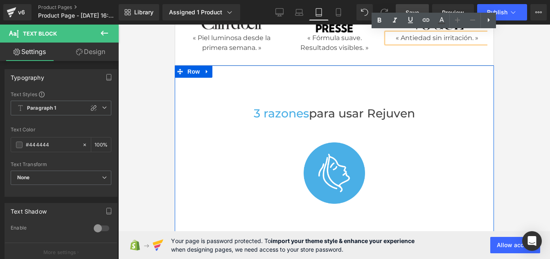
click at [320, 115] on div "3 razones para usar Rejuven Heading" at bounding box center [333, 113] width 319 height 14
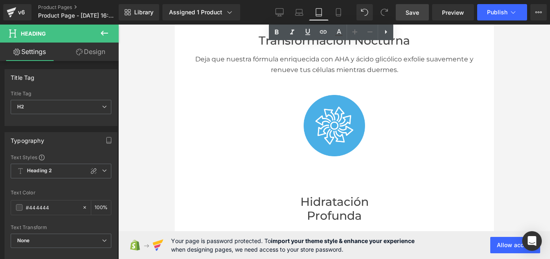
scroll to position [349, 0]
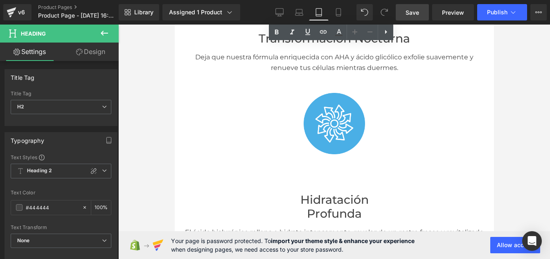
click at [286, 59] on p "Deja que nuestra fórmula enriquecida con AHA y ácido glicólico exfolie suavemen…" at bounding box center [333, 62] width 307 height 21
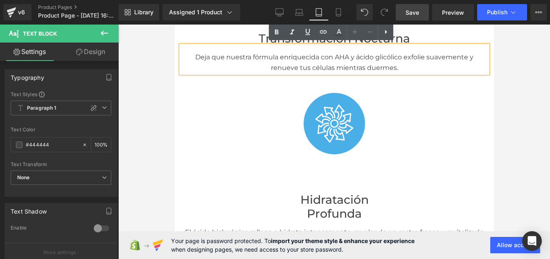
scroll to position [391, 0]
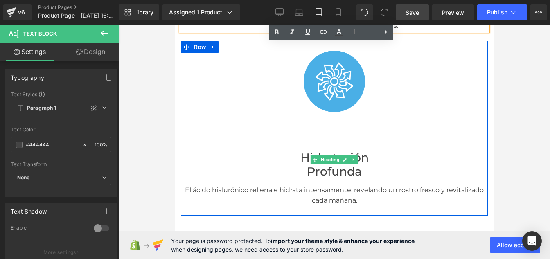
click at [302, 170] on h3 "Hidratación Profunda" at bounding box center [333, 165] width 307 height 28
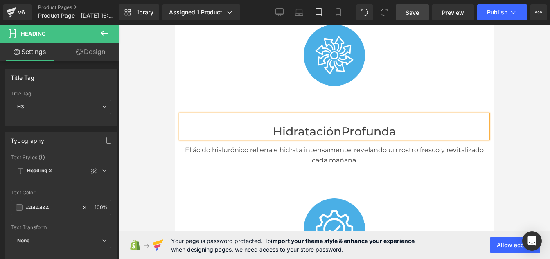
scroll to position [433, 0]
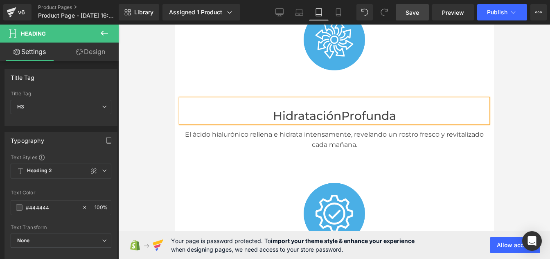
click at [316, 142] on p "El ácido hialurónico rellena e hidrata intensamente, revelando un rostro fresco…" at bounding box center [333, 139] width 307 height 21
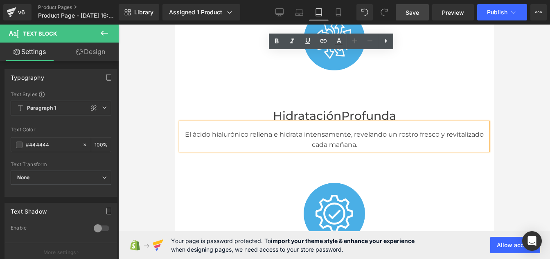
scroll to position [520, 0]
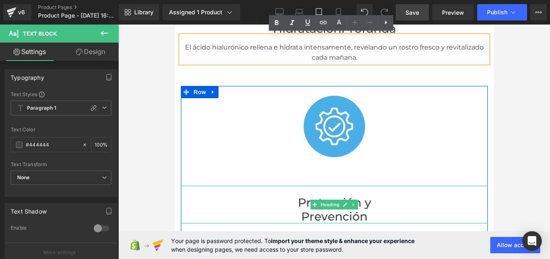
click at [297, 213] on h3 "Protección y Prevención" at bounding box center [333, 210] width 307 height 28
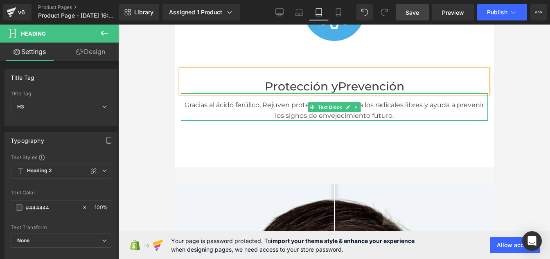
scroll to position [640, 0]
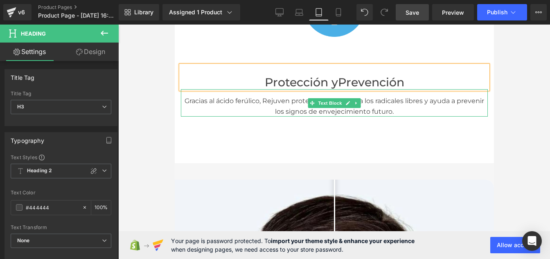
click at [283, 106] on p "Gracias al ácido ferúlico, Rejuven protege tu piel contra los radicales libres …" at bounding box center [333, 106] width 307 height 21
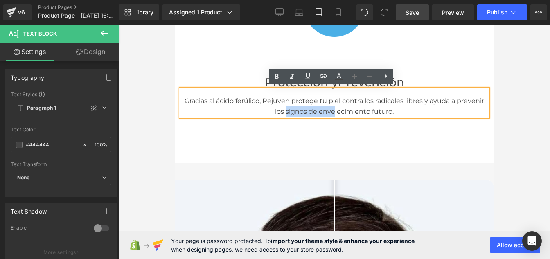
click at [331, 105] on p "Gracias al ácido ferúlico, Rejuven protege tu piel contra los radicales libres …" at bounding box center [333, 106] width 307 height 21
click at [345, 74] on link at bounding box center [339, 77] width 16 height 16
type input "100"
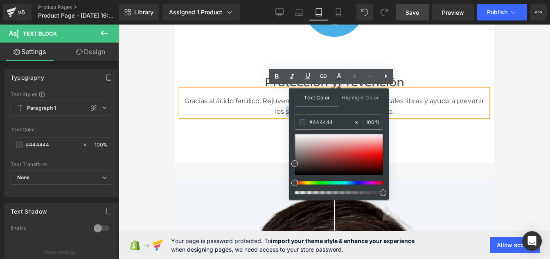
click at [265, 102] on p "Gracias al ácido ferúlico, Rejuven protege tu piel contra los radicales libres …" at bounding box center [333, 106] width 307 height 21
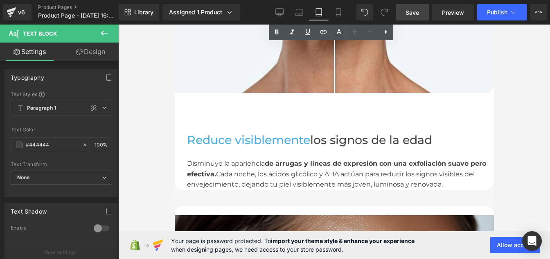
scroll to position [1111, 0]
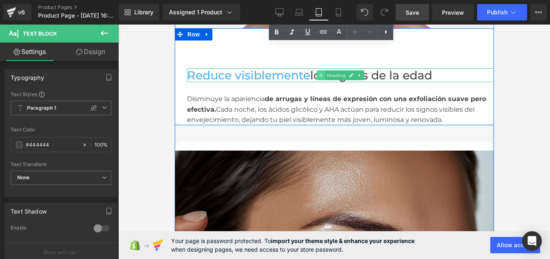
click at [317, 76] on span at bounding box center [320, 75] width 9 height 10
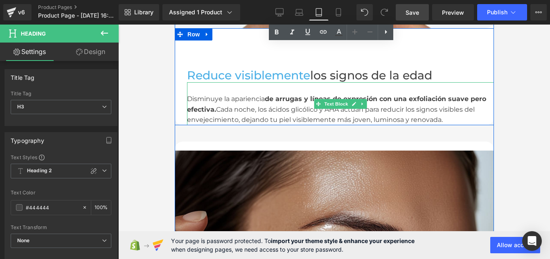
click at [271, 106] on div "Disminuye la apariencia de arrugas y líneas de expresión con una exfoliación su…" at bounding box center [340, 103] width 307 height 43
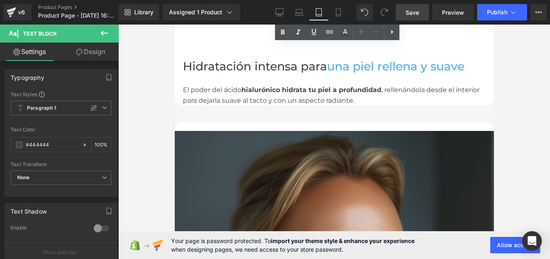
scroll to position [1561, 0]
click at [266, 65] on font "Hidratación intensa para" at bounding box center [255, 66] width 144 height 14
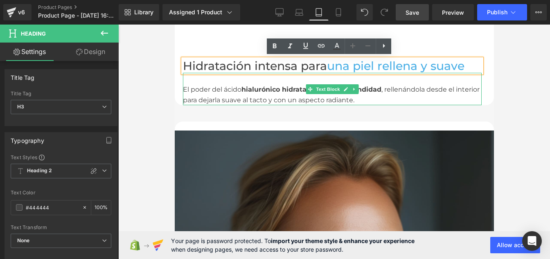
click at [235, 95] on div "El poder del ácido hialurónico hidrata tu piel a profundidad , rellenándola des…" at bounding box center [332, 94] width 299 height 21
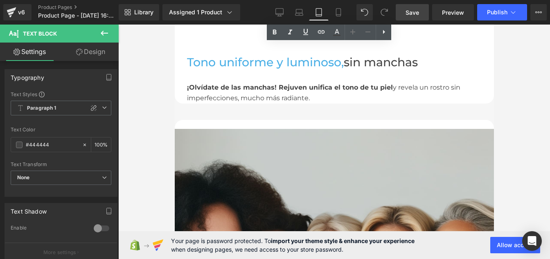
scroll to position [1996, 0]
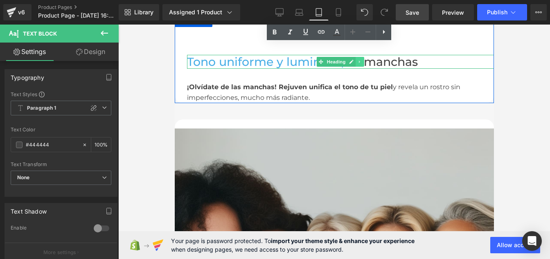
click at [356, 64] on link at bounding box center [359, 62] width 9 height 10
click at [407, 60] on span "sin manchas" at bounding box center [380, 62] width 74 height 14
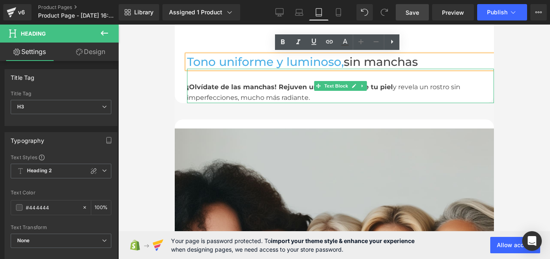
click at [282, 92] on div "¡Olvídate de las manchas! Rejuven unifica el tono de tu piel y revela un rostro…" at bounding box center [340, 86] width 307 height 34
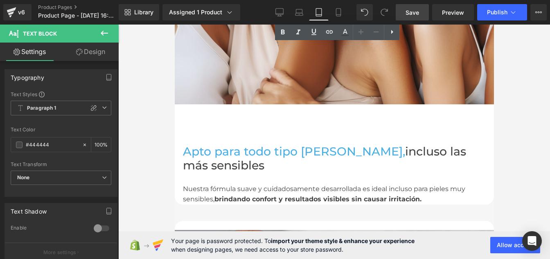
scroll to position [2397, 0]
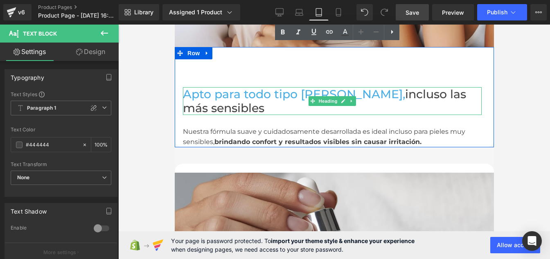
click at [352, 94] on span "incluso las más sensibles" at bounding box center [324, 101] width 283 height 28
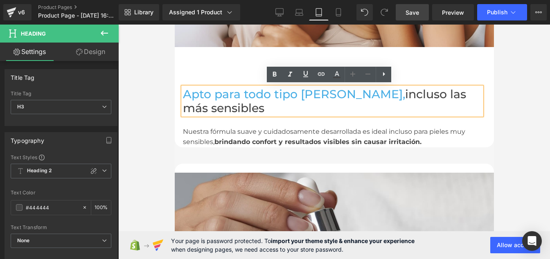
click at [183, 106] on span "incluso las más sensibles" at bounding box center [324, 101] width 283 height 28
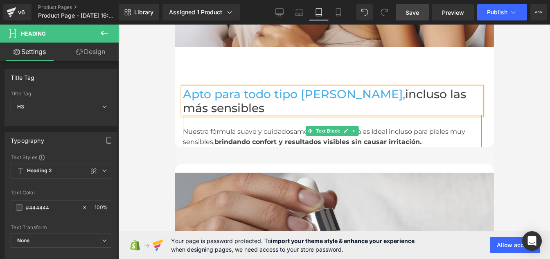
click at [229, 138] on span "brindando confort y resultados visibles sin causar irritación." at bounding box center [317, 142] width 207 height 8
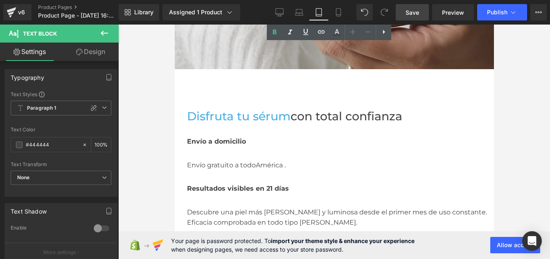
scroll to position [2820, 0]
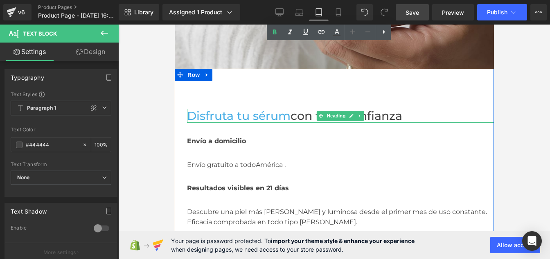
click at [306, 116] on span "con total confianza" at bounding box center [346, 116] width 112 height 14
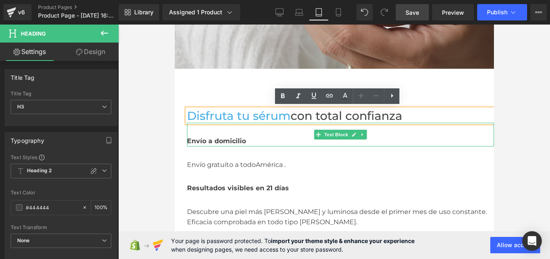
click at [197, 137] on span "Envío a domicilio" at bounding box center [216, 141] width 59 height 8
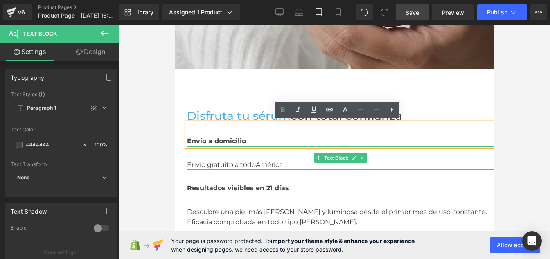
click at [208, 164] on div "Envío gratuito a todo [GEOGRAPHIC_DATA] ." at bounding box center [340, 158] width 307 height 24
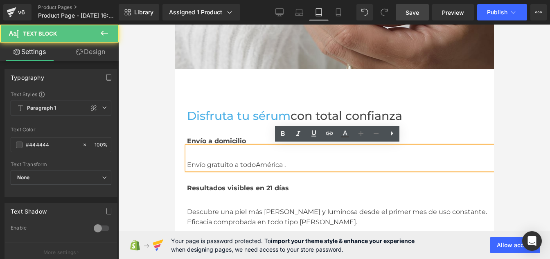
click at [264, 159] on div "Envío gratuito a todo [GEOGRAPHIC_DATA] ." at bounding box center [340, 158] width 307 height 24
click at [344, 137] on icon at bounding box center [344, 136] width 7 height 1
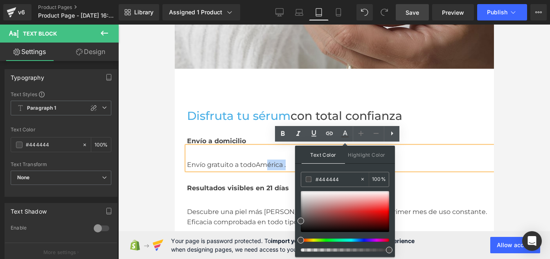
click at [280, 165] on span "América ." at bounding box center [270, 165] width 30 height 8
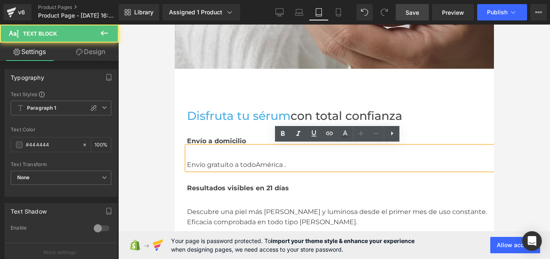
click at [283, 165] on span "América ." at bounding box center [270, 165] width 30 height 8
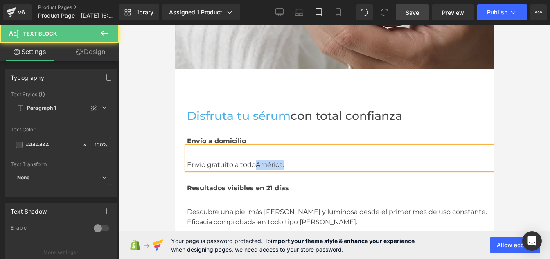
drag, startPoint x: 286, startPoint y: 162, endPoint x: 240, endPoint y: 162, distance: 45.4
click at [240, 162] on div "Envío gratuito a todo [GEOGRAPHIC_DATA]." at bounding box center [340, 158] width 307 height 24
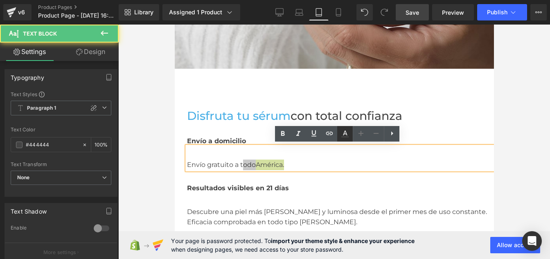
click at [346, 131] on icon at bounding box center [345, 133] width 5 height 5
type input "100"
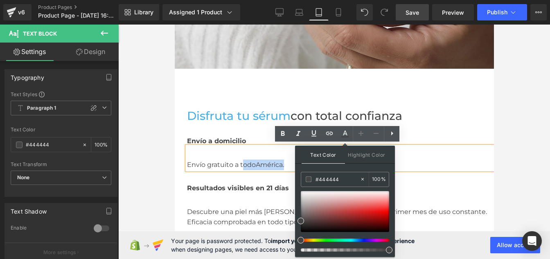
click at [238, 158] on div "Envío gratuito a todo [GEOGRAPHIC_DATA]." at bounding box center [340, 158] width 307 height 24
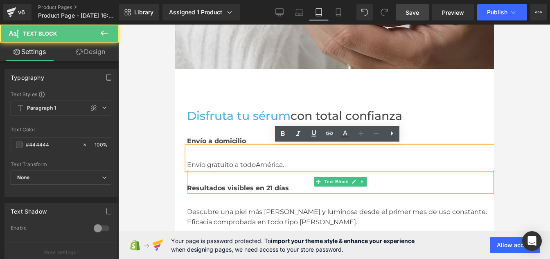
click at [234, 186] on span "Resultados visibles en 21 días" at bounding box center [238, 188] width 102 height 8
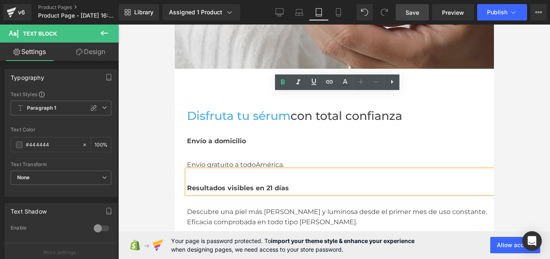
scroll to position [2904, 0]
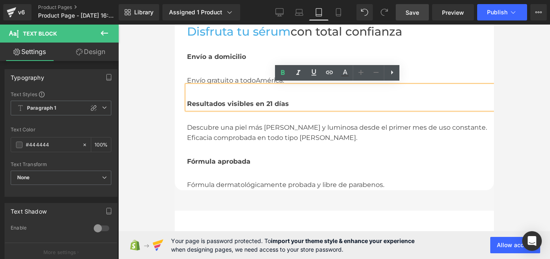
click at [211, 132] on div "Descubre una piel más [PERSON_NAME] y luminosa desde el primer mes de uso const…" at bounding box center [340, 126] width 307 height 34
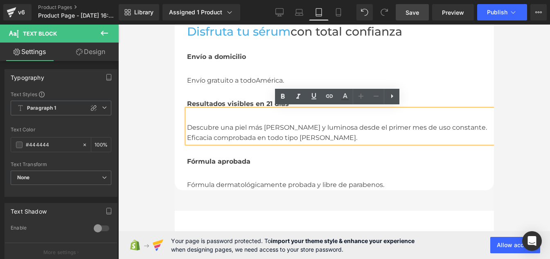
click at [203, 162] on span "Fórmula aprobada" at bounding box center [218, 162] width 63 height 8
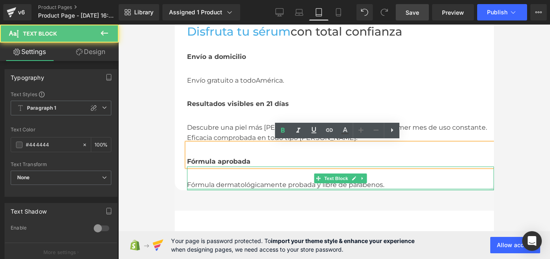
click at [207, 188] on div at bounding box center [340, 189] width 307 height 2
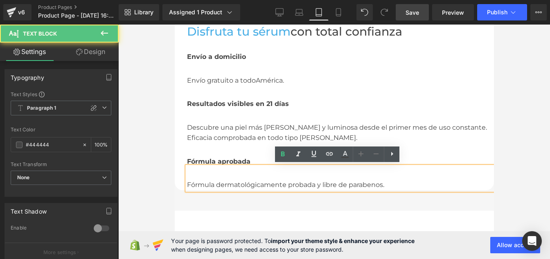
click at [205, 184] on div "Fórmula dermatológicamente probada y libre de parabenos." at bounding box center [340, 179] width 307 height 24
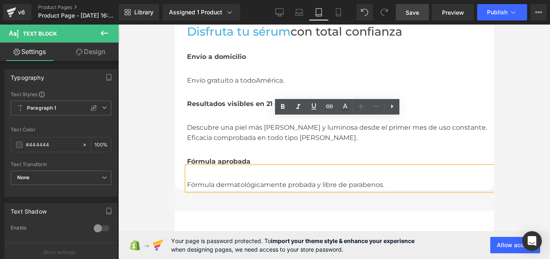
scroll to position [3022, 0]
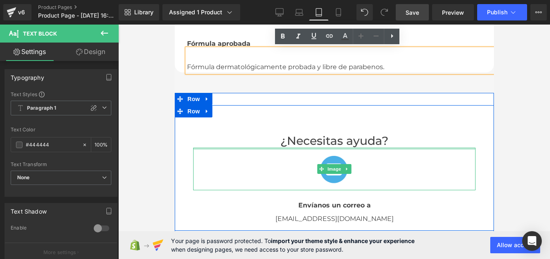
click at [296, 141] on span "¿Necesitas ayuda?" at bounding box center [334, 141] width 108 height 14
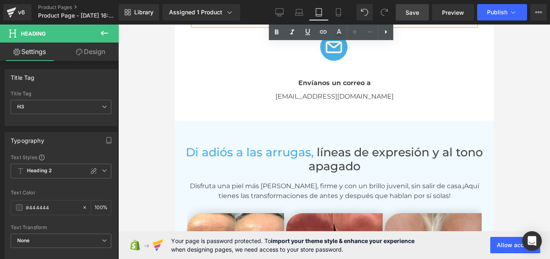
scroll to position [3145, 0]
click at [385, 83] on span "Text Block" at bounding box center [398, 84] width 27 height 10
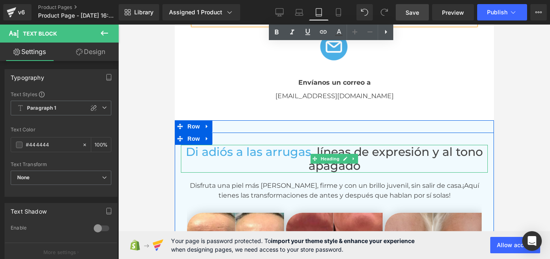
click at [313, 169] on span "líneas de expresión y al tono apagado" at bounding box center [395, 159] width 175 height 28
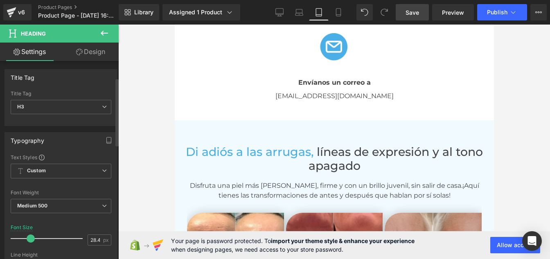
scroll to position [49, 0]
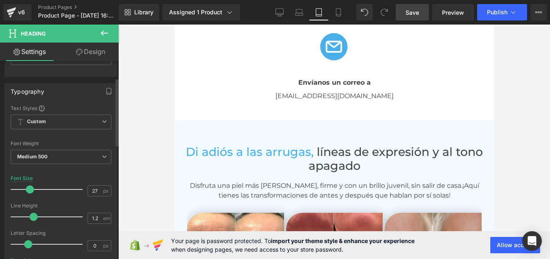
click at [30, 189] on span at bounding box center [30, 189] width 8 height 8
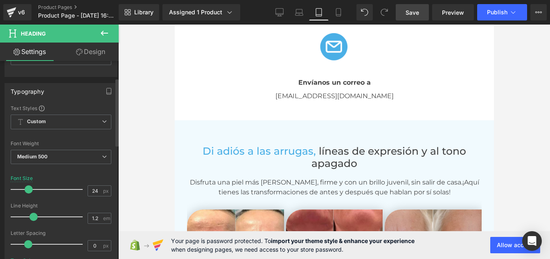
type input "23"
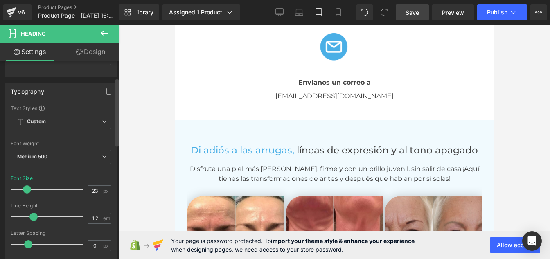
click at [27, 190] on span at bounding box center [27, 189] width 8 height 8
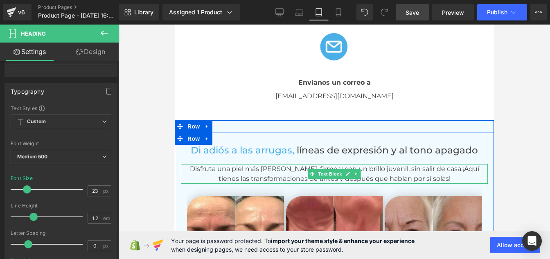
click at [274, 173] on span "¡Aquí tienes las transformaciones de antes y después que hablan por sí solas!" at bounding box center [348, 174] width 261 height 18
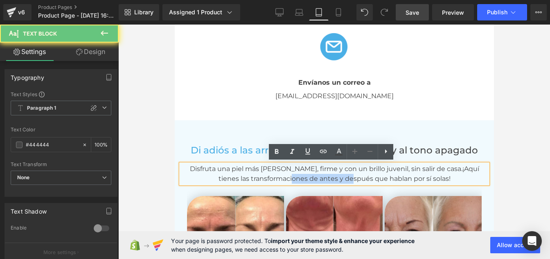
drag, startPoint x: 274, startPoint y: 173, endPoint x: 332, endPoint y: 173, distance: 57.7
click at [332, 173] on span "¡Aquí tienes las transformaciones de antes y después que hablan por sí solas!" at bounding box center [348, 174] width 261 height 18
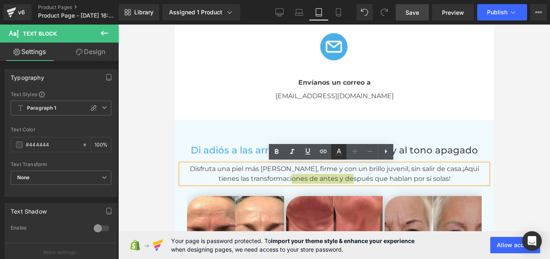
click at [339, 149] on icon at bounding box center [339, 151] width 5 height 5
type input "#000000"
type input "100"
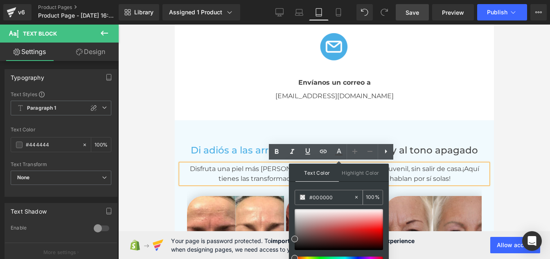
click at [330, 198] on input "#000000" at bounding box center [331, 197] width 44 height 9
paste input "América"
type input "#000000 [GEOGRAPHIC_DATA]"
type input "0"
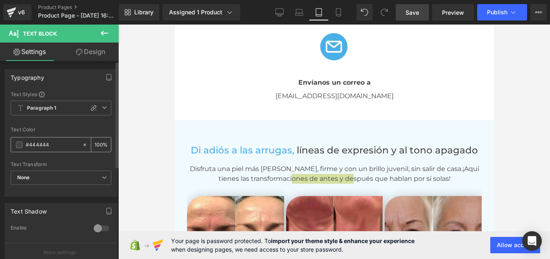
click at [58, 145] on input "#444444" at bounding box center [52, 144] width 52 height 9
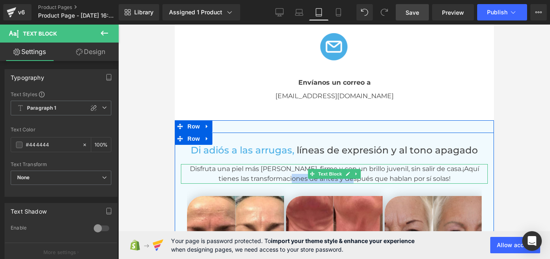
click at [253, 173] on span "¡Aquí tienes las transformaciones de antes y después que hablan por sí solas!" at bounding box center [348, 174] width 261 height 18
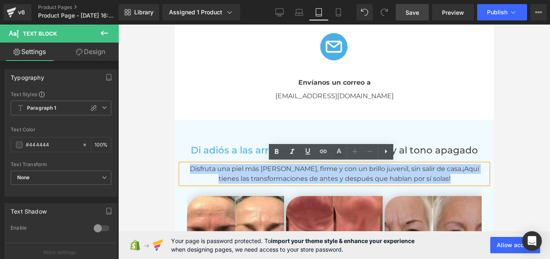
drag, startPoint x: 417, startPoint y: 174, endPoint x: 400, endPoint y: 167, distance: 18.9
click at [441, 175] on p "Disfruta una piel más [PERSON_NAME], firme y con un brillo juvenil, sin salir d…" at bounding box center [333, 174] width 307 height 20
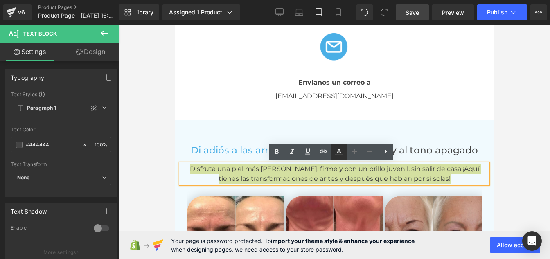
click at [339, 153] on icon at bounding box center [339, 152] width 10 height 10
type input "#444444"
type input "100"
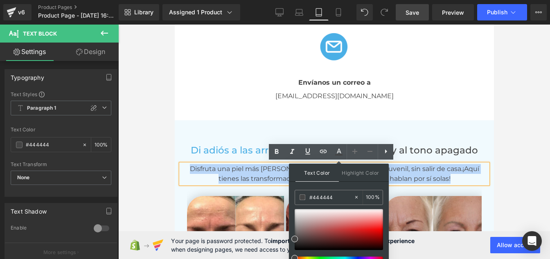
click at [257, 178] on span "¡Aquí tienes las transformaciones de antes y después que hablan por sí solas!" at bounding box center [348, 174] width 261 height 18
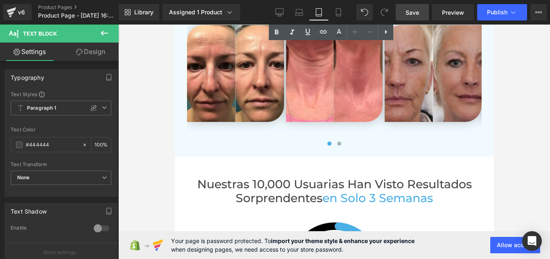
scroll to position [3359, 0]
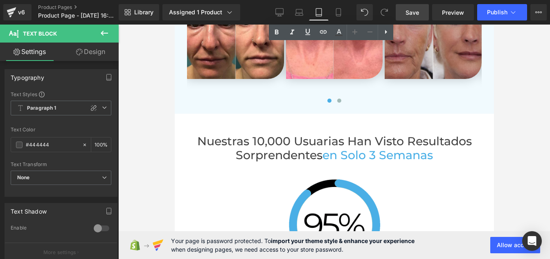
click at [267, 153] on h2 "Nuestras 10,000 usuarias han visto resultados sorprendentes en solo 3 semanas" at bounding box center [333, 148] width 307 height 28
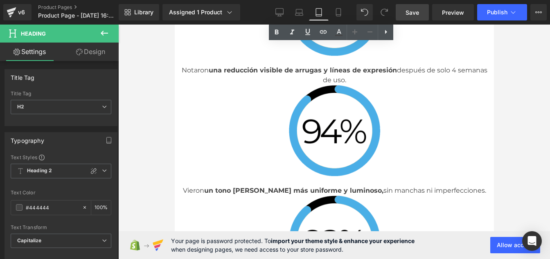
scroll to position [3574, 0]
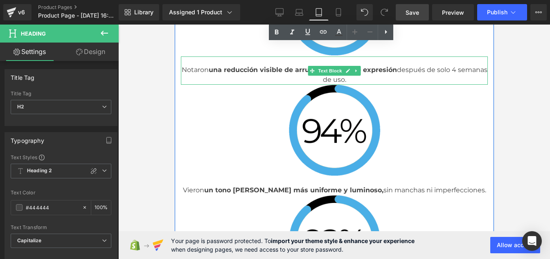
click at [243, 72] on span "una reducción visible de arrugas y líneas de expresión" at bounding box center [302, 70] width 188 height 8
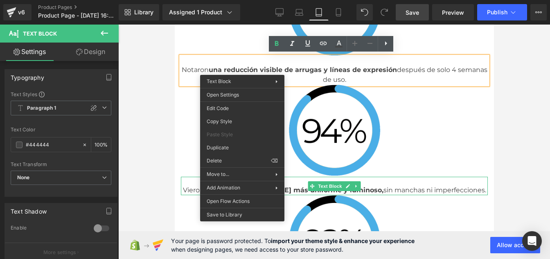
click at [371, 186] on p "Vieron un tono [PERSON_NAME] más uniforme y luminoso, sin manchas ni imperfecci…" at bounding box center [333, 190] width 307 height 10
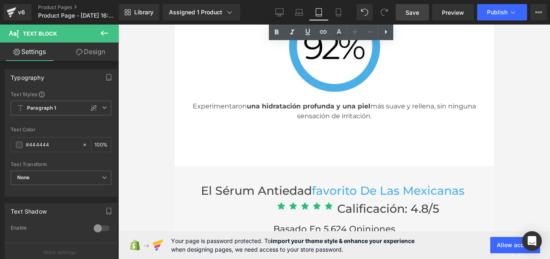
scroll to position [3769, 0]
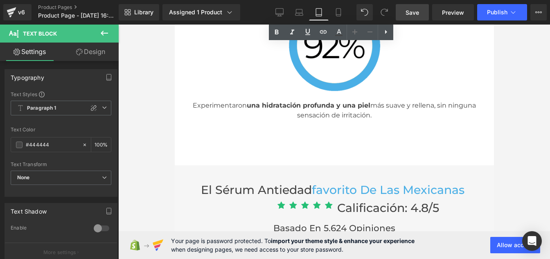
click at [302, 111] on p "Experimentaron una hidratación profunda y una piel más suave y rellena, sin nin…" at bounding box center [333, 111] width 307 height 20
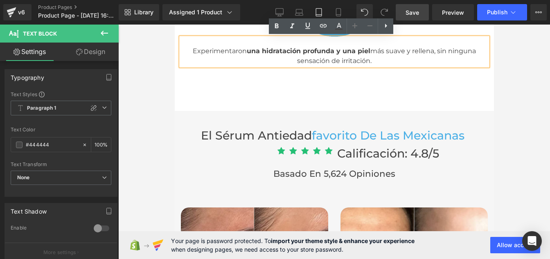
scroll to position [3824, 0]
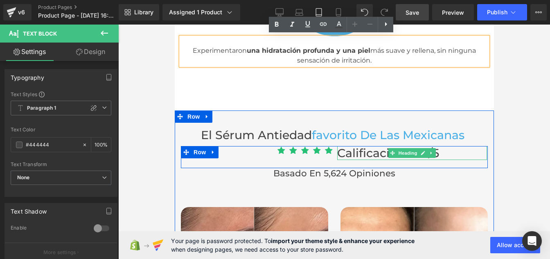
click at [345, 151] on span "Calificación: 4.8/5" at bounding box center [388, 153] width 102 height 14
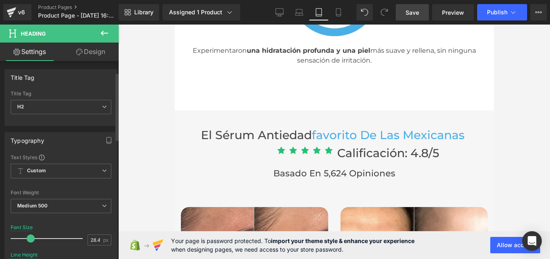
scroll to position [34, 0]
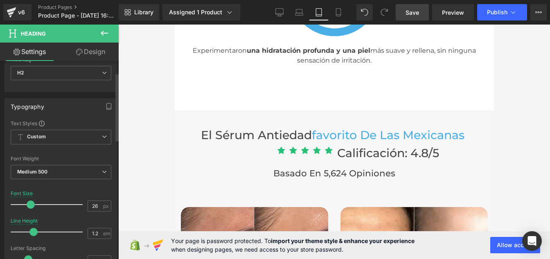
type input "25"
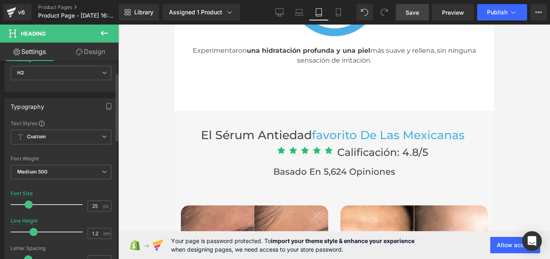
click at [28, 203] on span at bounding box center [29, 205] width 8 height 8
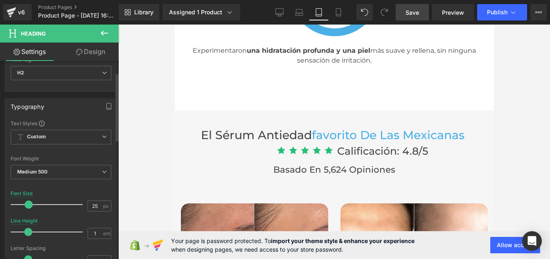
type input "0.9"
drag, startPoint x: 34, startPoint y: 232, endPoint x: 27, endPoint y: 232, distance: 7.0
click at [27, 232] on span at bounding box center [26, 232] width 8 height 8
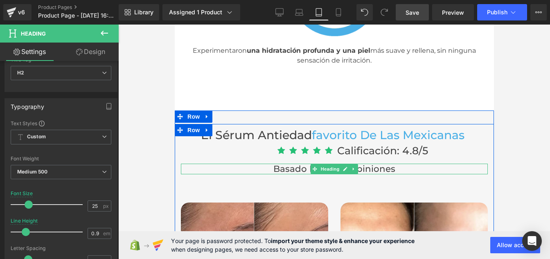
click at [280, 169] on h2 "Basado en 5,624 opiniones" at bounding box center [333, 169] width 307 height 11
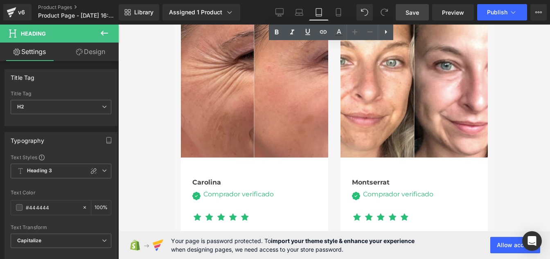
scroll to position [4040, 0]
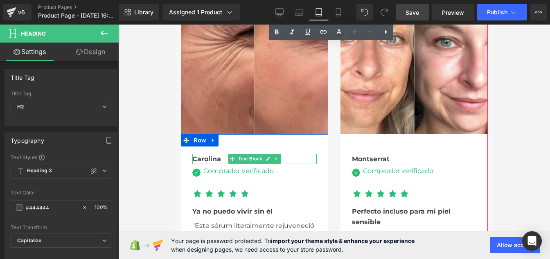
click at [202, 157] on b "Carolina" at bounding box center [206, 159] width 29 height 8
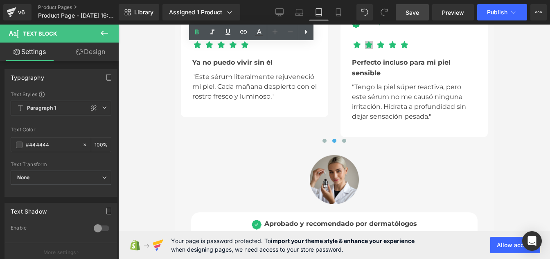
scroll to position [4189, 0]
click at [321, 142] on button at bounding box center [324, 140] width 10 height 8
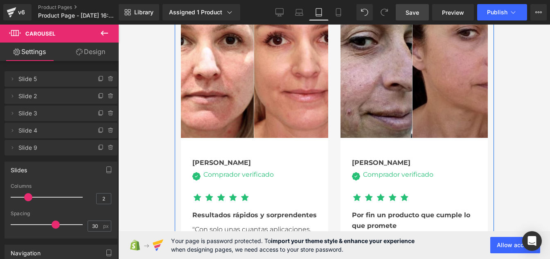
scroll to position [4026, 0]
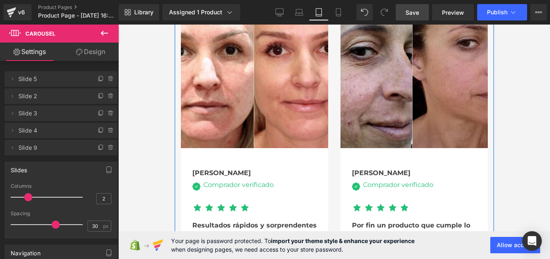
click at [220, 185] on span at bounding box center [224, 186] width 9 height 10
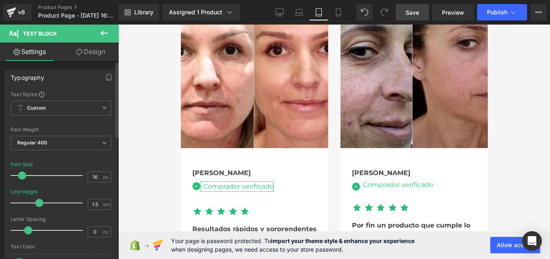
type input "1.4"
drag, startPoint x: 28, startPoint y: 203, endPoint x: 37, endPoint y: 208, distance: 10.4
click at [37, 208] on div at bounding box center [49, 203] width 68 height 16
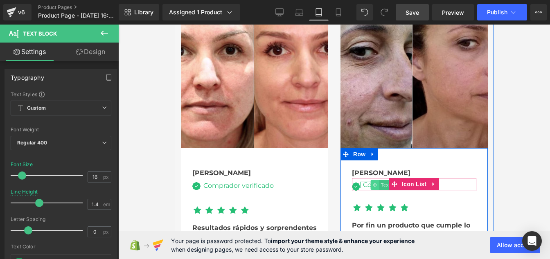
click at [372, 184] on icon at bounding box center [374, 185] width 5 height 5
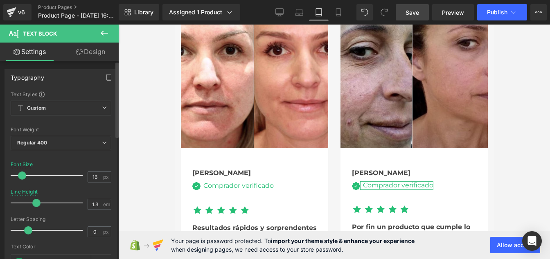
type input "1.4"
drag, startPoint x: 29, startPoint y: 201, endPoint x: 38, endPoint y: 204, distance: 9.7
click at [38, 204] on span at bounding box center [39, 203] width 8 height 8
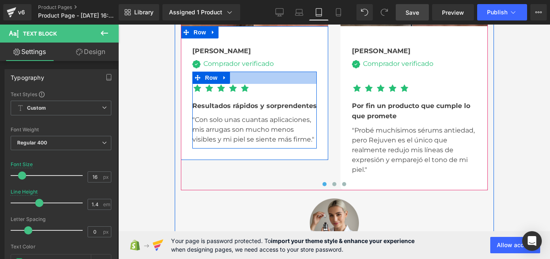
scroll to position [4151, 0]
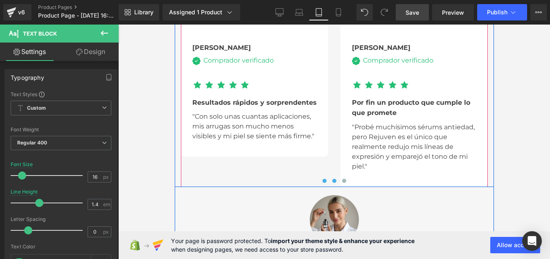
click at [332, 179] on span at bounding box center [334, 181] width 4 height 4
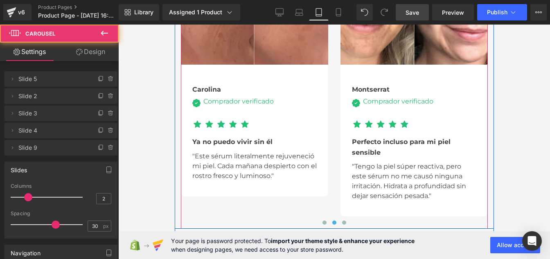
scroll to position [4108, 0]
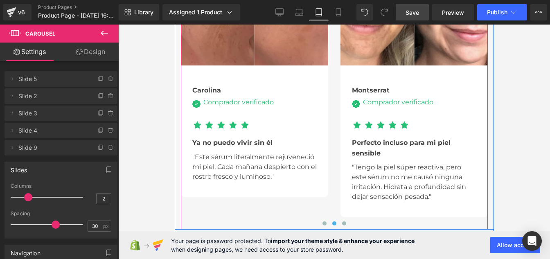
click at [218, 101] on div "Comprador verificado Text Block" at bounding box center [236, 102] width 73 height 7
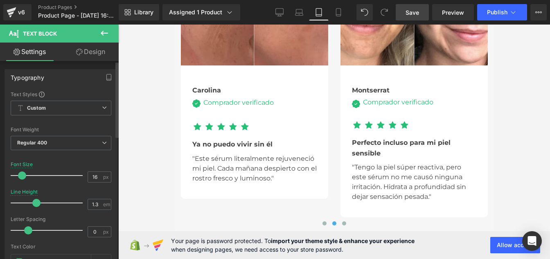
type input "1.4"
drag, startPoint x: 27, startPoint y: 205, endPoint x: 36, endPoint y: 205, distance: 9.4
click at [36, 205] on span at bounding box center [39, 203] width 8 height 8
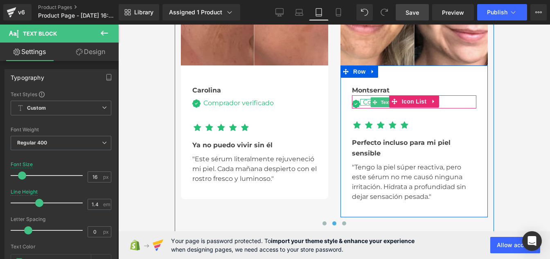
click at [366, 101] on div "Comprador verificado" at bounding box center [396, 102] width 73 height 7
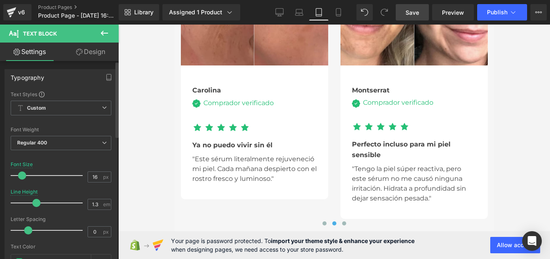
type input "1.4"
drag, startPoint x: 29, startPoint y: 199, endPoint x: 39, endPoint y: 200, distance: 10.2
click at [39, 200] on span at bounding box center [39, 203] width 8 height 8
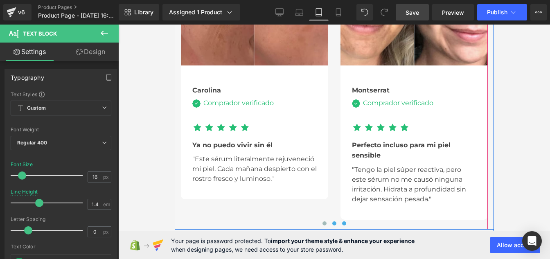
click at [342, 219] on button at bounding box center [344, 223] width 10 height 8
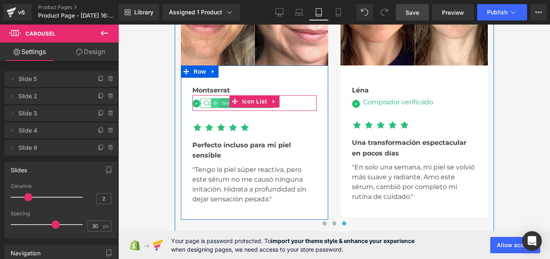
click at [213, 102] on icon at bounding box center [215, 103] width 5 height 5
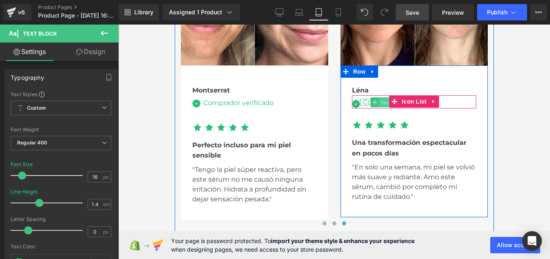
click at [379, 99] on span "Text Block" at bounding box center [392, 103] width 27 height 10
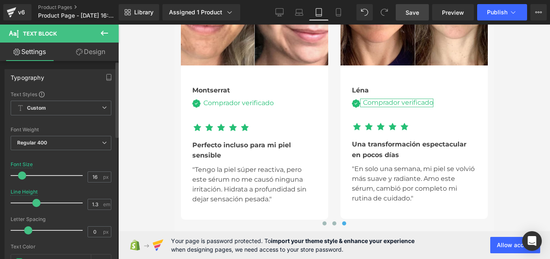
type input "1.4"
drag, startPoint x: 31, startPoint y: 201, endPoint x: 41, endPoint y: 204, distance: 9.7
click at [41, 204] on span at bounding box center [39, 203] width 8 height 8
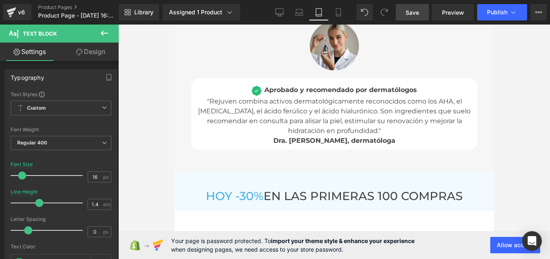
scroll to position [4325, 0]
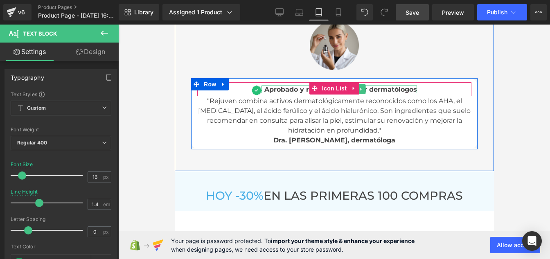
click at [276, 86] on span "Aprobado y recomendado por dermatólogos" at bounding box center [340, 90] width 153 height 8
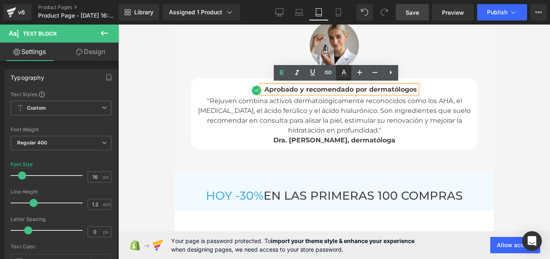
click at [347, 71] on icon at bounding box center [344, 73] width 10 height 10
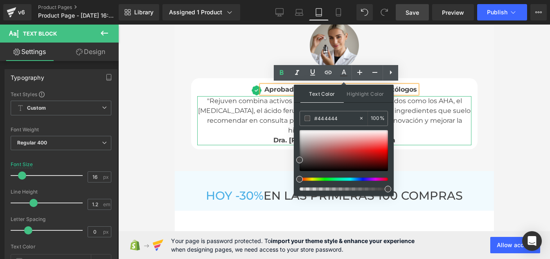
click at [275, 115] on p ""Rejuven combina activos dermatológicamente reconocidos como los AHA, el [MEDIC…" at bounding box center [334, 120] width 274 height 49
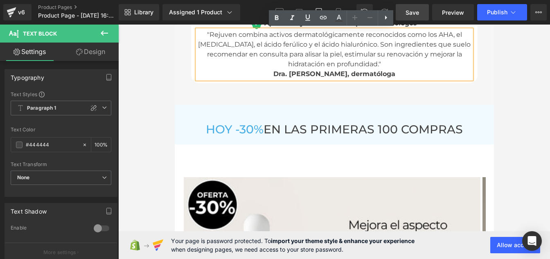
scroll to position [4392, 0]
click at [279, 127] on div "[DATE] -30% EN LAS PRIMERAS 100 COMPRAS Heading Row Row 40px" at bounding box center [333, 124] width 319 height 40
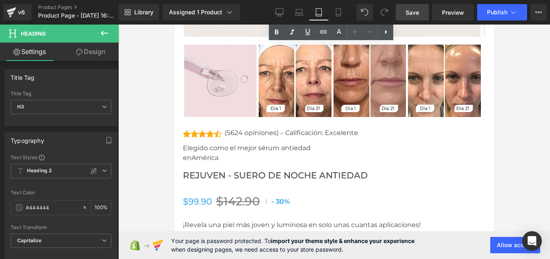
scroll to position [4831, 0]
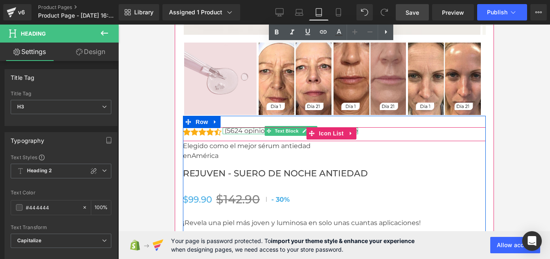
click at [232, 129] on p "(5624 opiniones) – Calificación: Excelente" at bounding box center [290, 131] width 133 height 7
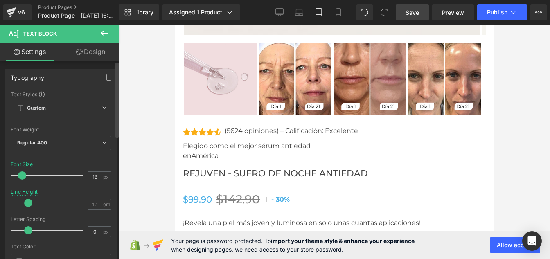
type input "1.2"
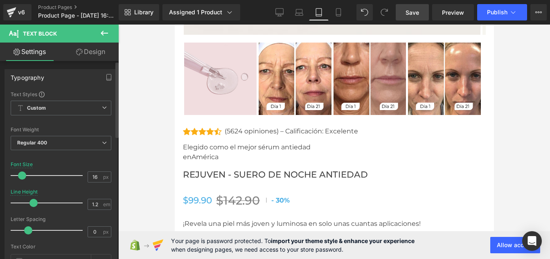
drag, startPoint x: 29, startPoint y: 203, endPoint x: 34, endPoint y: 203, distance: 5.7
click at [34, 203] on span at bounding box center [33, 203] width 8 height 8
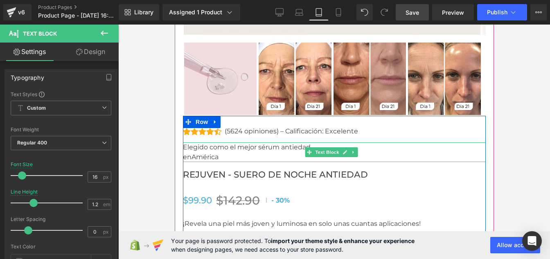
click at [185, 157] on p "en [GEOGRAPHIC_DATA]" at bounding box center [334, 157] width 303 height 10
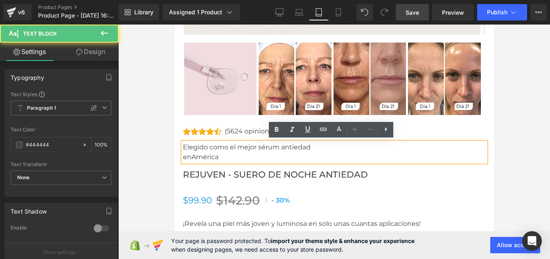
click at [184, 156] on p "en [GEOGRAPHIC_DATA]" at bounding box center [334, 157] width 303 height 10
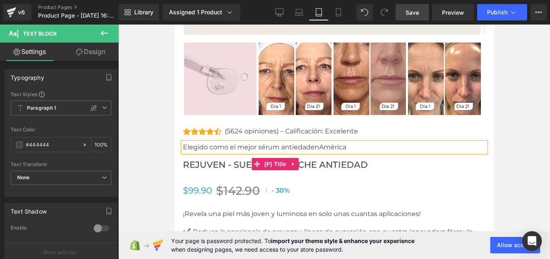
click at [209, 163] on span "Rejuven - Suero de noche antiedad" at bounding box center [275, 165] width 185 height 11
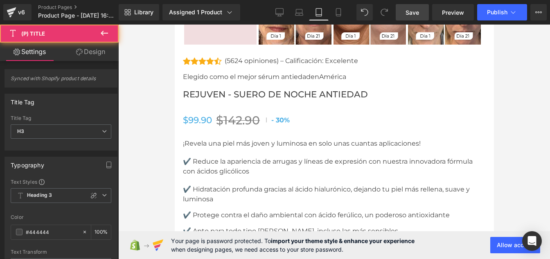
scroll to position [4901, 0]
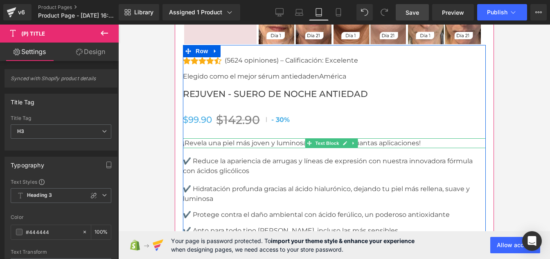
click at [217, 140] on p "¡Revela una piel más joven y luminosa en solo unas cuantas aplicaciones!" at bounding box center [334, 143] width 303 height 10
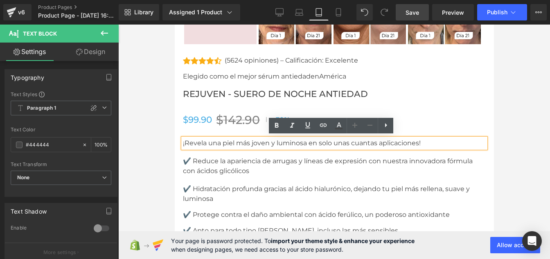
click at [208, 167] on p "✔️ Reduce la apariencia de arrugas y líneas de expresión con nuestra innovadora…" at bounding box center [334, 166] width 303 height 20
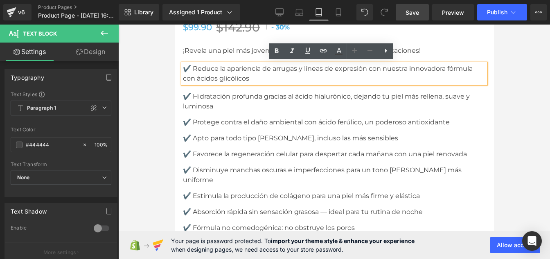
scroll to position [4994, 0]
click at [208, 167] on p "✔️ Disminuye manchas oscuras e imperfecciones para un tono [PERSON_NAME] más un…" at bounding box center [334, 175] width 303 height 20
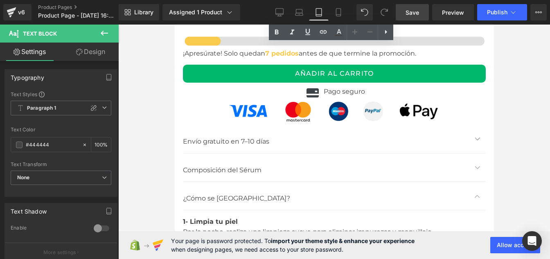
scroll to position [5243, 0]
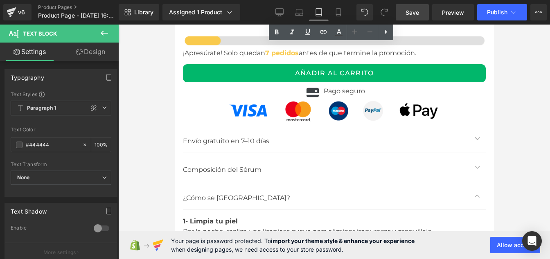
click at [207, 136] on div "Envío gratuito en 7–10 días Text Block" at bounding box center [326, 141] width 286 height 11
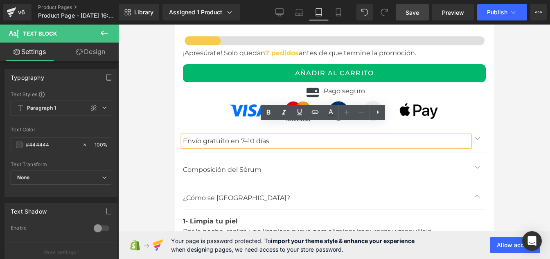
click at [477, 140] on span "button" at bounding box center [477, 140] width 0 height 0
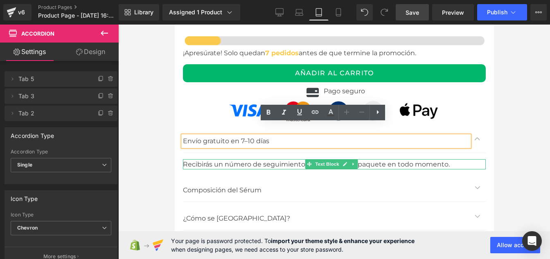
click at [203, 159] on div "Recibirás un número de seguimiento para rastrear tu paquete en todo momento." at bounding box center [334, 164] width 303 height 11
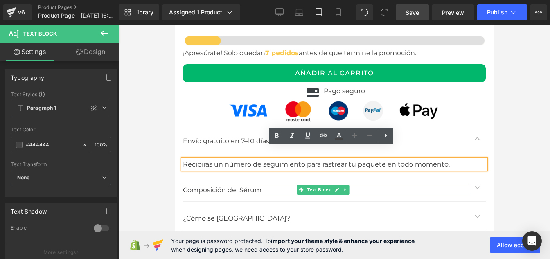
click at [207, 185] on p "Composición del Sérum" at bounding box center [326, 190] width 286 height 11
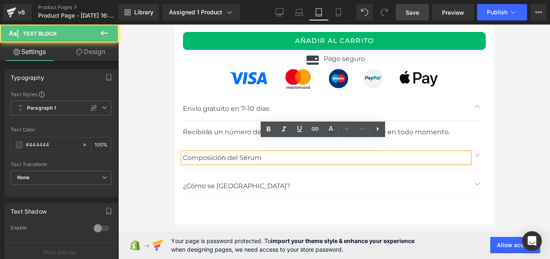
scroll to position [5276, 0]
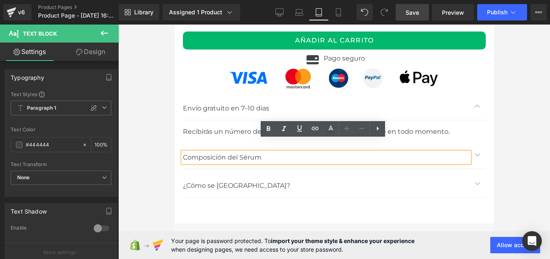
click at [471, 144] on button "button" at bounding box center [477, 155] width 16 height 28
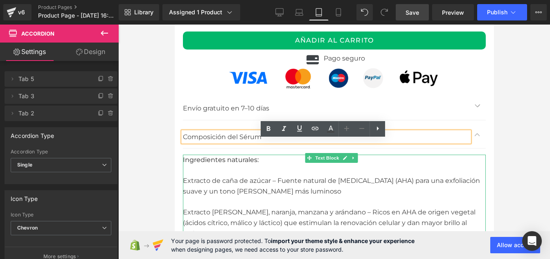
click at [216, 178] on div "Extracto de caña de azúcar – Fuente natural de [MEDICAL_DATA] (AHA) para una ex…" at bounding box center [334, 186] width 303 height 21
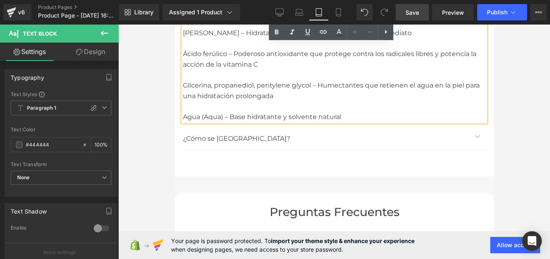
scroll to position [5593, 0]
click at [204, 132] on p "¿Cómo se [GEOGRAPHIC_DATA]?" at bounding box center [326, 137] width 286 height 11
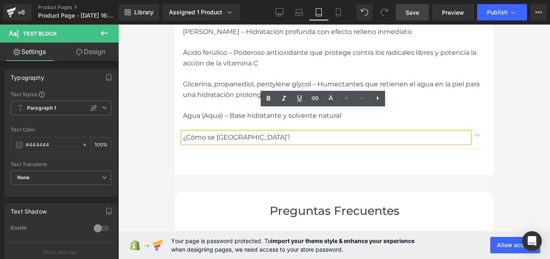
click at [477, 137] on span "button" at bounding box center [477, 137] width 0 height 0
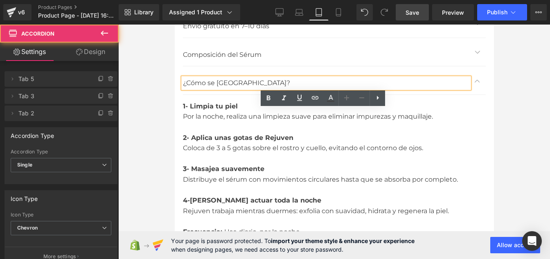
scroll to position [5315, 0]
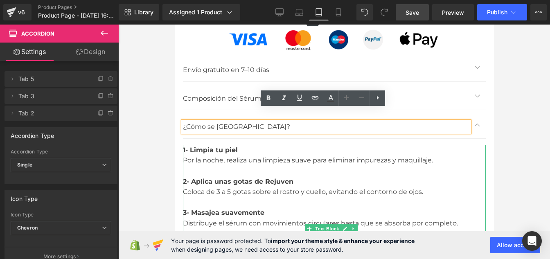
click at [239, 176] on div "2- Aplica unas gotas de Rejuven" at bounding box center [334, 181] width 303 height 11
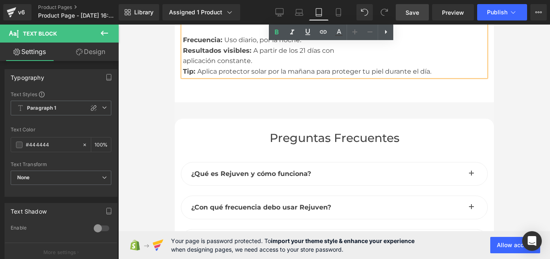
scroll to position [5551, 0]
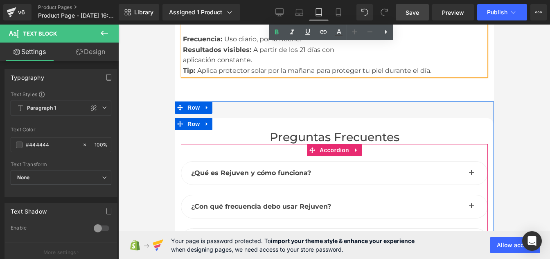
click at [469, 162] on button "button" at bounding box center [471, 173] width 16 height 23
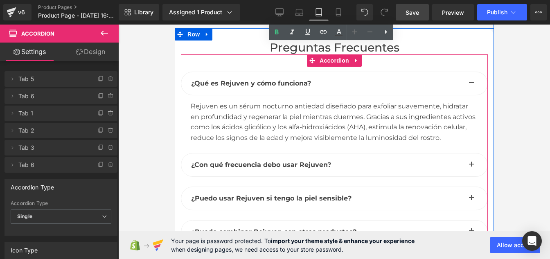
scroll to position [5655, 0]
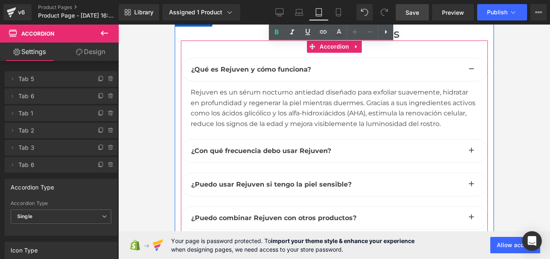
click at [470, 140] on button "button" at bounding box center [471, 151] width 16 height 23
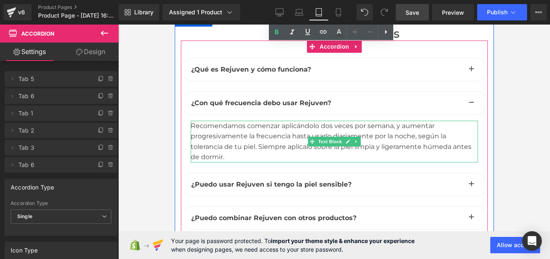
drag, startPoint x: 210, startPoint y: 120, endPoint x: 237, endPoint y: 120, distance: 27.8
click at [233, 121] on div "Recomendamos comenzar aplicándolo dos veces por semana, y aumentar progresivame…" at bounding box center [333, 142] width 287 height 42
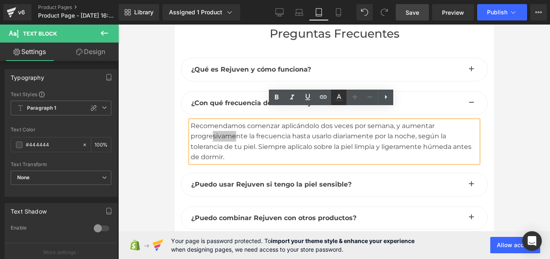
click at [339, 99] on icon at bounding box center [339, 97] width 10 height 10
type input "100"
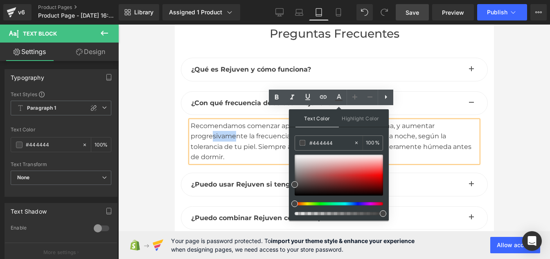
click at [234, 131] on div "Recomendamos comenzar aplicándolo dos veces por semana, y aumentar progresivame…" at bounding box center [333, 142] width 287 height 42
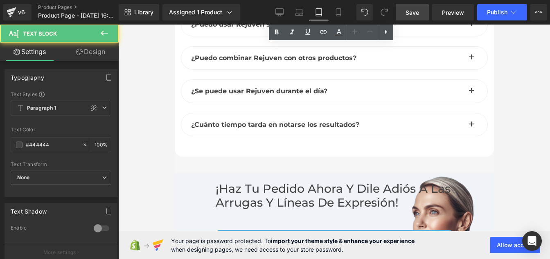
scroll to position [5819, 0]
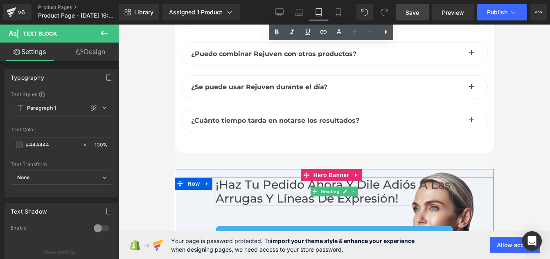
click at [228, 180] on h2 "¡Haz tu pedido ahora y dile adiós a las arrugas y líneas de expresión!" at bounding box center [333, 192] width 237 height 28
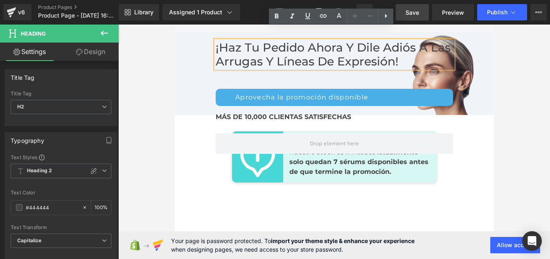
scroll to position [5956, 0]
click at [247, 113] on span "MÁS DE 10,000 CLIENTAS SATISFECHAS" at bounding box center [282, 117] width 135 height 8
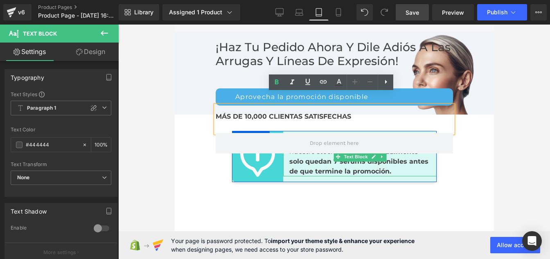
click at [318, 158] on span "Actualmente solo quedan 7 sérums disponibles antes de que termine la promoción." at bounding box center [358, 161] width 139 height 27
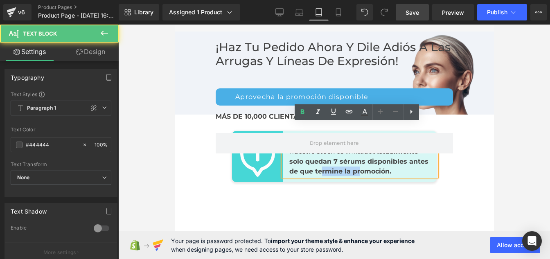
drag, startPoint x: 318, startPoint y: 158, endPoint x: 356, endPoint y: 156, distance: 38.5
click at [356, 156] on span "Actualmente solo quedan 7 sérums disponibles antes de que termine la promoción." at bounding box center [358, 161] width 139 height 27
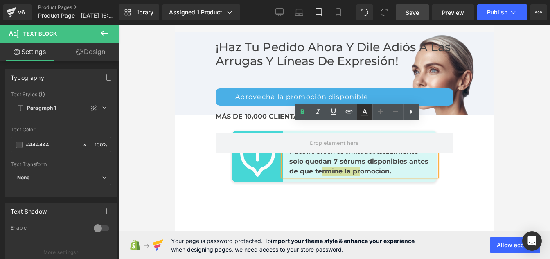
click at [367, 108] on icon at bounding box center [365, 112] width 10 height 10
type input "#000000"
type input "100"
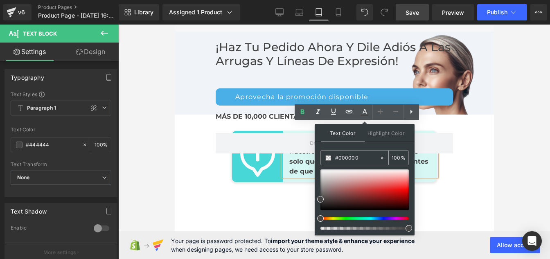
click at [358, 157] on input "#000000" at bounding box center [357, 157] width 44 height 9
paste input "444444"
click at [363, 115] on icon at bounding box center [364, 115] width 7 height 1
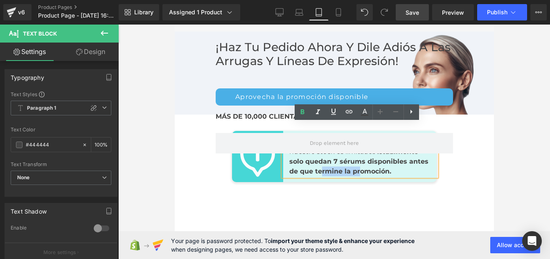
click at [297, 151] on span "Actualmente solo quedan 7 sérums disponibles antes de que termine la promoción." at bounding box center [358, 161] width 139 height 27
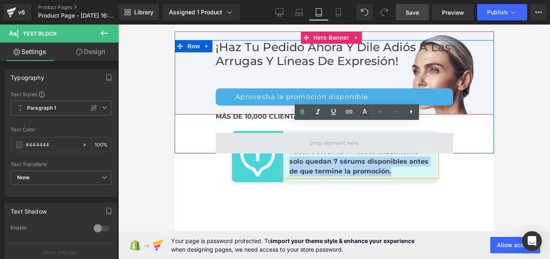
drag, startPoint x: 395, startPoint y: 158, endPoint x: 284, endPoint y: 138, distance: 113.5
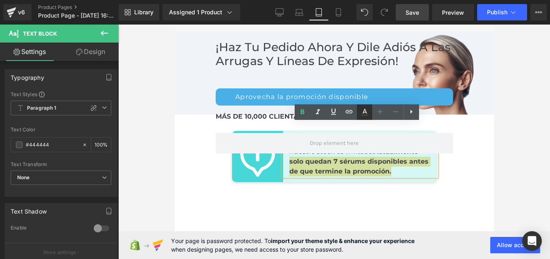
click at [364, 110] on icon at bounding box center [365, 111] width 5 height 5
type input "#000000"
type input "100"
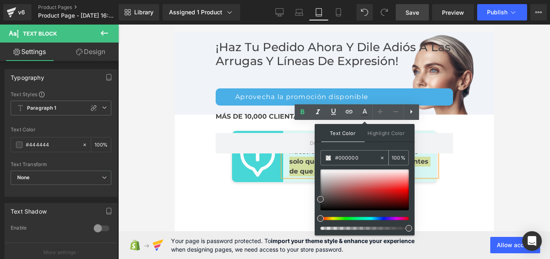
click at [360, 158] on input "#000000" at bounding box center [357, 157] width 44 height 9
paste input "444444"
click at [364, 112] on icon at bounding box center [365, 111] width 5 height 5
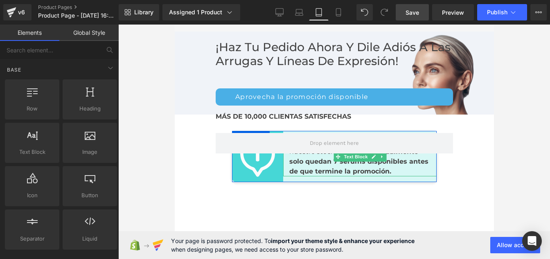
click at [361, 153] on span "Actualmente solo quedan 7 sérums disponibles antes de que termine la promoción." at bounding box center [358, 161] width 139 height 27
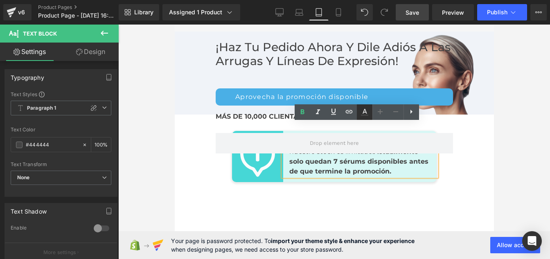
click at [365, 113] on icon at bounding box center [365, 111] width 5 height 5
type input "#000000"
type input "100"
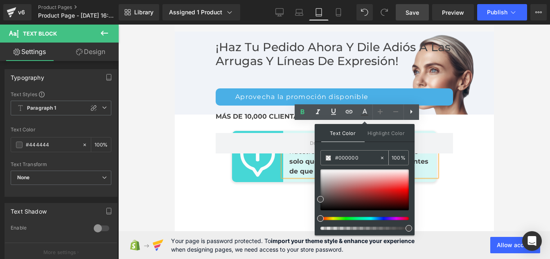
click at [380, 158] on icon at bounding box center [382, 158] width 6 height 6
type input "none"
type input "0"
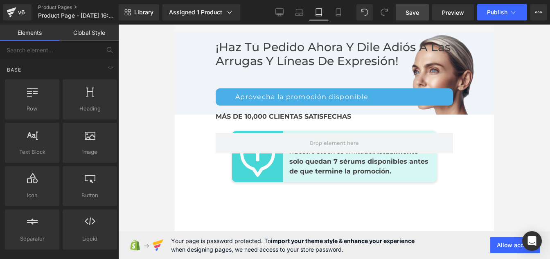
click at [335, 150] on span "Actualmente solo quedan 7 sérums disponibles antes de que termine la promoción." at bounding box center [358, 161] width 139 height 27
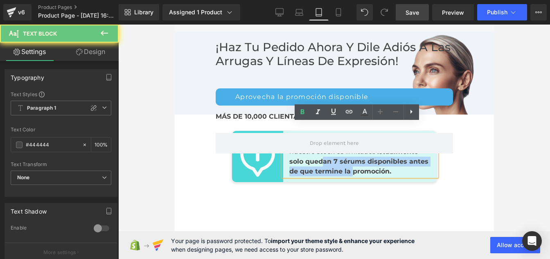
drag, startPoint x: 318, startPoint y: 153, endPoint x: 348, endPoint y: 154, distance: 29.9
click at [348, 154] on p "ATENCIÓN: Debido a la alta demanda, nuestro stock es limitado. Actualmente solo…" at bounding box center [359, 156] width 141 height 39
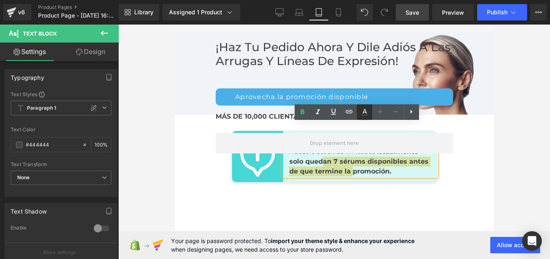
click at [361, 114] on icon at bounding box center [365, 112] width 10 height 10
type input "#000000"
type input "100"
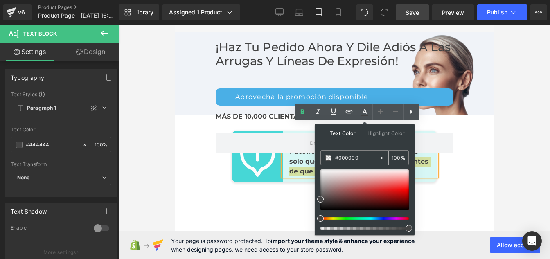
click at [365, 160] on input "#000000" at bounding box center [357, 157] width 44 height 9
paste input "444444"
click at [365, 111] on icon at bounding box center [365, 111] width 5 height 5
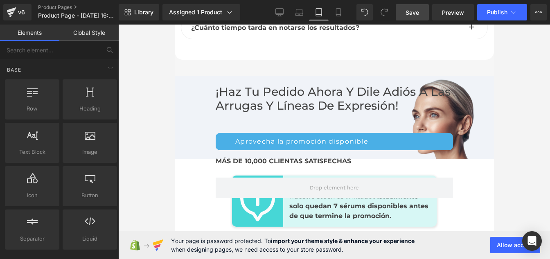
scroll to position [5911, 0]
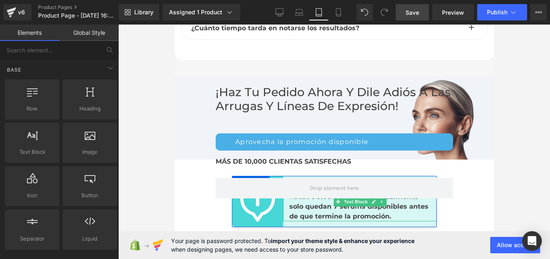
click at [403, 204] on p "ATENCIÓN: Debido a la alta demanda, nuestro stock es limitado. Actualmente solo…" at bounding box center [359, 201] width 141 height 39
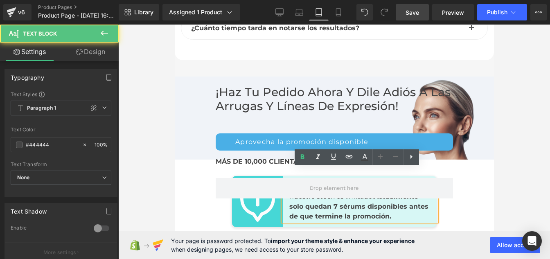
click at [402, 204] on p "ATENCIÓN: Debido a la alta demanda, nuestro stock es limitado. Actualmente solo…" at bounding box center [359, 201] width 141 height 39
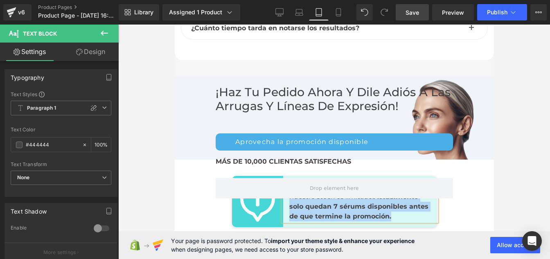
click at [394, 201] on p "ATENCIÓN: Debido a la alta demanda, nuestro stock es limitado. Actualmente solo…" at bounding box center [359, 201] width 141 height 39
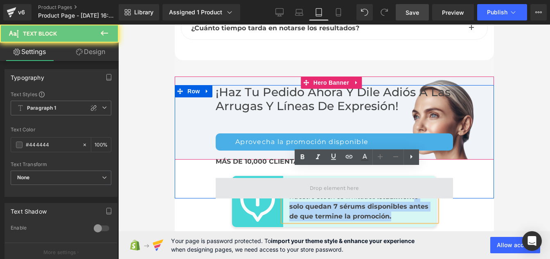
drag, startPoint x: 372, startPoint y: 198, endPoint x: 257, endPoint y: 181, distance: 115.9
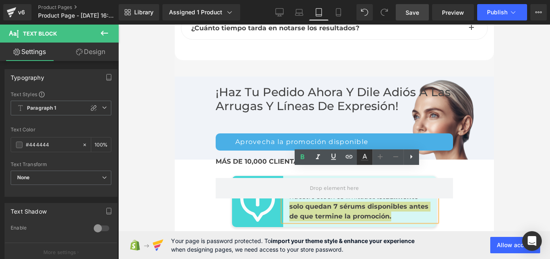
click at [361, 157] on icon at bounding box center [365, 157] width 10 height 10
type input "#000000"
type input "100"
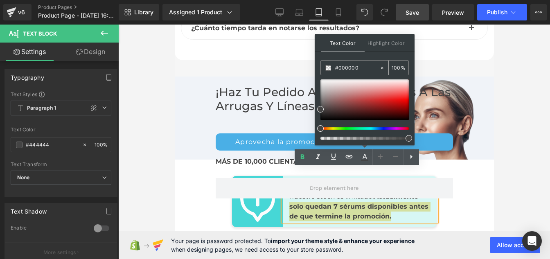
click at [362, 66] on input "#000000" at bounding box center [357, 67] width 44 height 9
paste input "444444"
click at [363, 156] on icon at bounding box center [365, 157] width 10 height 10
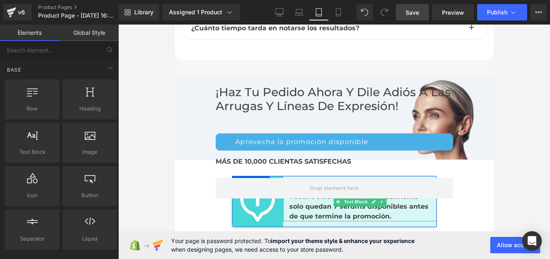
click at [351, 198] on p "ATENCIÓN: Debido a la alta demanda, nuestro stock es limitado. Actualmente solo…" at bounding box center [359, 201] width 141 height 39
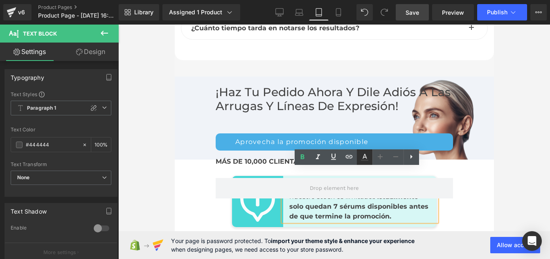
click at [364, 155] on icon at bounding box center [365, 156] width 5 height 5
type input "#000000"
type input "100"
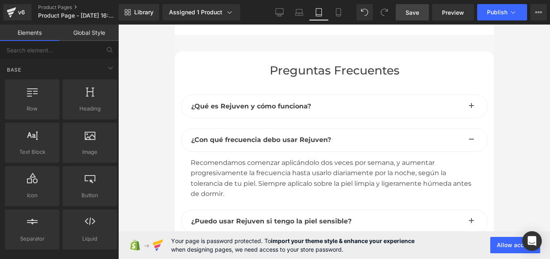
scroll to position [5617, 0]
click at [408, 13] on span "Save" at bounding box center [413, 12] width 14 height 9
click at [338, 13] on icon at bounding box center [338, 12] width 8 height 8
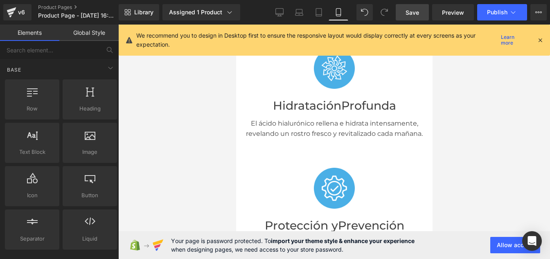
scroll to position [0, 0]
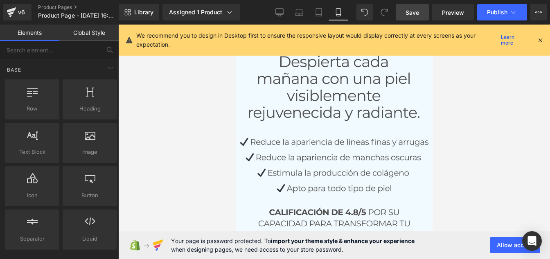
click at [539, 37] on icon at bounding box center [539, 39] width 7 height 7
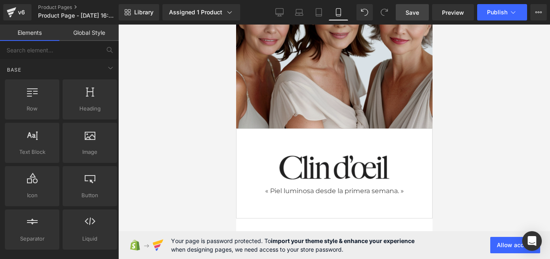
scroll to position [372, 0]
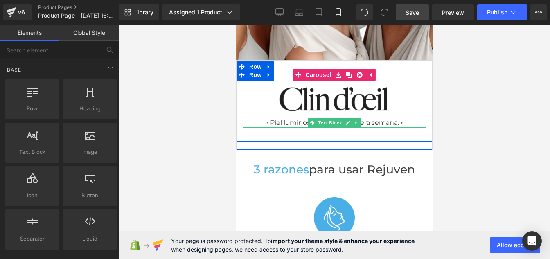
click at [290, 118] on p "« Piel luminosa desde la primera semana. »" at bounding box center [333, 123] width 183 height 10
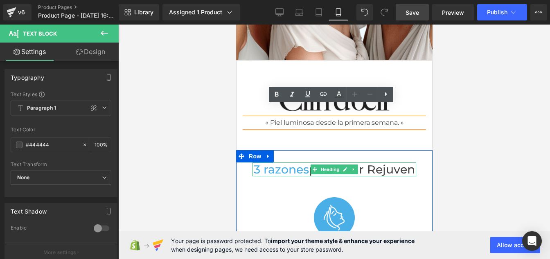
click at [334, 175] on span "para usar Rejuven" at bounding box center [362, 169] width 106 height 14
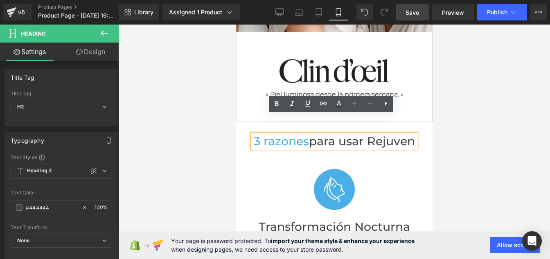
scroll to position [492, 0]
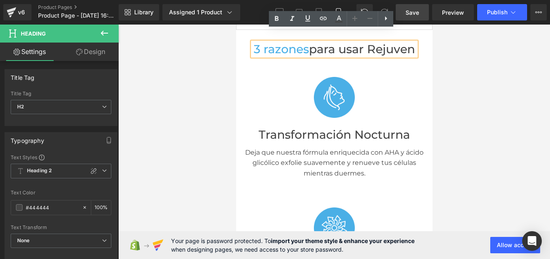
click at [334, 175] on p "Deja que nuestra fórmula enriquecida con AHA y ácido glicólico exfolie suavemen…" at bounding box center [334, 163] width 184 height 32
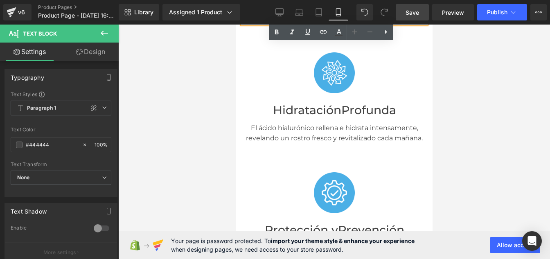
scroll to position [647, 0]
click at [306, 136] on div "El ácido hialurónico rellena e hidrata intensamente, revelando un rostro fresco…" at bounding box center [334, 130] width 184 height 27
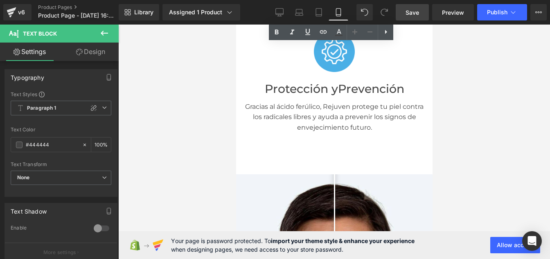
scroll to position [789, 0]
click at [306, 124] on p "Gracias al ácido ferúlico, Rejuven protege tu piel contra los radicales libres …" at bounding box center [334, 117] width 184 height 32
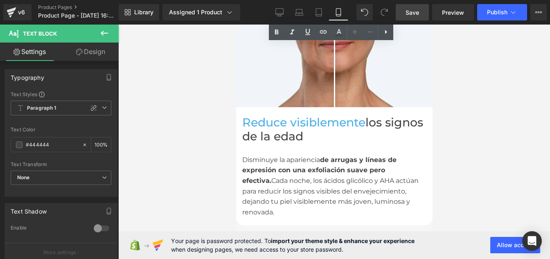
scroll to position [1052, 0]
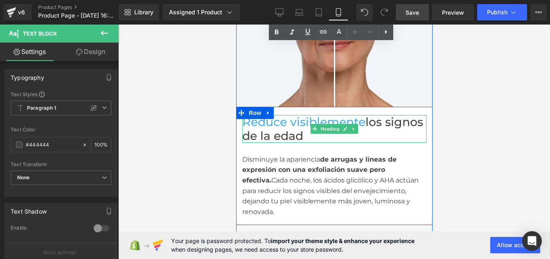
click at [286, 141] on span "los signos de la edad" at bounding box center [332, 129] width 181 height 28
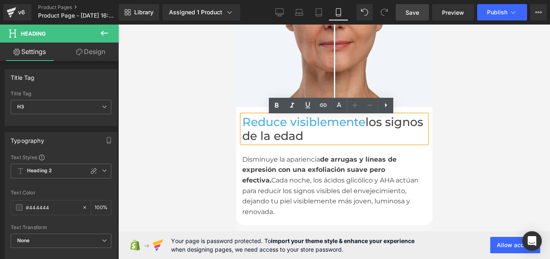
click at [276, 180] on div "Disminuye la apariencia de arrugas y líneas de expresión con una exfoliación su…" at bounding box center [334, 180] width 184 height 74
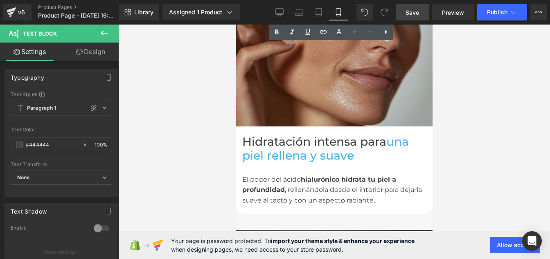
scroll to position [1364, 0]
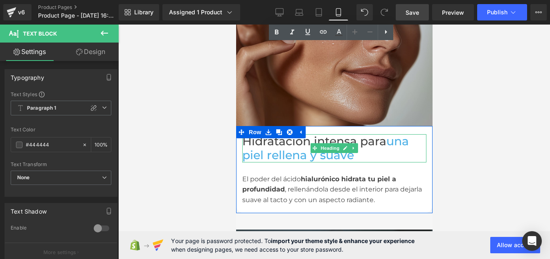
click at [258, 139] on font "Hidratación intensa para" at bounding box center [314, 141] width 144 height 14
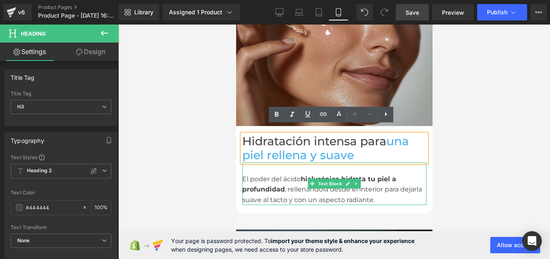
click at [266, 178] on span "hialurónico hidrata tu piel a profundidad" at bounding box center [319, 184] width 154 height 18
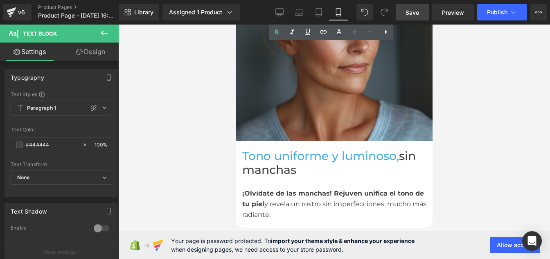
scroll to position [1649, 0]
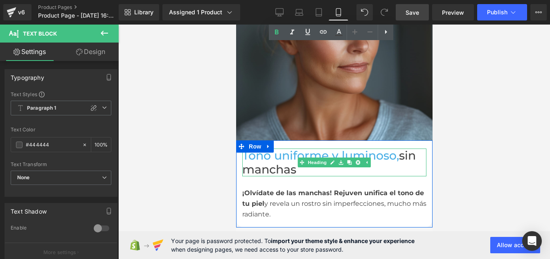
click at [255, 160] on span "sin manchas" at bounding box center [328, 163] width 173 height 28
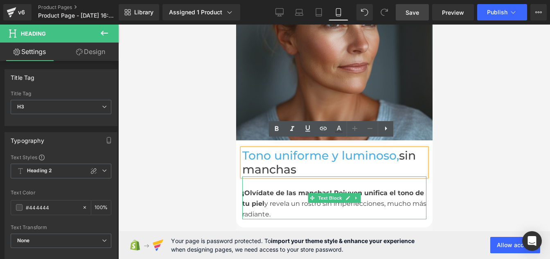
click at [265, 207] on div "¡Olvídate de las manchas! Rejuven unifica el tono de tu piel y revela un rostro…" at bounding box center [334, 197] width 184 height 43
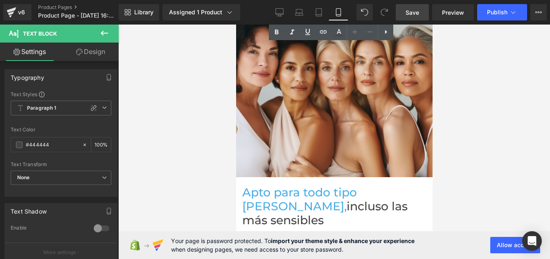
scroll to position [1913, 0]
click at [255, 194] on span "Apto para todo tipo [PERSON_NAME]," at bounding box center [299, 199] width 115 height 28
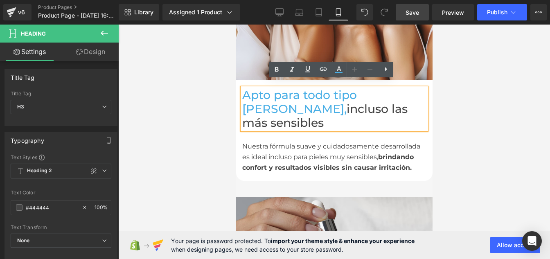
scroll to position [2010, 0]
click at [270, 141] on div "Nuestra fórmula suave y cuidadosamente desarrollada es ideal incluso para piele…" at bounding box center [334, 157] width 184 height 32
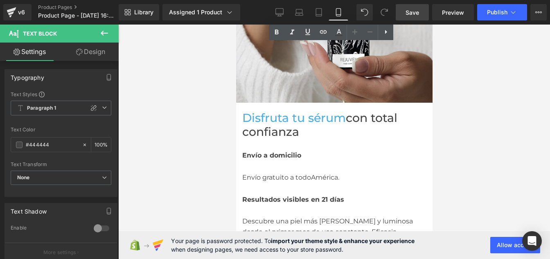
scroll to position [2301, 0]
click at [269, 110] on span "con total confianza" at bounding box center [319, 124] width 155 height 28
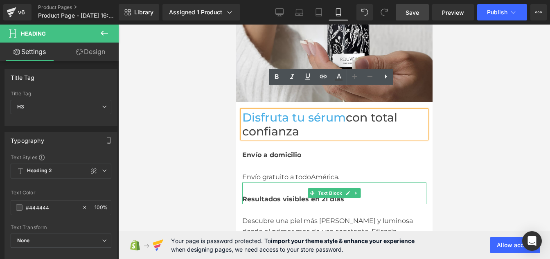
click at [236, 25] on div at bounding box center [236, 25] width 0 height 0
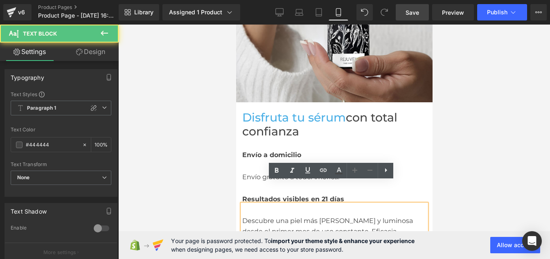
click at [258, 195] on span "Resultados visibles en 21 días" at bounding box center [293, 199] width 102 height 8
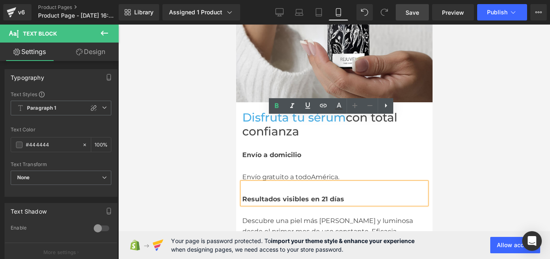
scroll to position [2358, 0]
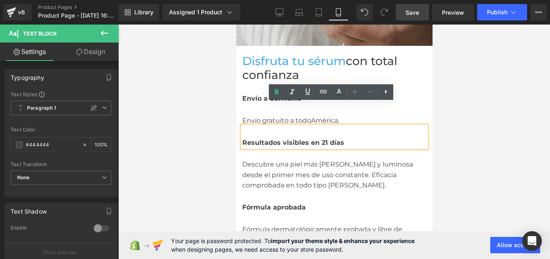
click at [255, 149] on div "Descubre una piel más [PERSON_NAME] y luminosa desde el primer mes de uso const…" at bounding box center [334, 169] width 184 height 43
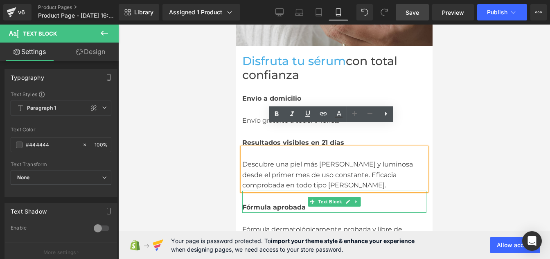
click at [259, 203] on span "Fórmula aprobada" at bounding box center [273, 207] width 63 height 8
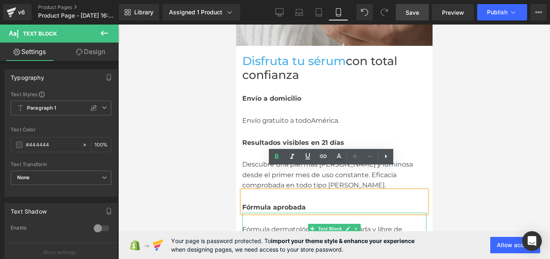
click at [256, 219] on div "Fórmula dermatológicamente probada y libre de parabenos." at bounding box center [334, 229] width 184 height 32
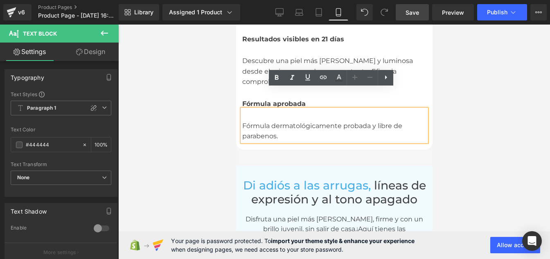
scroll to position [2463, 0]
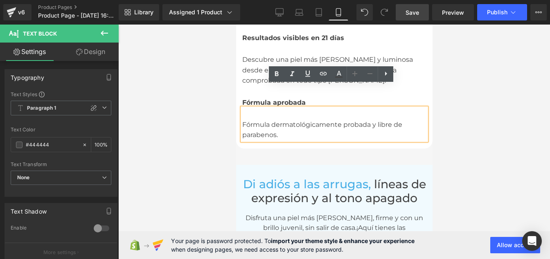
click at [286, 179] on span "líneas de expresión y al tono apagado" at bounding box center [338, 191] width 175 height 28
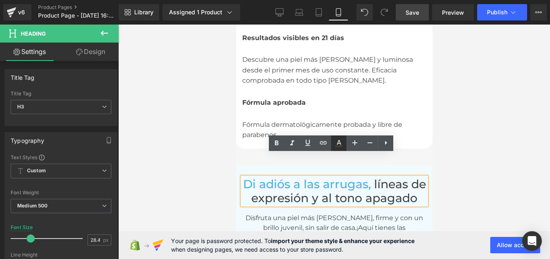
click at [336, 144] on icon at bounding box center [339, 143] width 10 height 10
type input "#444444"
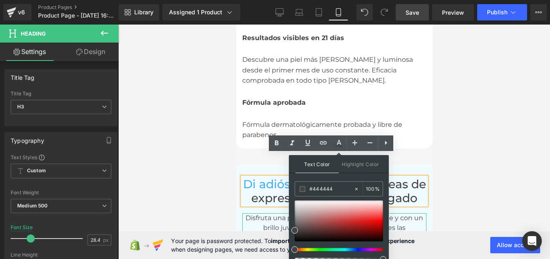
click at [281, 213] on p "Disfruta una piel más [PERSON_NAME], firme y con un brillo juvenil, sin salir d…" at bounding box center [334, 232] width 184 height 39
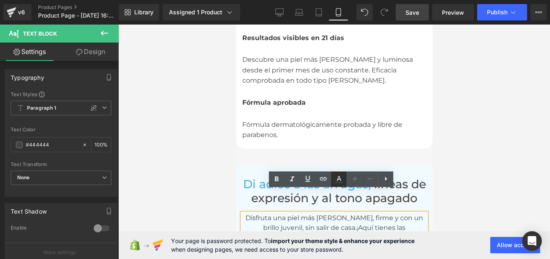
click at [341, 181] on icon at bounding box center [339, 179] width 10 height 10
type input "100"
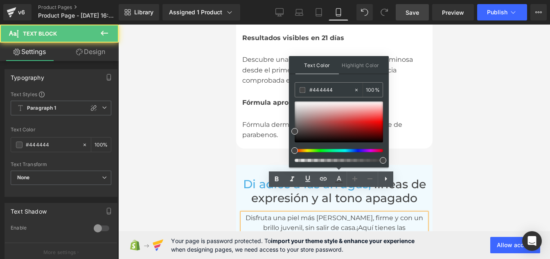
click at [260, 213] on p "Disfruta una piel más [PERSON_NAME], firme y con un brillo juvenil, sin salir d…" at bounding box center [334, 232] width 184 height 39
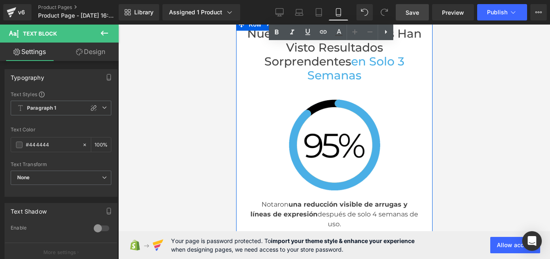
scroll to position [2973, 0]
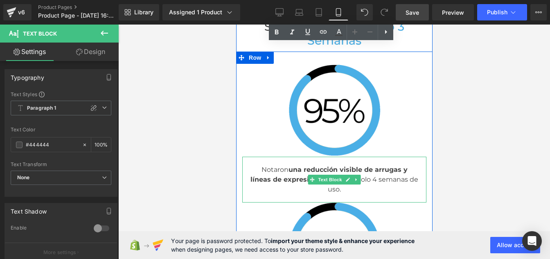
click at [286, 166] on span "una reducción visible de arrugas y líneas de expresión" at bounding box center [328, 175] width 157 height 18
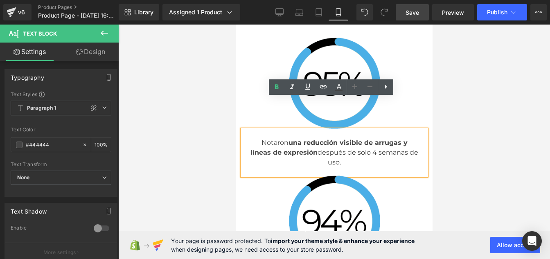
scroll to position [2997, 0]
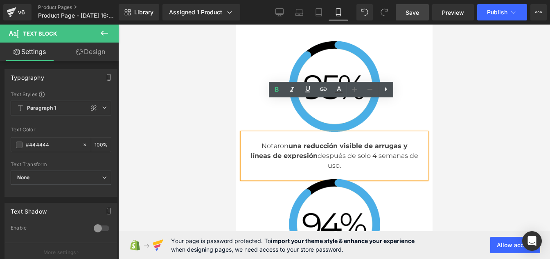
click at [320, 141] on p "Notaron una reducción visible de arrugas y líneas de expresión después de solo …" at bounding box center [334, 155] width 168 height 29
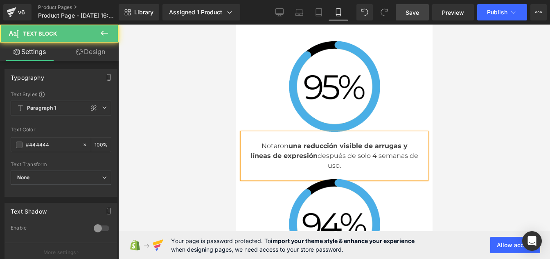
click at [407, 141] on p "Notaron una reducción visible de arrugas y líneas de expresión después de solo …" at bounding box center [334, 155] width 168 height 29
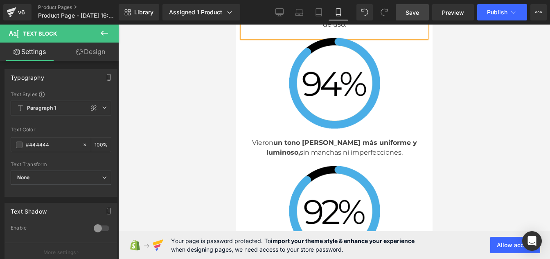
scroll to position [3139, 0]
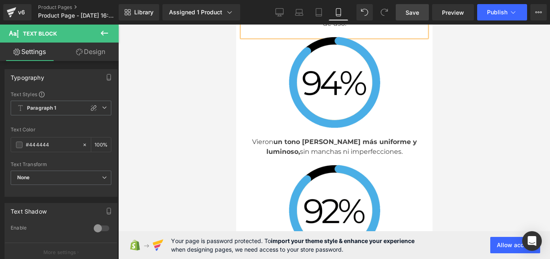
click at [343, 137] on p "Vieron un tono [PERSON_NAME] más uniforme y luminoso, sin manchas ni imperfecci…" at bounding box center [334, 147] width 168 height 20
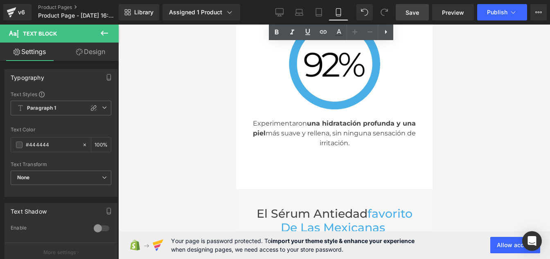
scroll to position [3285, 0]
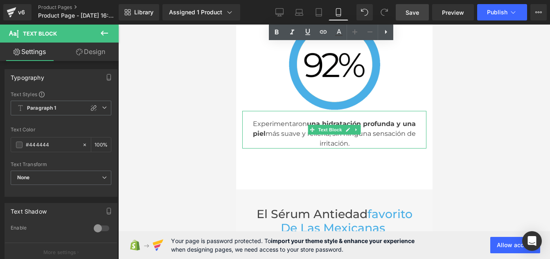
click at [406, 119] on p "Experimentaron una hidratación profunda y una piel más suave y rellena, sin nin…" at bounding box center [334, 133] width 168 height 29
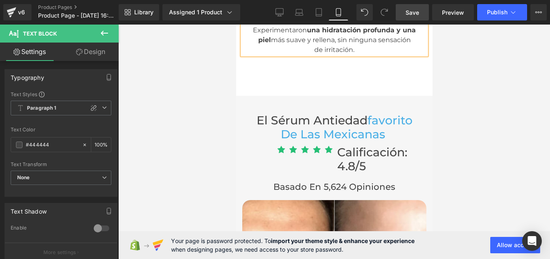
scroll to position [3393, 0]
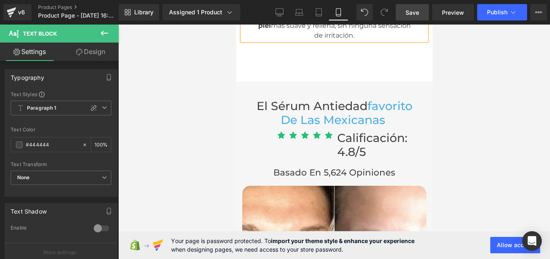
click at [311, 99] on h3 "El sérum antiedad favorito de las mexicanas" at bounding box center [334, 113] width 168 height 28
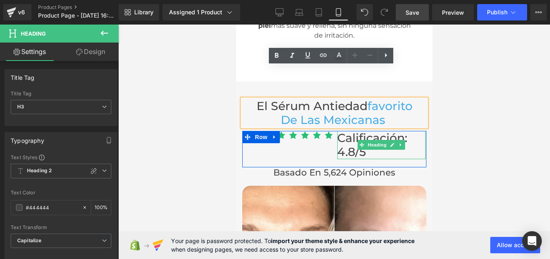
click at [352, 131] on span "Calificación: 4.8/5" at bounding box center [372, 145] width 70 height 28
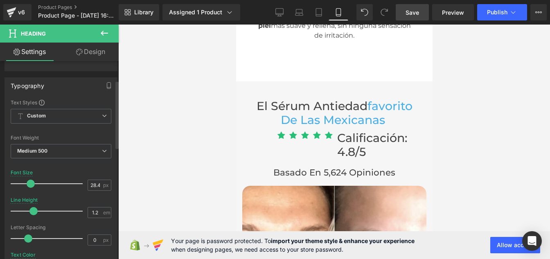
scroll to position [56, 0]
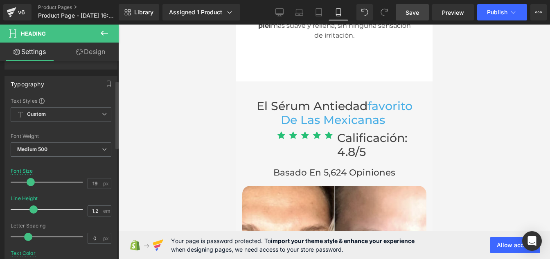
type input "17"
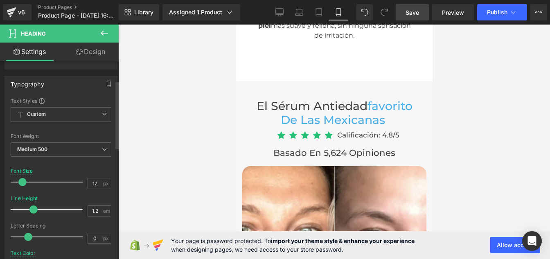
drag, startPoint x: 27, startPoint y: 180, endPoint x: 20, endPoint y: 184, distance: 8.4
click at [20, 184] on span at bounding box center [22, 182] width 8 height 8
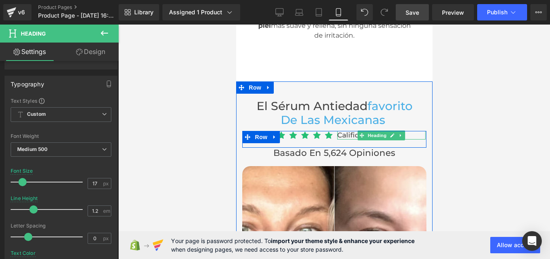
click at [340, 131] on span "Calificación: 4.8/5" at bounding box center [368, 135] width 62 height 8
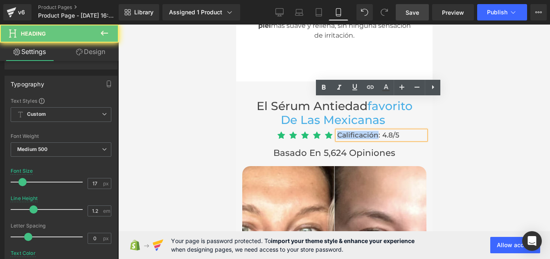
drag, startPoint x: 340, startPoint y: 102, endPoint x: 358, endPoint y: 100, distance: 17.3
click at [358, 131] on span "Calificación: 4.8/5" at bounding box center [368, 135] width 62 height 8
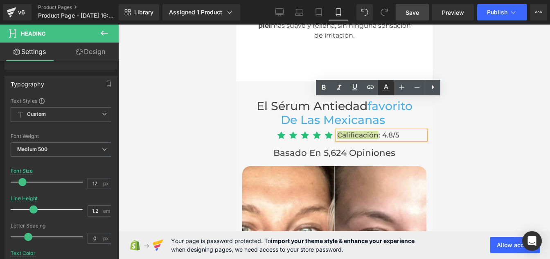
click at [386, 86] on icon at bounding box center [386, 88] width 10 height 10
type input "100"
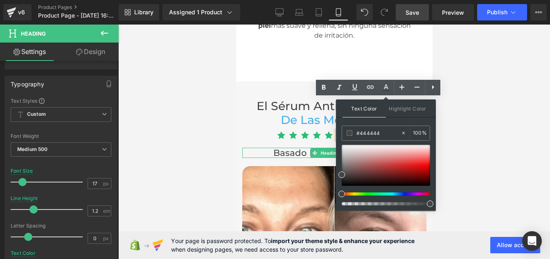
click at [286, 148] on h2 "Basado en 5,624 opiniones" at bounding box center [334, 153] width 184 height 11
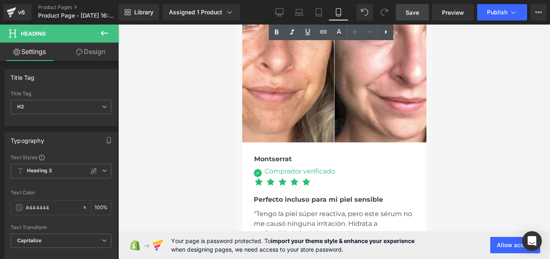
scroll to position [3601, 0]
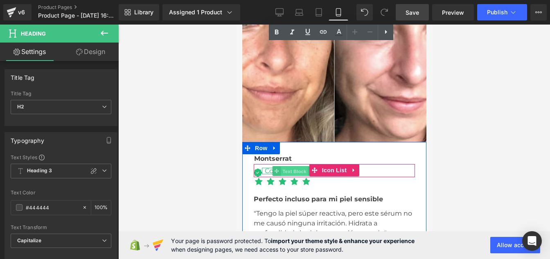
click at [281, 167] on span "Text Block" at bounding box center [294, 172] width 27 height 10
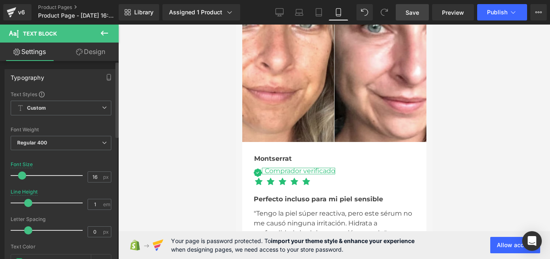
click at [28, 204] on span at bounding box center [28, 203] width 8 height 8
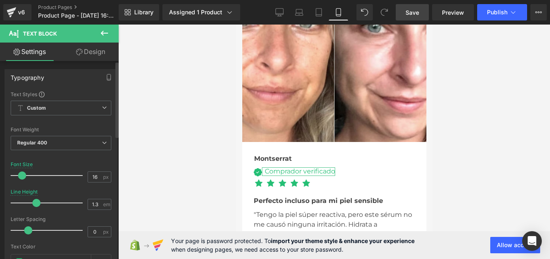
type input "1.4"
drag, startPoint x: 28, startPoint y: 204, endPoint x: 39, endPoint y: 204, distance: 11.0
click at [39, 204] on span at bounding box center [39, 203] width 8 height 8
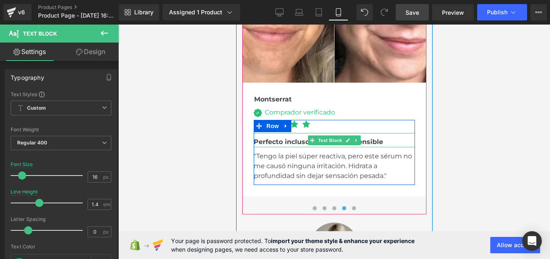
scroll to position [3662, 0]
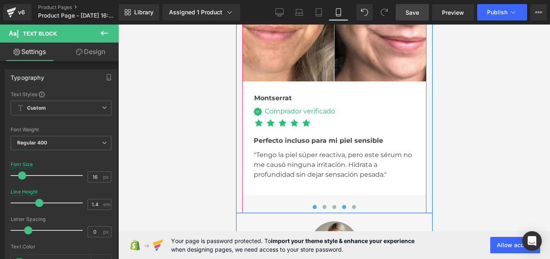
click at [313, 203] on button at bounding box center [314, 207] width 10 height 8
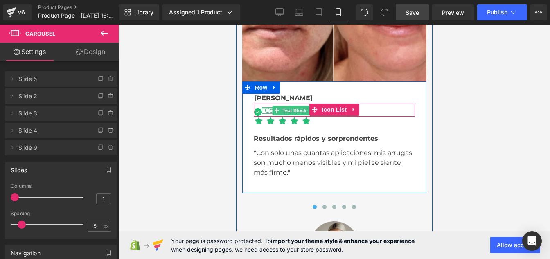
click at [268, 107] on div at bounding box center [297, 108] width 73 height 2
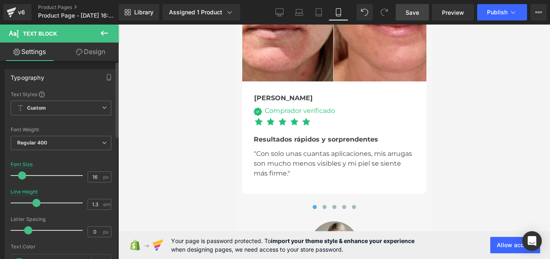
type input "1.4"
drag, startPoint x: 28, startPoint y: 202, endPoint x: 37, endPoint y: 203, distance: 9.4
click at [37, 203] on span at bounding box center [39, 203] width 8 height 8
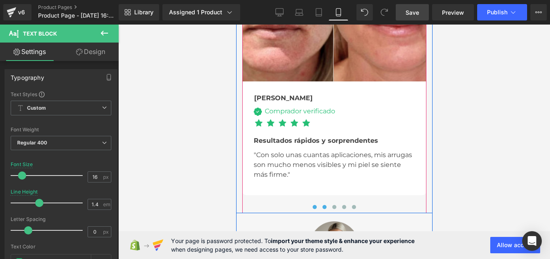
click at [322, 205] on span at bounding box center [324, 207] width 4 height 4
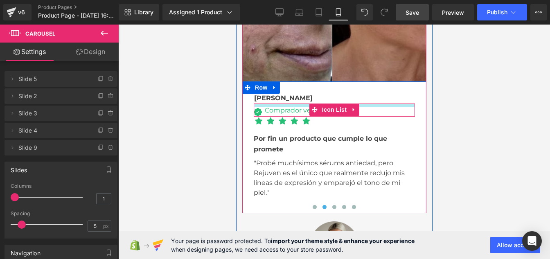
click at [274, 108] on icon at bounding box center [276, 110] width 5 height 5
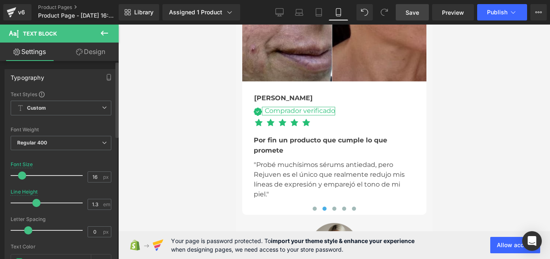
type input "1.4"
drag, startPoint x: 29, startPoint y: 202, endPoint x: 39, endPoint y: 204, distance: 10.8
click at [39, 204] on span at bounding box center [39, 203] width 8 height 8
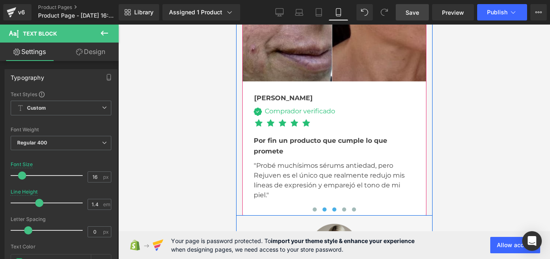
click at [332, 207] on span at bounding box center [334, 209] width 4 height 4
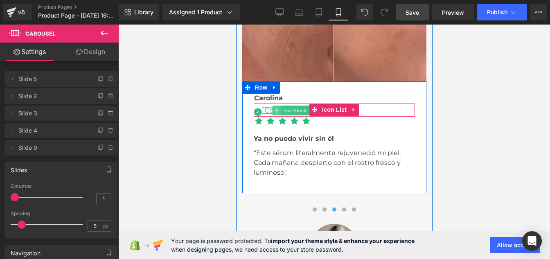
click at [272, 106] on span at bounding box center [276, 111] width 9 height 10
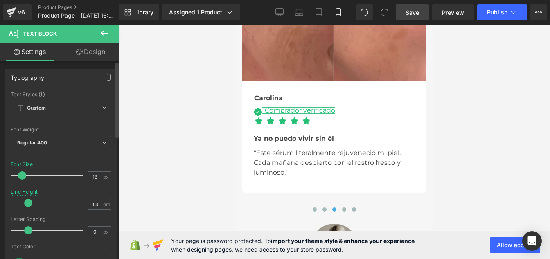
type input "1.4"
drag, startPoint x: 29, startPoint y: 202, endPoint x: 39, endPoint y: 202, distance: 9.8
click at [39, 202] on span at bounding box center [39, 203] width 8 height 8
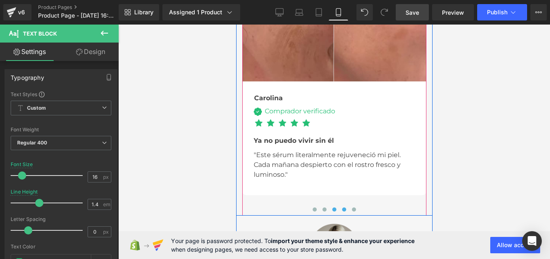
click at [342, 207] on span at bounding box center [344, 209] width 4 height 4
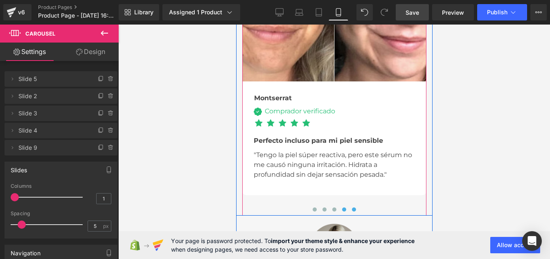
click at [352, 207] on span at bounding box center [354, 209] width 4 height 4
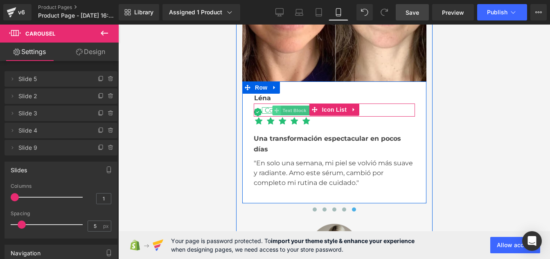
click at [275, 108] on icon at bounding box center [276, 110] width 5 height 5
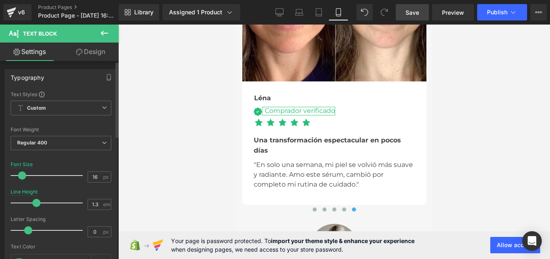
type input "1.4"
drag, startPoint x: 27, startPoint y: 203, endPoint x: 38, endPoint y: 207, distance: 11.7
click at [38, 207] on div at bounding box center [49, 203] width 68 height 16
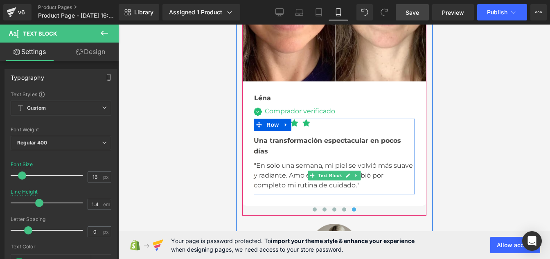
click at [274, 161] on p ""En solo una semana, mi piel se volvió más suave y radiante. Amo este sérum, ca…" at bounding box center [333, 175] width 161 height 29
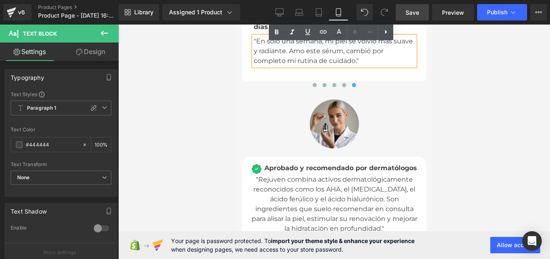
scroll to position [3786, 0]
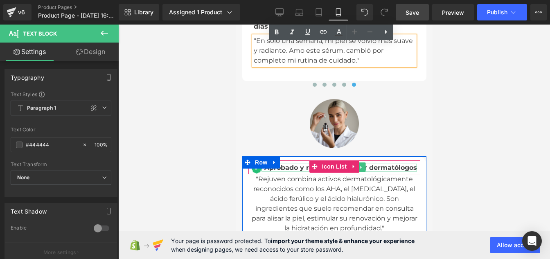
click at [301, 164] on span "Aprobado y recomendado por dermatólogos" at bounding box center [340, 168] width 153 height 8
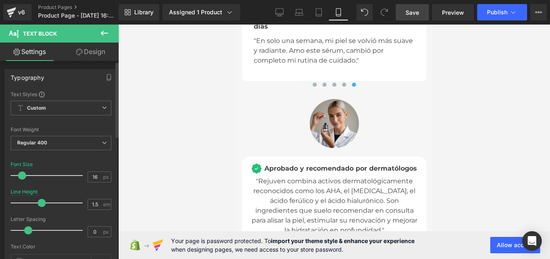
type input "1.4"
drag, startPoint x: 33, startPoint y: 203, endPoint x: 38, endPoint y: 203, distance: 4.6
click at [38, 203] on span at bounding box center [39, 203] width 8 height 8
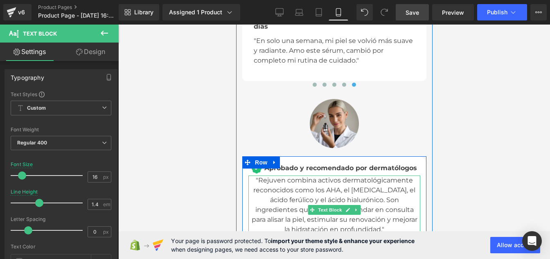
click at [280, 176] on p ""Rejuven combina activos dermatológicamente reconocidos como los AHA, el [MEDIC…" at bounding box center [334, 210] width 172 height 69
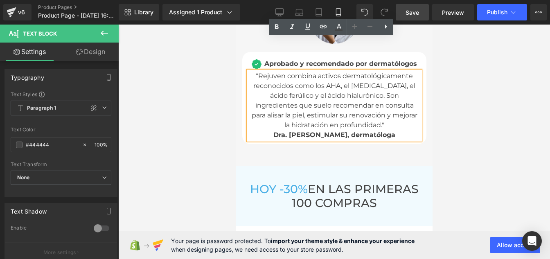
scroll to position [3891, 0]
click at [317, 182] on div "[DATE] -30% EN LAS PRIMERAS 100 COMPRAS Heading" at bounding box center [334, 196] width 184 height 28
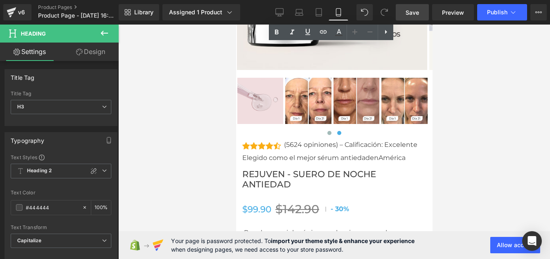
scroll to position [4243, 0]
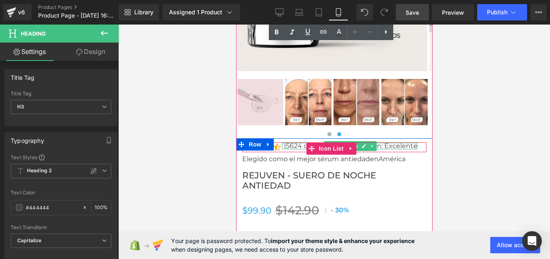
click at [294, 143] on p "(5624 opiniones) – Calificación: Excelente" at bounding box center [350, 146] width 133 height 7
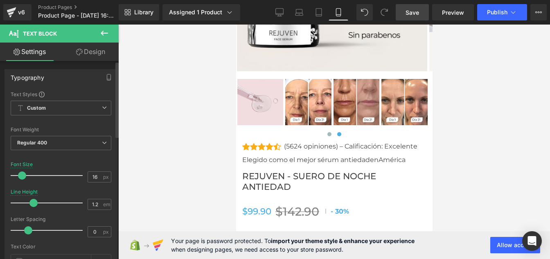
type input "1.3"
drag, startPoint x: 27, startPoint y: 201, endPoint x: 35, endPoint y: 202, distance: 7.4
click at [35, 202] on span at bounding box center [36, 203] width 8 height 8
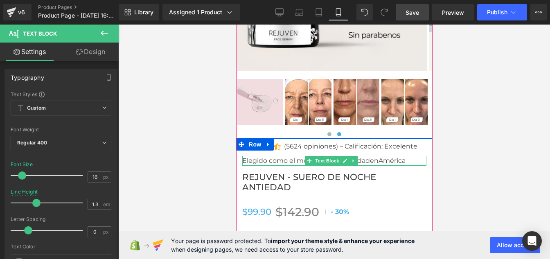
click at [277, 156] on p "Elegido como el mejor sérum antiedad en [GEOGRAPHIC_DATA]" at bounding box center [334, 161] width 184 height 10
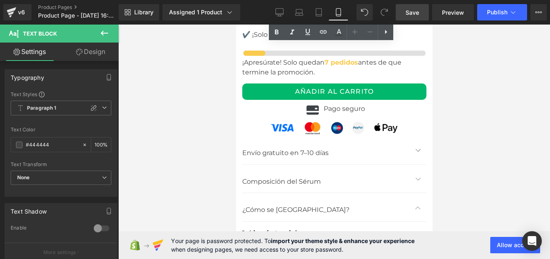
scroll to position [4722, 0]
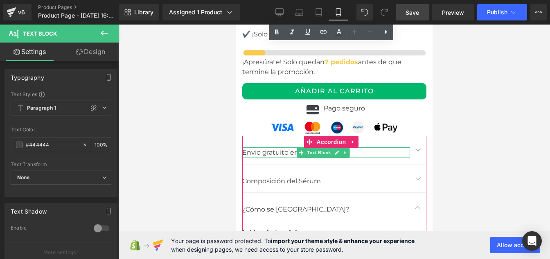
click at [264, 147] on p "Envío gratuito en 7–10 días" at bounding box center [326, 152] width 168 height 11
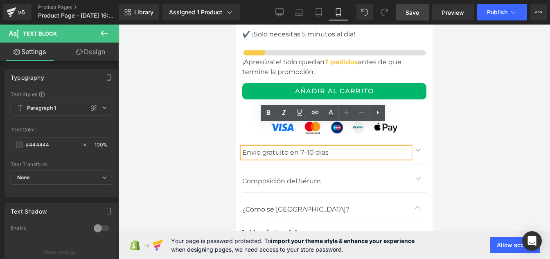
click at [413, 136] on button "button" at bounding box center [418, 150] width 16 height 28
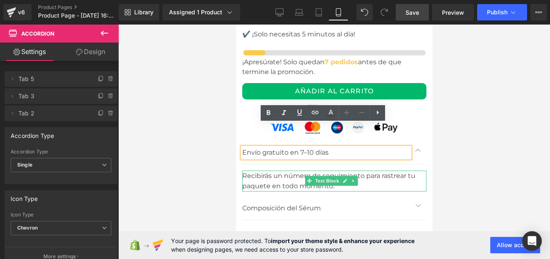
click at [259, 171] on div "Recibirás un número de seguimiento para rastrear tu paquete en todo momento." at bounding box center [334, 181] width 184 height 21
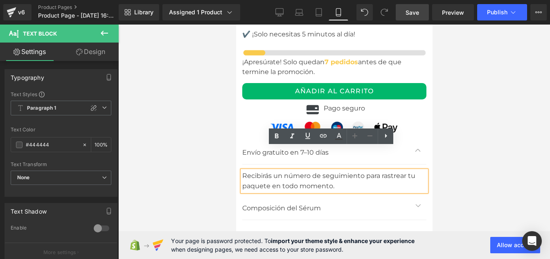
click at [264, 203] on p "Composición del Sérum" at bounding box center [326, 208] width 168 height 11
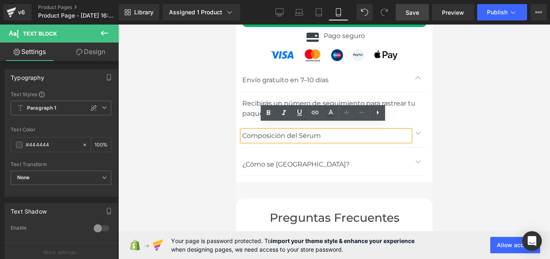
scroll to position [4795, 0]
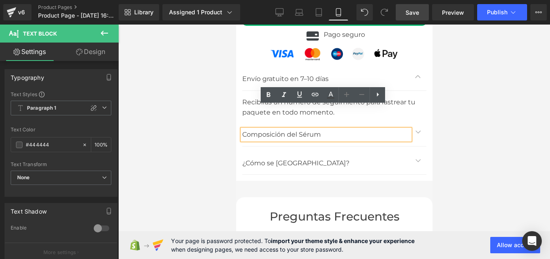
click at [414, 118] on button "button" at bounding box center [418, 132] width 16 height 28
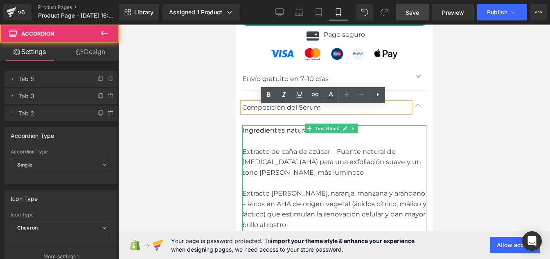
click at [272, 154] on div "Extracto de caña de azúcar – Fuente natural de [MEDICAL_DATA] (AHA) para una ex…" at bounding box center [334, 162] width 184 height 32
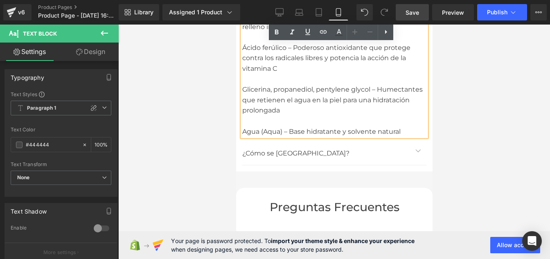
scroll to position [5151, 0]
click at [262, 148] on p "¿Cómo se [GEOGRAPHIC_DATA]?" at bounding box center [326, 153] width 168 height 11
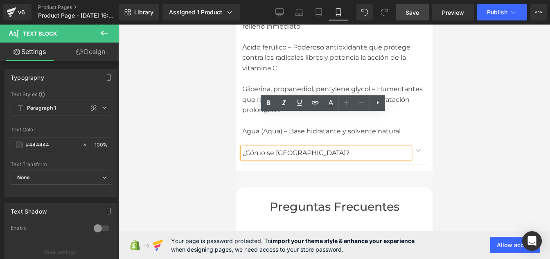
click at [412, 136] on button "button" at bounding box center [418, 150] width 16 height 28
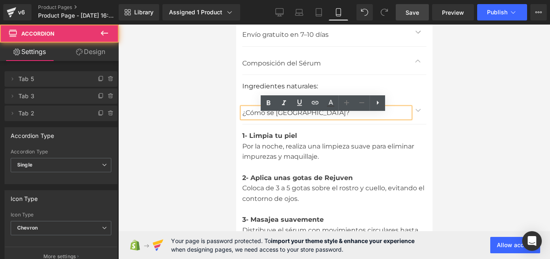
scroll to position [4789, 0]
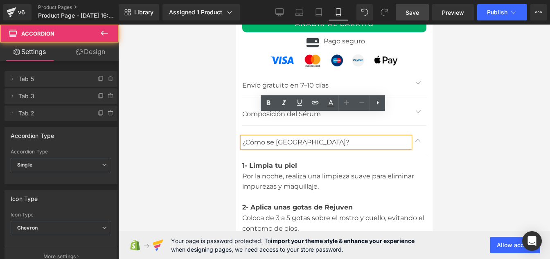
click at [274, 192] on div at bounding box center [334, 197] width 184 height 11
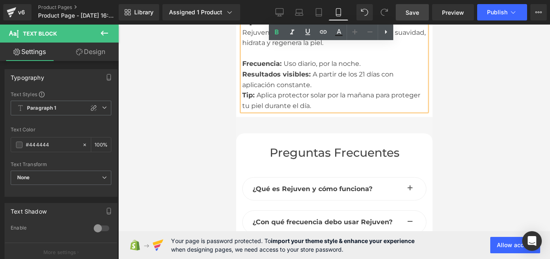
scroll to position [5059, 0]
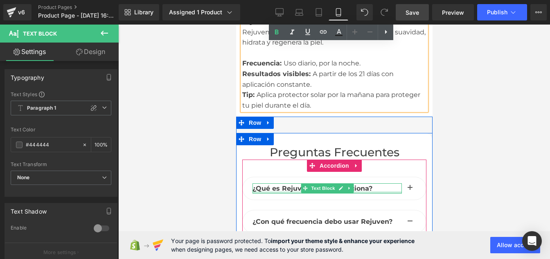
click at [283, 192] on div at bounding box center [326, 193] width 149 height 2
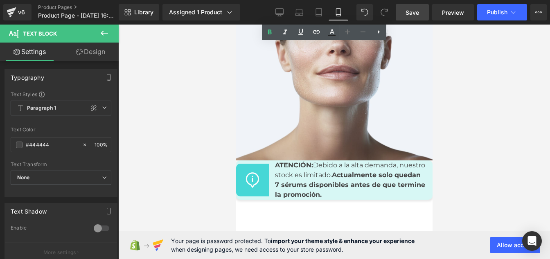
scroll to position [5796, 0]
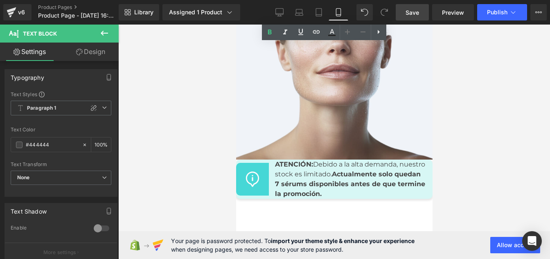
click at [295, 160] on p "ATENCIÓN: Debido a la alta demanda, nuestro stock es limitado. Actualmente solo…" at bounding box center [350, 179] width 151 height 39
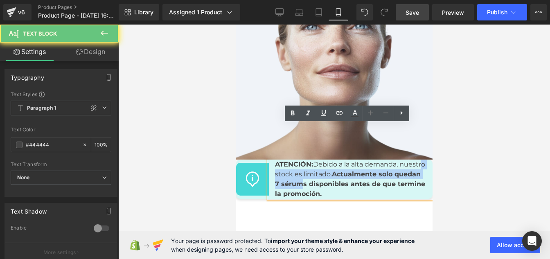
drag, startPoint x: 295, startPoint y: 144, endPoint x: 331, endPoint y: 147, distance: 36.2
click at [331, 160] on p "ATENCIÓN: Debido a la alta demanda, nuestro stock es limitado. Actualmente solo…" at bounding box center [350, 179] width 151 height 39
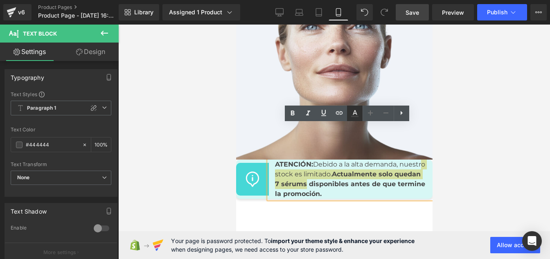
click at [356, 111] on icon at bounding box center [355, 112] width 5 height 5
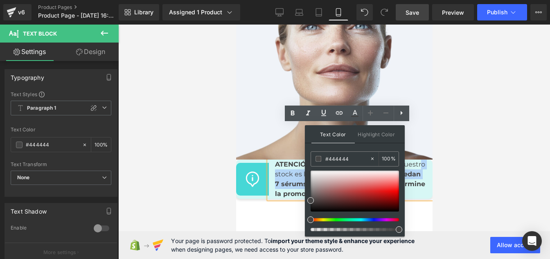
click at [288, 170] on span "Actualmente solo quedan 7 sérums disponibles antes de que termine la promoción." at bounding box center [350, 183] width 150 height 27
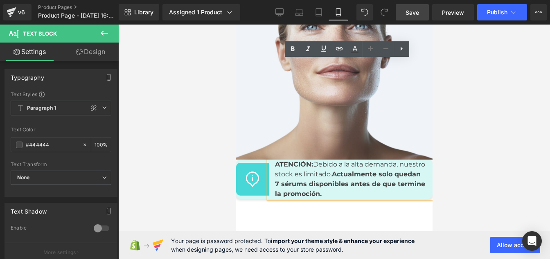
scroll to position [5860, 0]
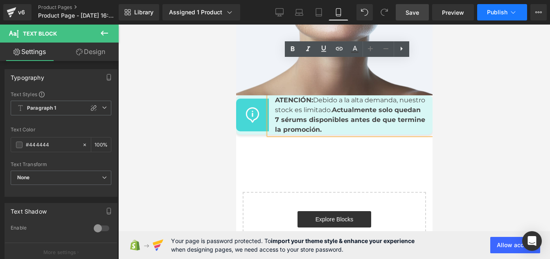
click at [494, 17] on button "Publish" at bounding box center [502, 12] width 50 height 16
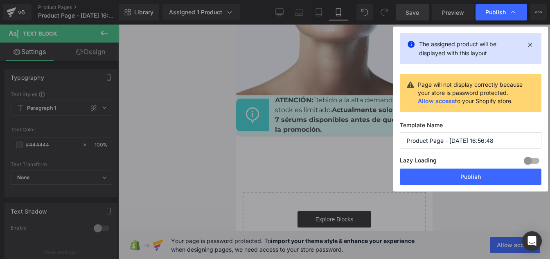
click at [439, 141] on input "Product Page - [DATE] 16:56:48" at bounding box center [471, 140] width 142 height 16
paste input "the-rejuven-serums"
type input "the-rejuven-serums"
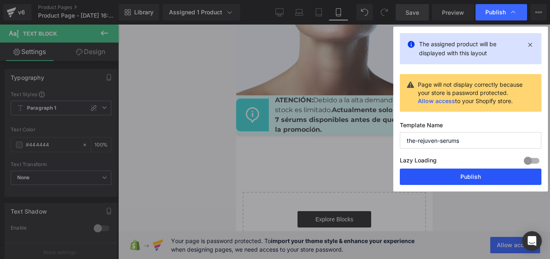
click at [451, 177] on button "Publish" at bounding box center [471, 177] width 142 height 16
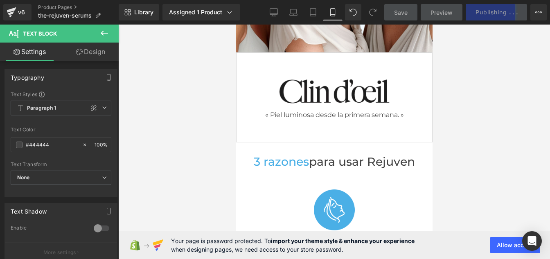
scroll to position [379, 0]
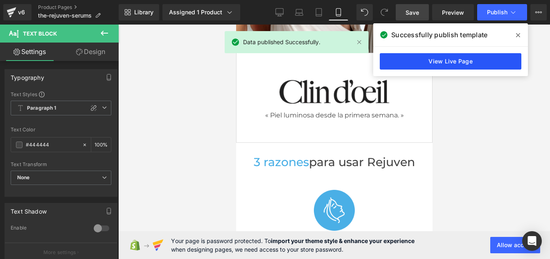
click at [419, 62] on link "View Live Page" at bounding box center [451, 61] width 142 height 16
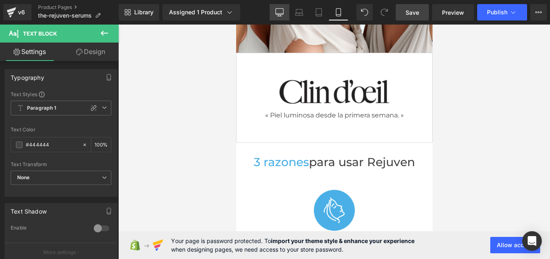
drag, startPoint x: 279, startPoint y: 7, endPoint x: 97, endPoint y: 137, distance: 223.8
click at [279, 7] on link "Desktop" at bounding box center [280, 12] width 20 height 16
type input "100"
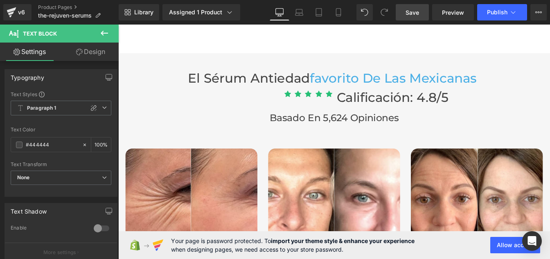
scroll to position [2414, 0]
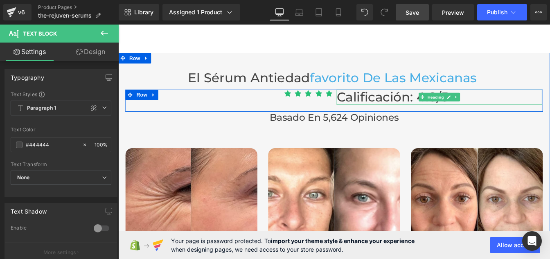
click at [384, 99] on span "Calificación: 4.8/5" at bounding box center [433, 108] width 128 height 18
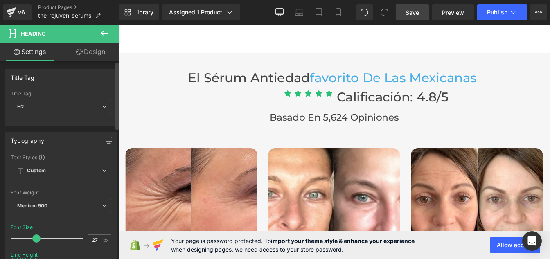
type input "26"
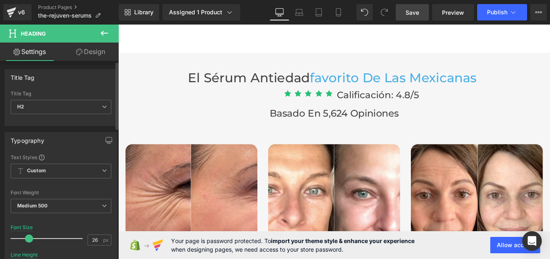
drag, startPoint x: 36, startPoint y: 239, endPoint x: 29, endPoint y: 240, distance: 7.1
click at [29, 240] on span at bounding box center [29, 238] width 8 height 8
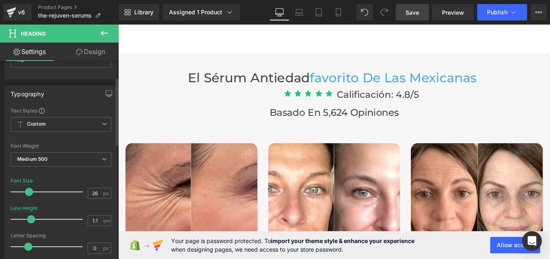
type input "1"
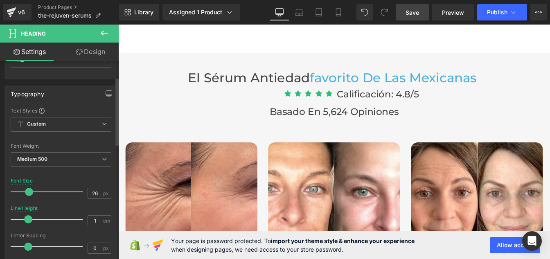
drag, startPoint x: 32, startPoint y: 221, endPoint x: 26, endPoint y: 222, distance: 6.3
click at [26, 222] on span at bounding box center [28, 219] width 8 height 8
click at [493, 13] on span "Publish" at bounding box center [497, 12] width 20 height 7
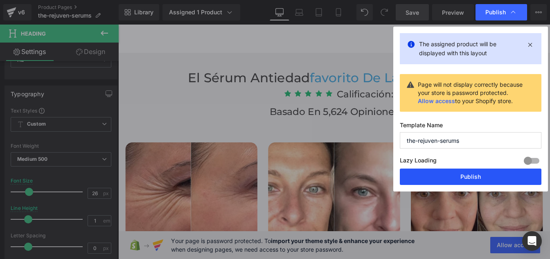
click at [456, 181] on button "Publish" at bounding box center [471, 177] width 142 height 16
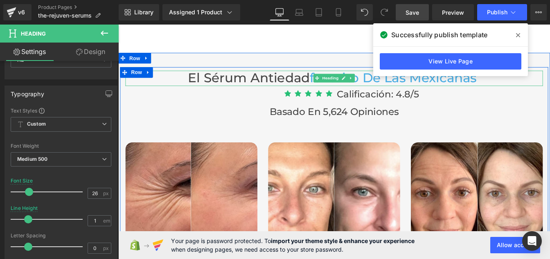
click at [359, 81] on span "Heading" at bounding box center [362, 86] width 22 height 10
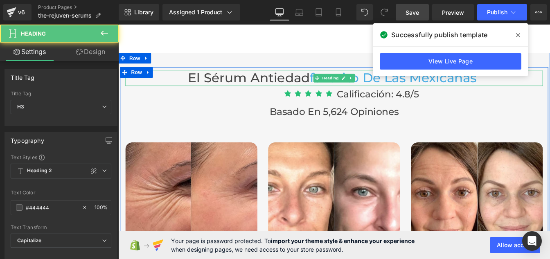
click at [291, 77] on h3 "El sérum antiedad favorito de las mexicanas" at bounding box center [365, 86] width 479 height 18
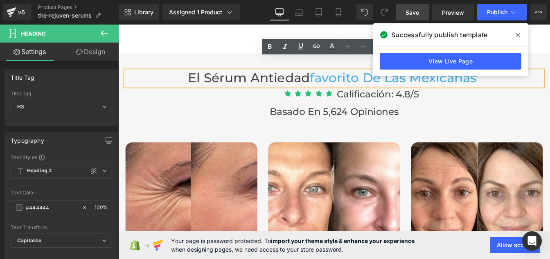
click at [518, 34] on icon at bounding box center [518, 35] width 4 height 7
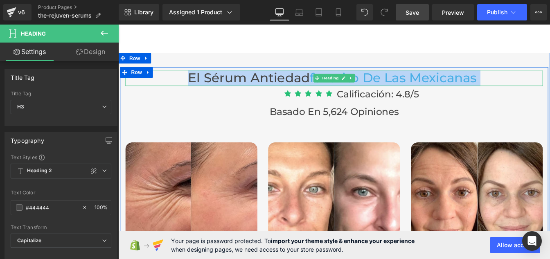
drag, startPoint x: 544, startPoint y: 71, endPoint x: 183, endPoint y: 77, distance: 361.4
click at [183, 77] on h3 "El sérum antiedad favorito de las mexicanas" at bounding box center [365, 86] width 479 height 18
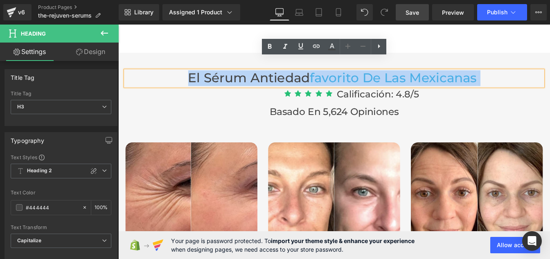
copy h3 "El sérum antiedad favorito de las mexicanas"
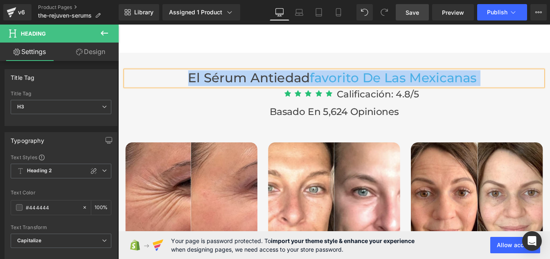
click at [455, 77] on span "favorito de las mexicanas" at bounding box center [434, 86] width 192 height 18
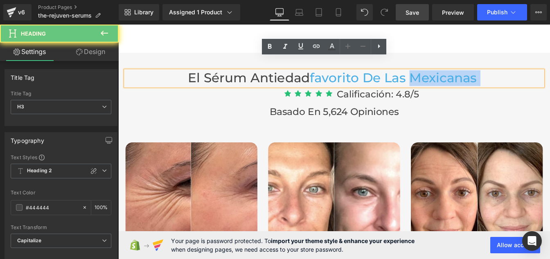
drag, startPoint x: 478, startPoint y: 70, endPoint x: 565, endPoint y: 67, distance: 86.8
click at [550, 77] on h3 "El sérum antiedad favorito de las mexicanas" at bounding box center [365, 86] width 479 height 18
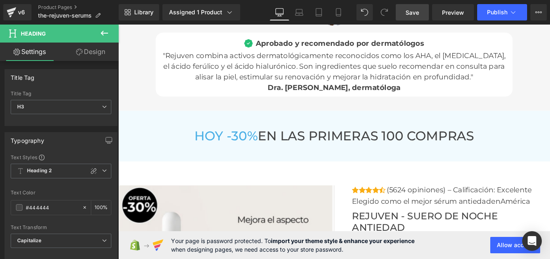
scroll to position [2942, 0]
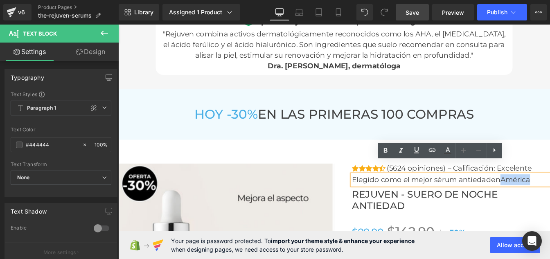
drag, startPoint x: 559, startPoint y: 189, endPoint x: 593, endPoint y: 188, distance: 34.0
click at [550, 196] on p "Elegido como el mejor sérum antiedad en [GEOGRAPHIC_DATA]" at bounding box center [499, 202] width 227 height 12
copy span "América"
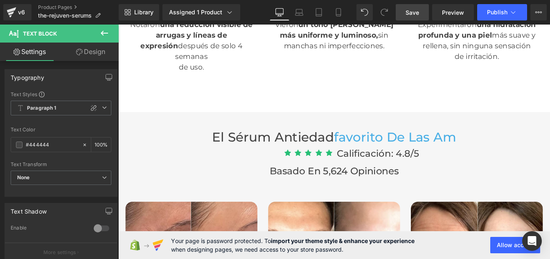
scroll to position [2346, 0]
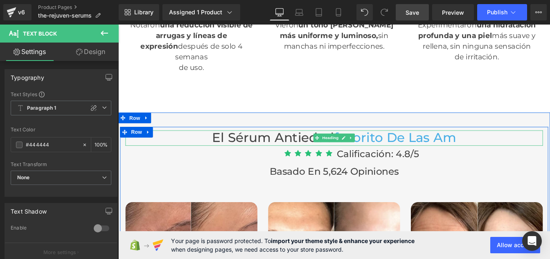
click at [480, 146] on span "favorito de las Am" at bounding box center [435, 155] width 140 height 18
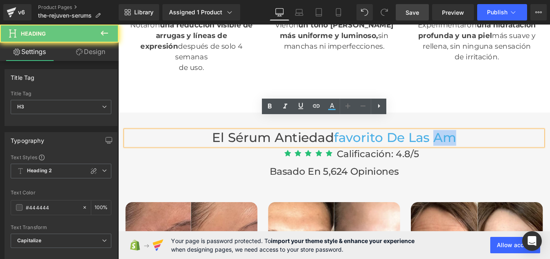
drag, startPoint x: 506, startPoint y: 140, endPoint x: 523, endPoint y: 142, distance: 17.3
click at [523, 146] on h3 "El sérum antiedad favorito de las Am" at bounding box center [365, 155] width 479 height 18
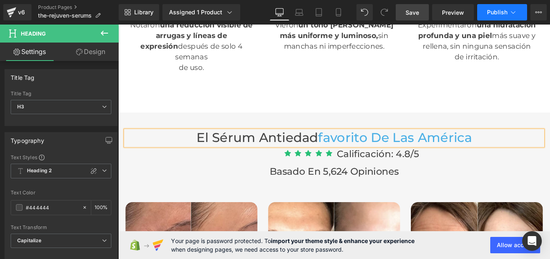
click at [491, 12] on span "Publish" at bounding box center [497, 12] width 20 height 7
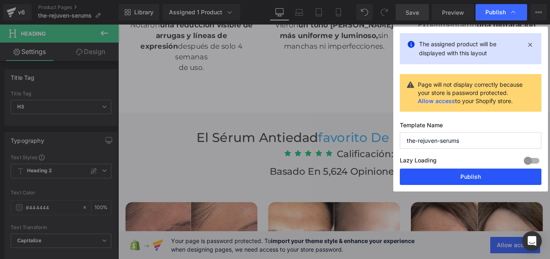
click at [456, 179] on button "Publish" at bounding box center [471, 177] width 142 height 16
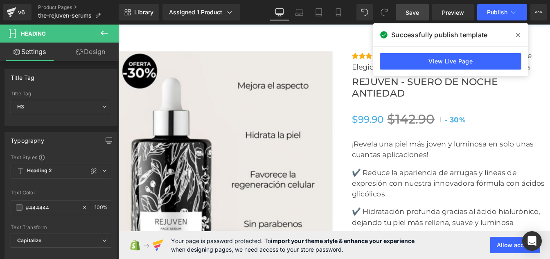
scroll to position [3055, 0]
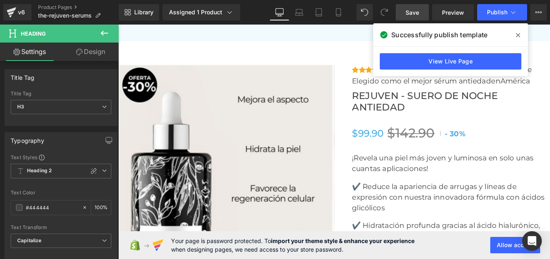
click at [433, 140] on span "$142.90" at bounding box center [454, 149] width 54 height 18
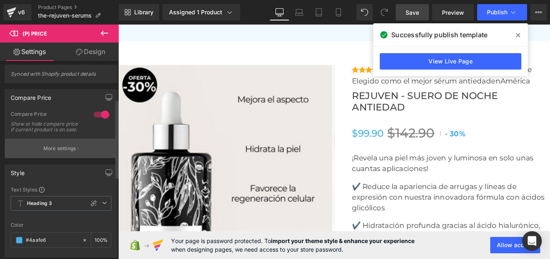
scroll to position [0, 0]
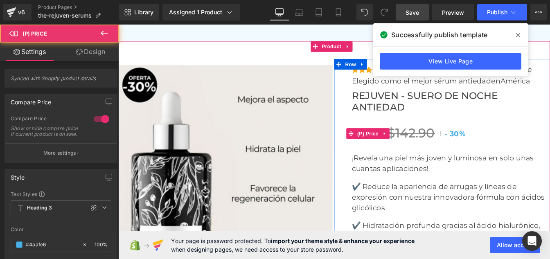
click at [453, 140] on span "$142.90" at bounding box center [454, 149] width 54 height 18
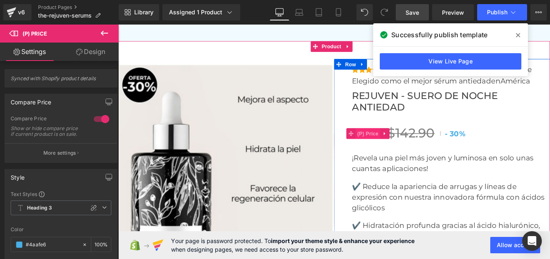
click at [401, 144] on span "(P) Price" at bounding box center [404, 150] width 29 height 12
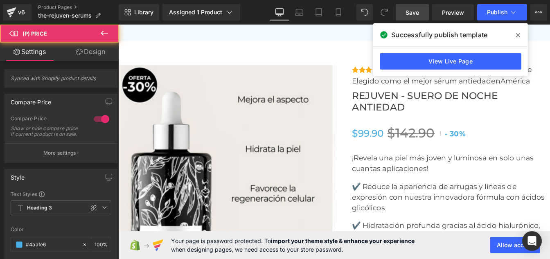
click at [90, 53] on link "Design" at bounding box center [90, 52] width 59 height 18
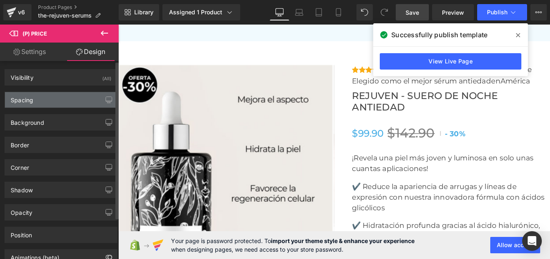
click at [36, 100] on div "Spacing" at bounding box center [61, 100] width 112 height 16
type input "32"
type input "0"
type input "32"
type input "0"
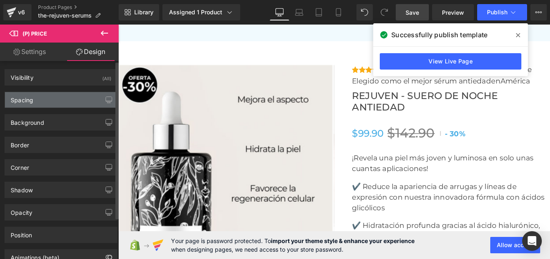
type input "0"
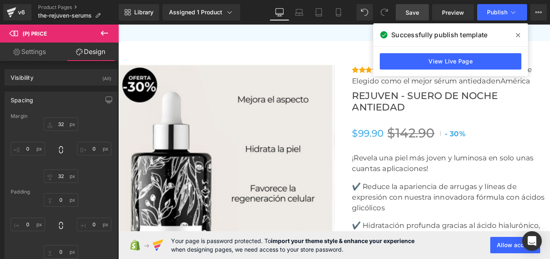
click at [29, 54] on link "Settings" at bounding box center [29, 52] width 59 height 18
type input "100"
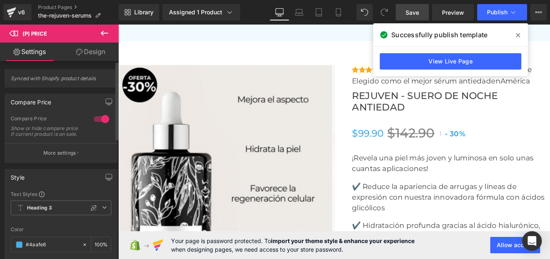
scroll to position [43, 0]
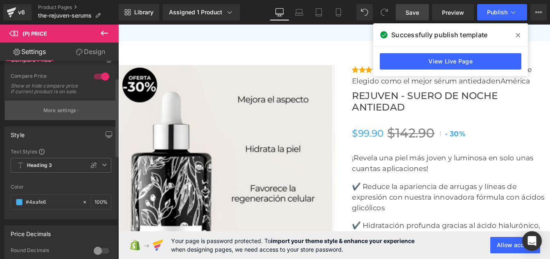
click at [50, 114] on p "More settings" at bounding box center [59, 110] width 33 height 7
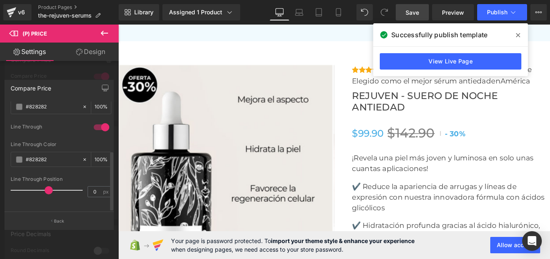
scroll to position [0, 0]
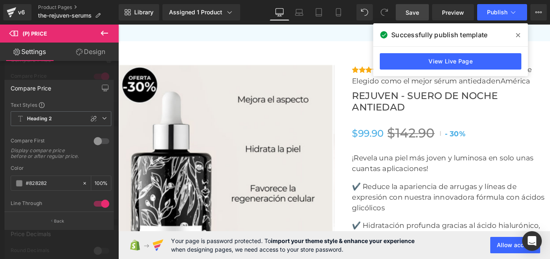
click at [104, 32] on icon at bounding box center [104, 33] width 10 height 10
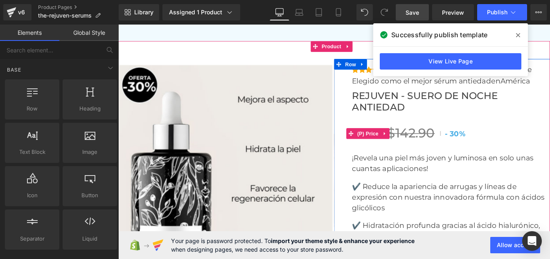
click at [440, 140] on span "$142.90" at bounding box center [454, 149] width 54 height 18
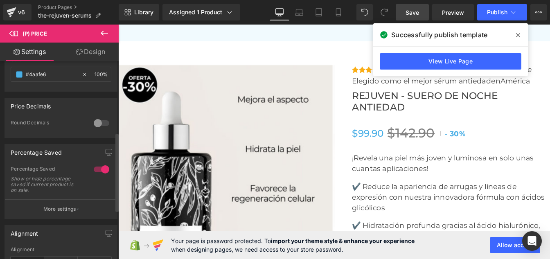
scroll to position [218, 0]
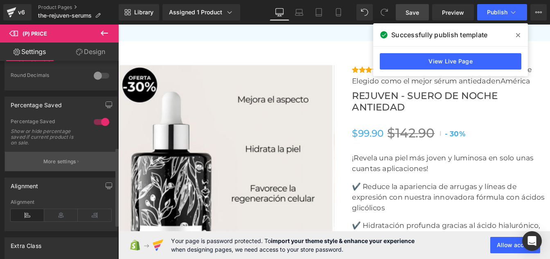
click at [62, 165] on p "More settings" at bounding box center [59, 161] width 33 height 7
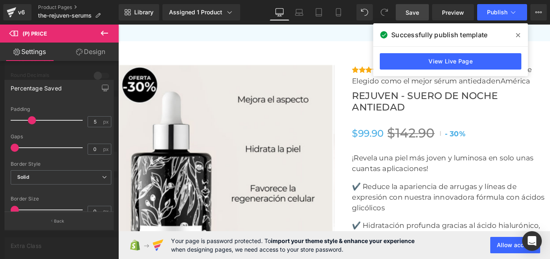
scroll to position [95, 0]
type input "6"
drag, startPoint x: 31, startPoint y: 121, endPoint x: 36, endPoint y: 121, distance: 4.5
click at [36, 121] on span at bounding box center [35, 120] width 8 height 8
drag, startPoint x: 16, startPoint y: 146, endPoint x: 11, endPoint y: 150, distance: 6.1
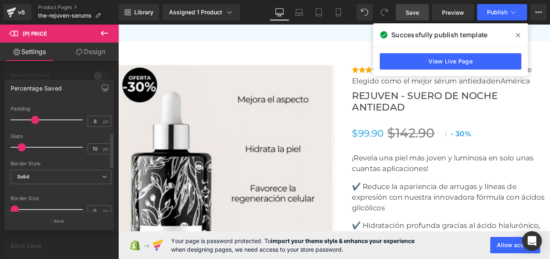
click at [18, 150] on span at bounding box center [22, 147] width 8 height 8
type input "0"
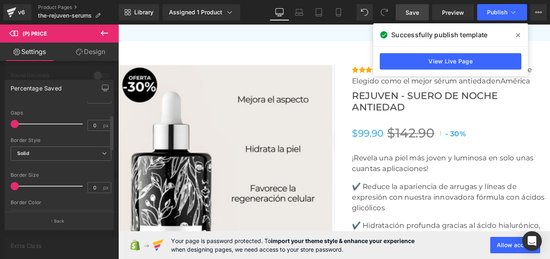
scroll to position [0, 0]
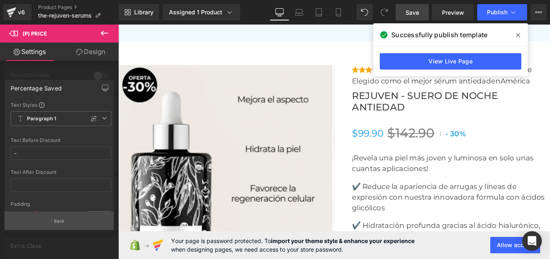
click at [54, 219] on button "Back" at bounding box center [59, 221] width 109 height 18
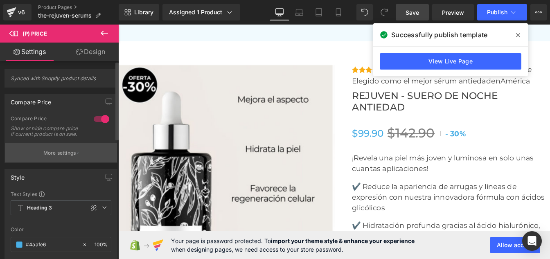
click at [57, 157] on p "More settings" at bounding box center [59, 152] width 33 height 7
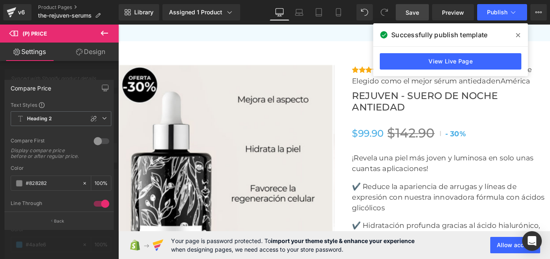
scroll to position [88, 0]
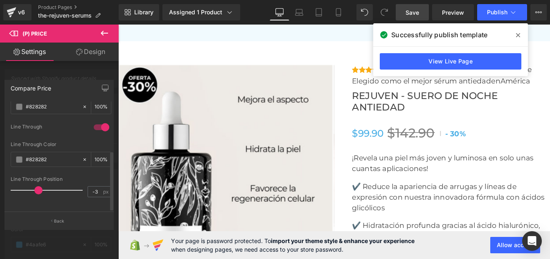
type input "-2"
drag, startPoint x: 48, startPoint y: 184, endPoint x: 43, endPoint y: 188, distance: 6.4
click at [43, 188] on div at bounding box center [49, 190] width 68 height 16
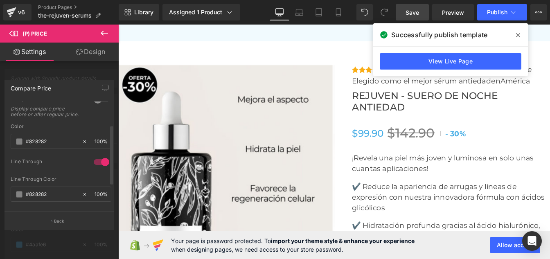
scroll to position [0, 0]
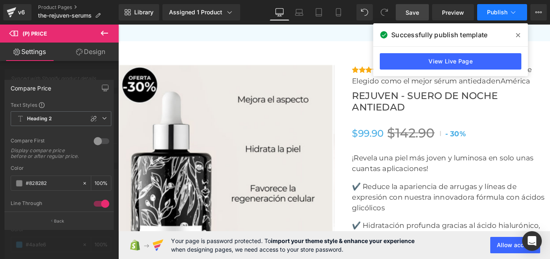
click at [499, 14] on span "Publish" at bounding box center [497, 12] width 20 height 7
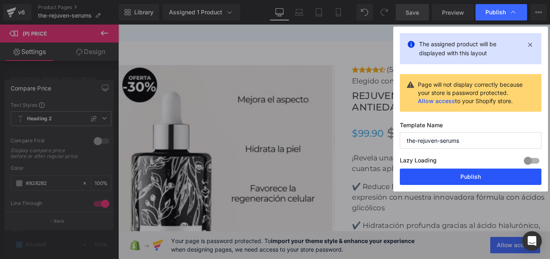
click at [454, 176] on button "Publish" at bounding box center [471, 177] width 142 height 16
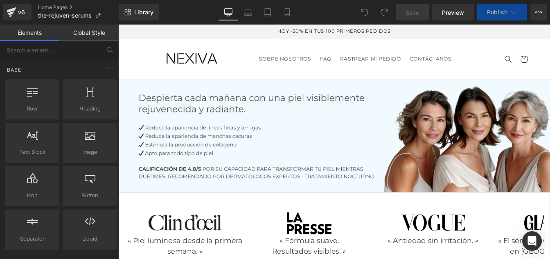
scroll to position [61, 0]
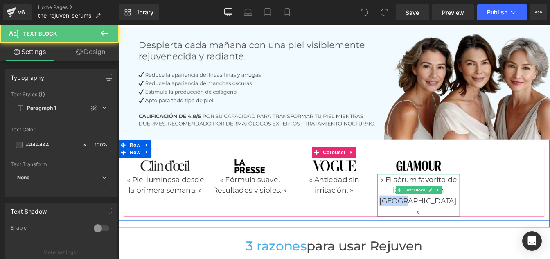
drag, startPoint x: 440, startPoint y: 223, endPoint x: 470, endPoint y: 224, distance: 30.3
click at [470, 224] on p "« El sérum favorito de las mujeres en [GEOGRAPHIC_DATA]. »" at bounding box center [462, 220] width 95 height 49
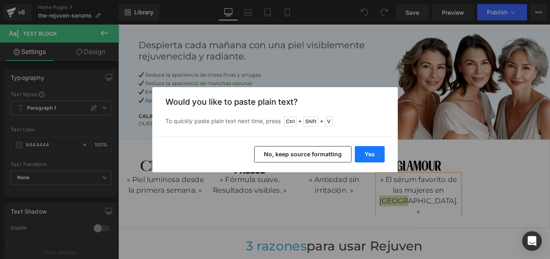
click at [369, 155] on button "Yes" at bounding box center [370, 154] width 30 height 16
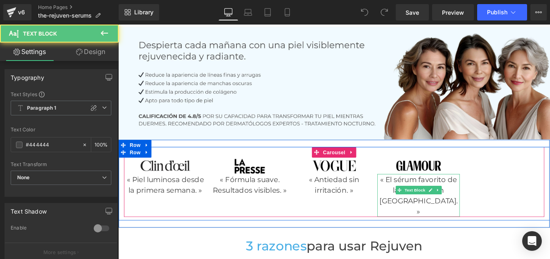
click at [455, 225] on p "« El sérum favorito de las mujeres en [GEOGRAPHIC_DATA]. »" at bounding box center [462, 220] width 95 height 49
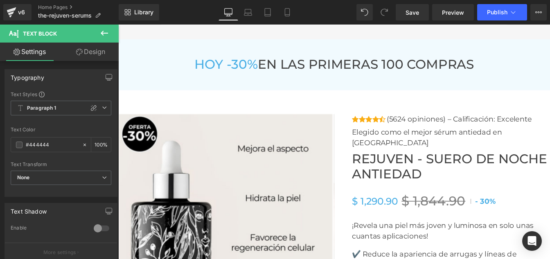
scroll to position [3031, 0]
click at [405, 176] on span "Rejuven - Suero de noche antiedad" at bounding box center [499, 187] width 227 height 35
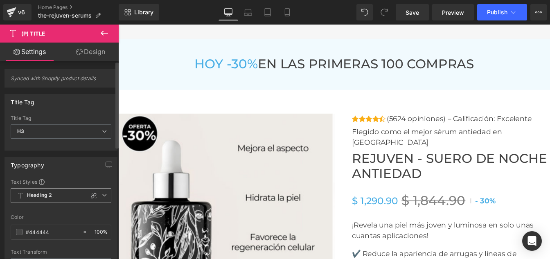
click at [41, 200] on span "Heading 2" at bounding box center [61, 195] width 101 height 15
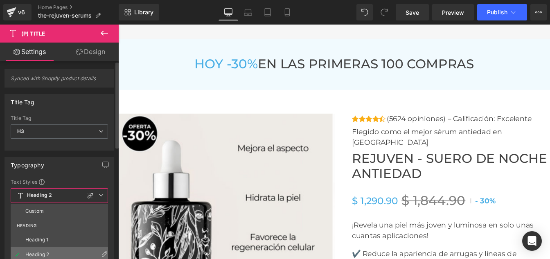
scroll to position [42, 0]
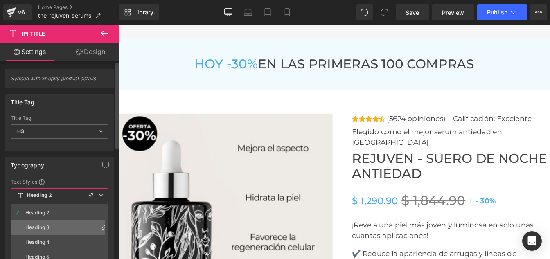
click at [40, 225] on div "Heading 3" at bounding box center [37, 228] width 24 height 6
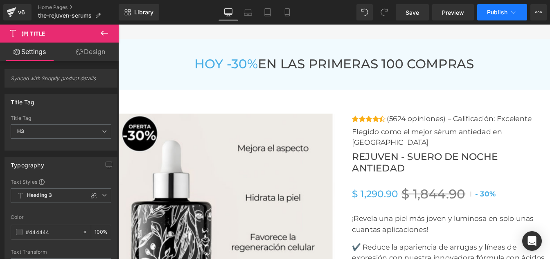
click at [498, 14] on span "Publish" at bounding box center [497, 12] width 20 height 7
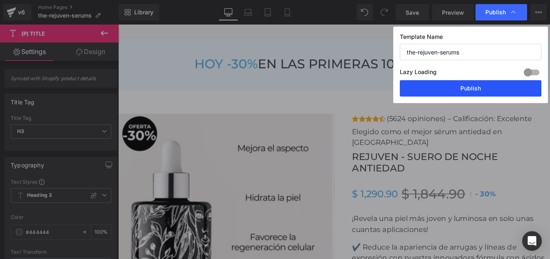
click at [443, 85] on button "Publish" at bounding box center [471, 88] width 142 height 16
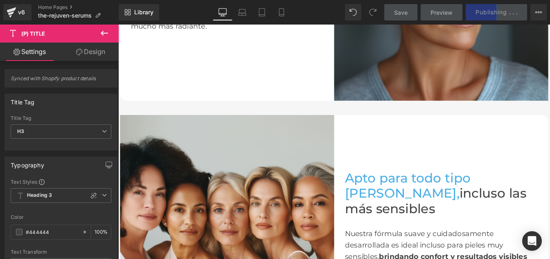
scroll to position [1215, 0]
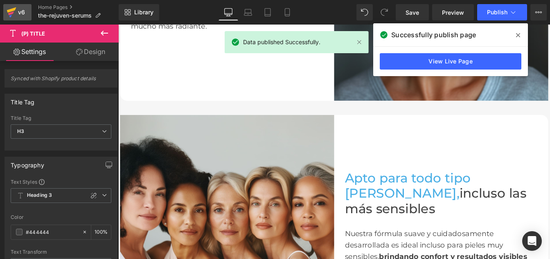
click at [18, 8] on div "v6" at bounding box center [21, 12] width 10 height 11
